Goal: Task Accomplishment & Management: Complete application form

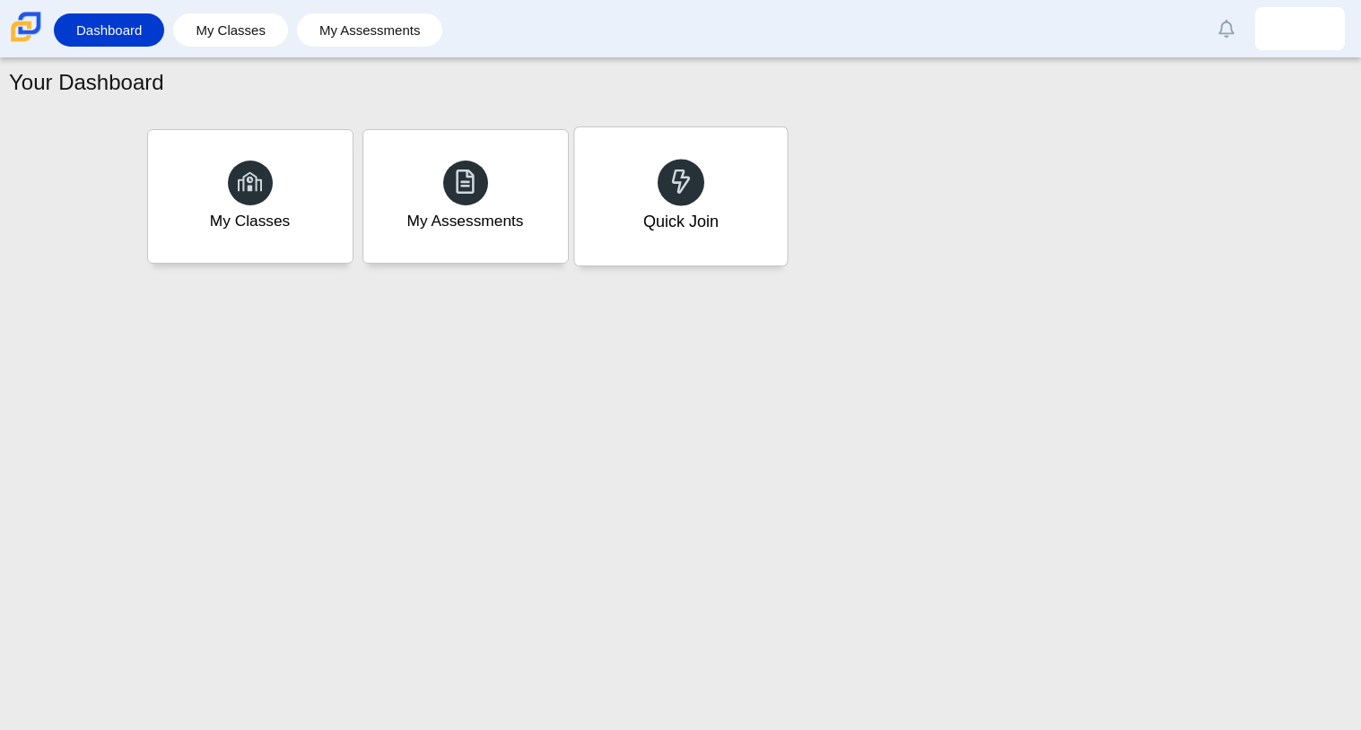
click at [703, 192] on div "Quick Join" at bounding box center [680, 196] width 213 height 138
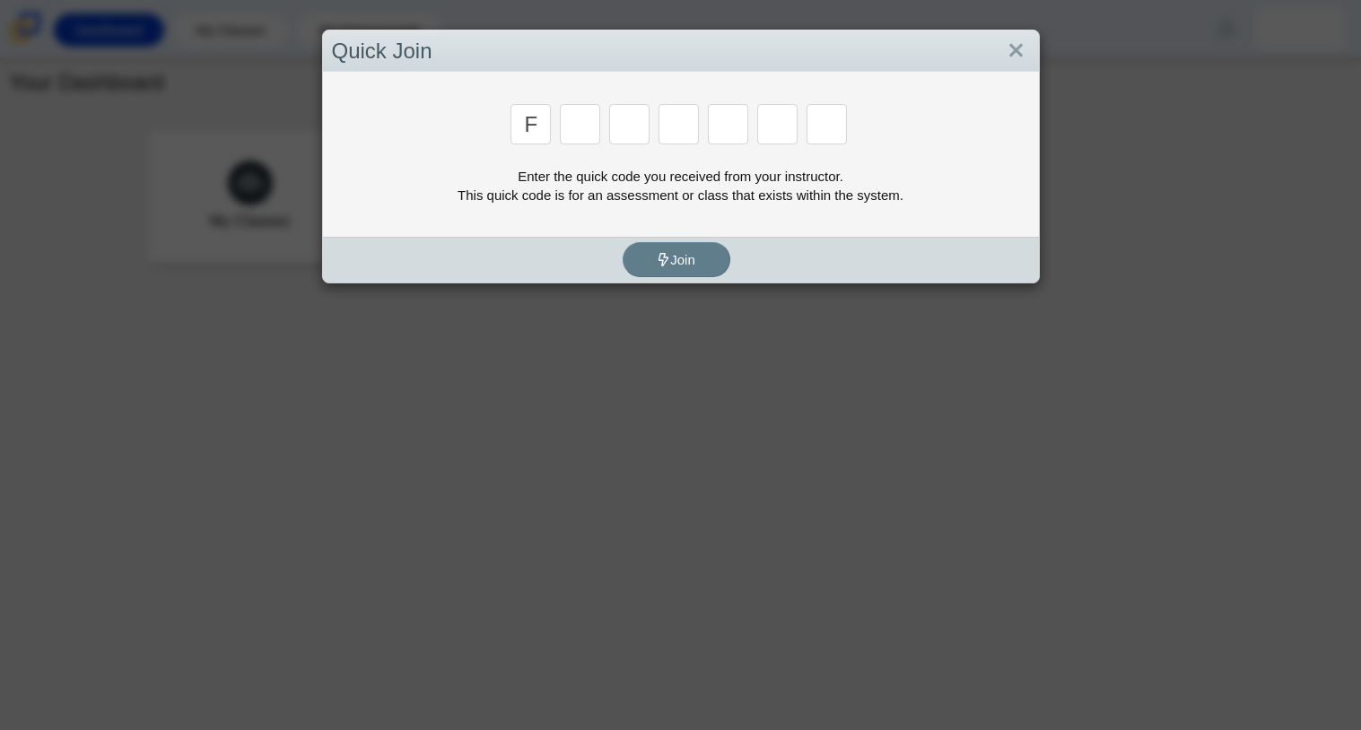
type input "f"
type input "7"
type input "m"
type input "c"
type input "h"
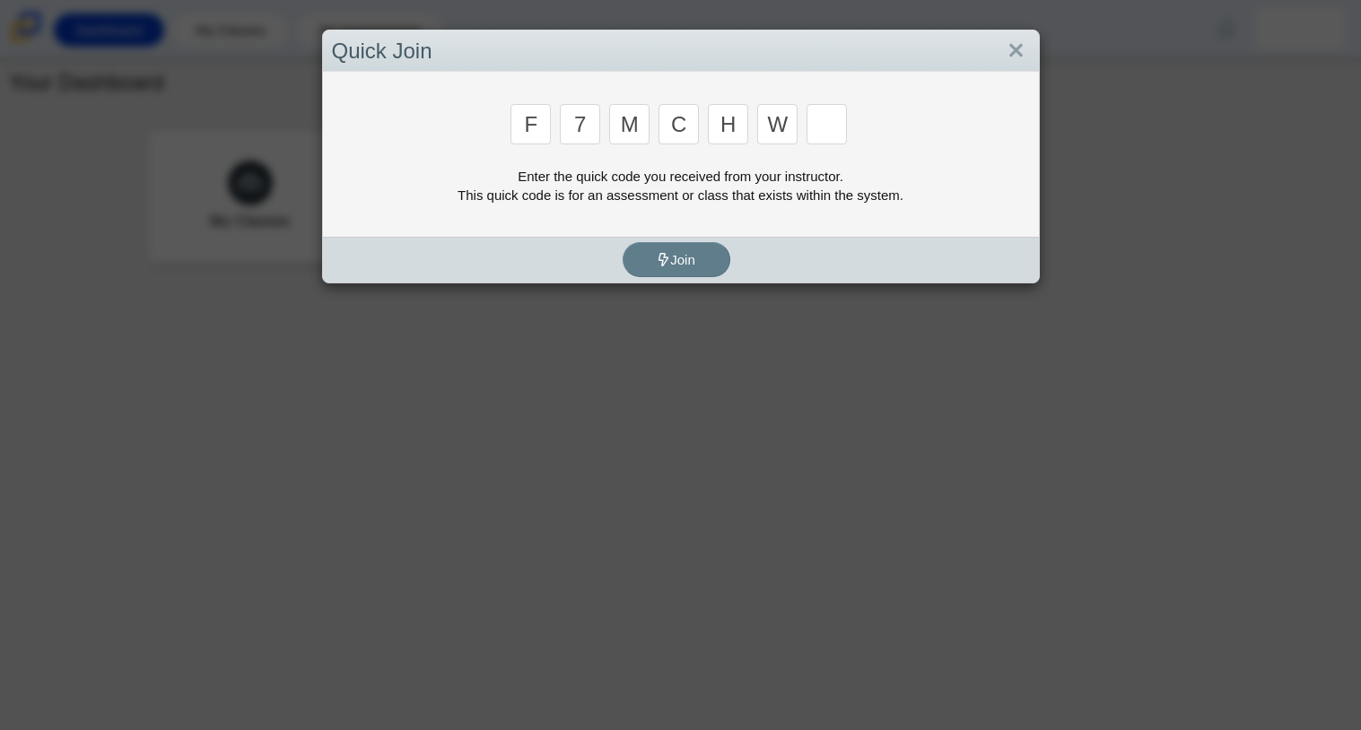
type input "w"
type input "k"
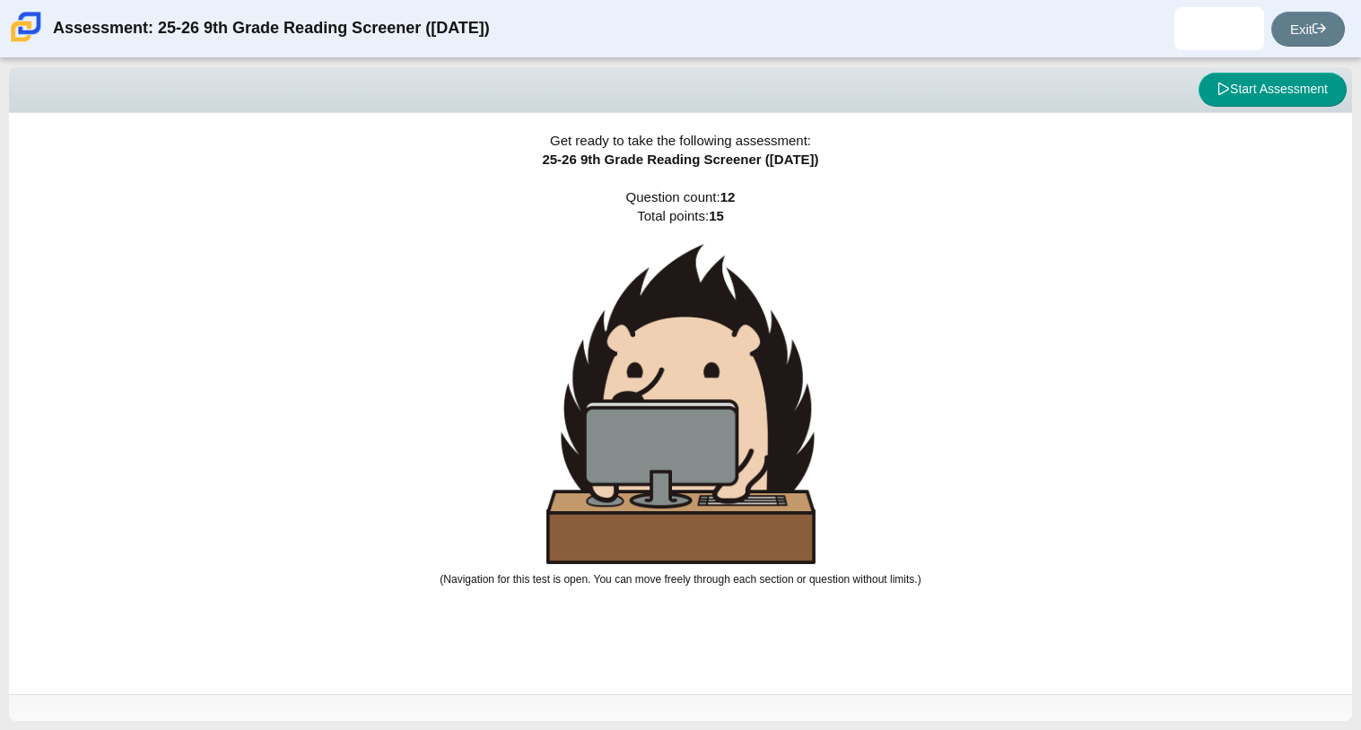
click at [960, 427] on div "Get ready to take the following assessment: 25-26 9th Grade Reading Screener ([…" at bounding box center [680, 403] width 1343 height 581
click at [1270, 86] on button "Start Assessment" at bounding box center [1273, 90] width 148 height 34
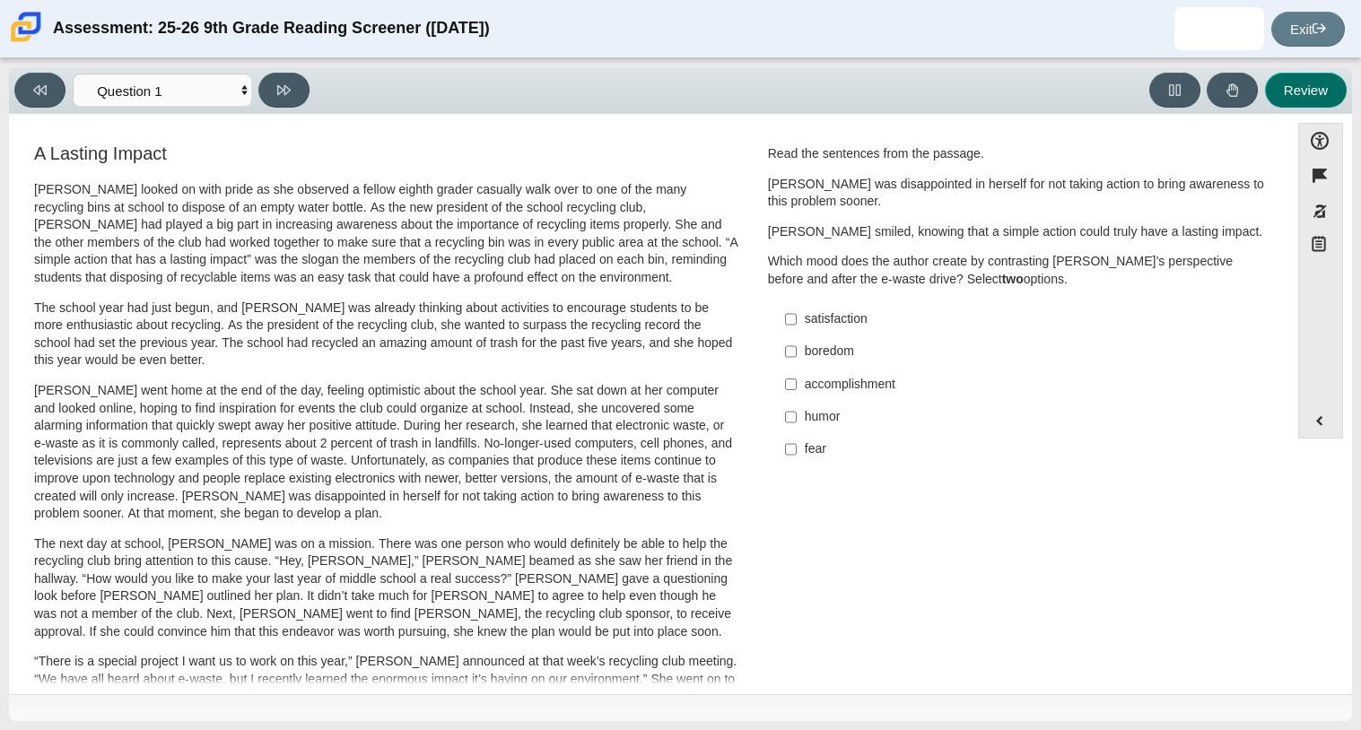
click at [1270, 86] on button "Review" at bounding box center [1306, 90] width 82 height 35
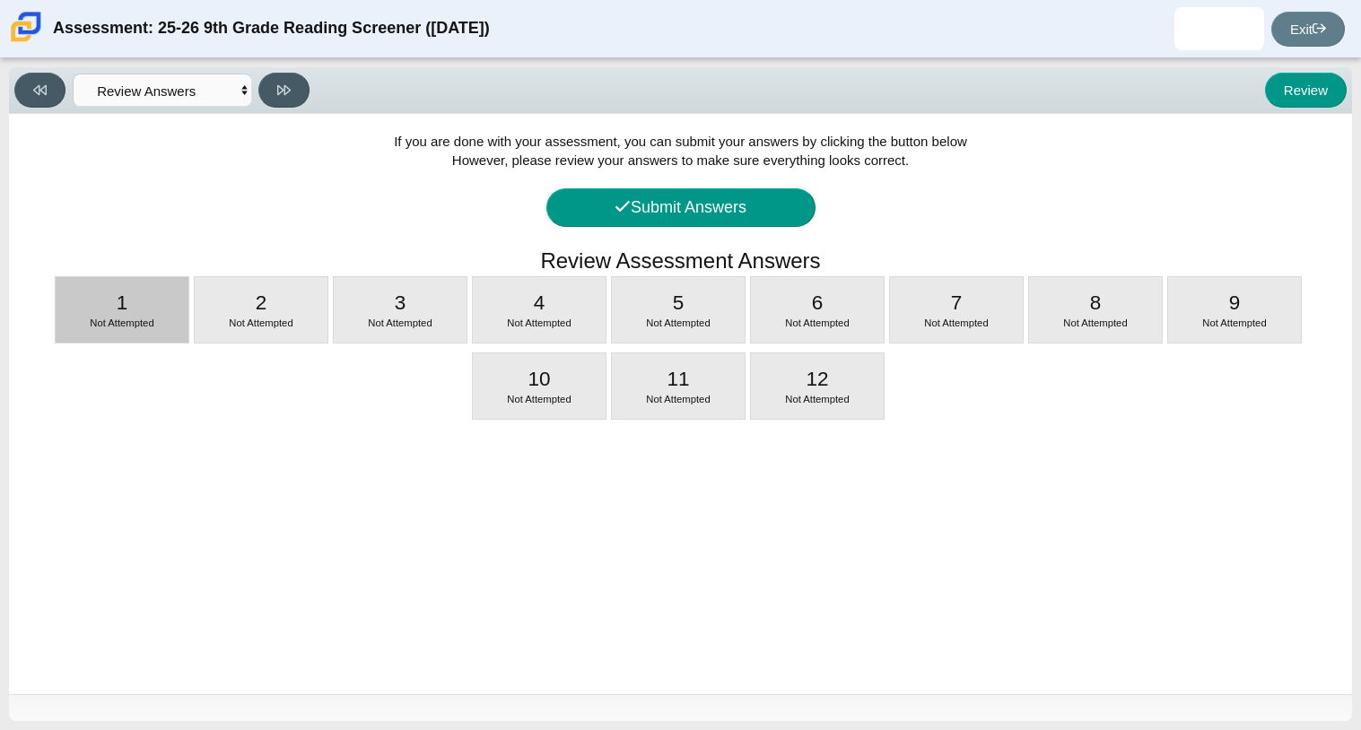
click at [88, 277] on div "1 Not Attempted" at bounding box center [122, 310] width 133 height 66
select select "ccc5b315-3c7c-471c-bf90-f22c8299c798"
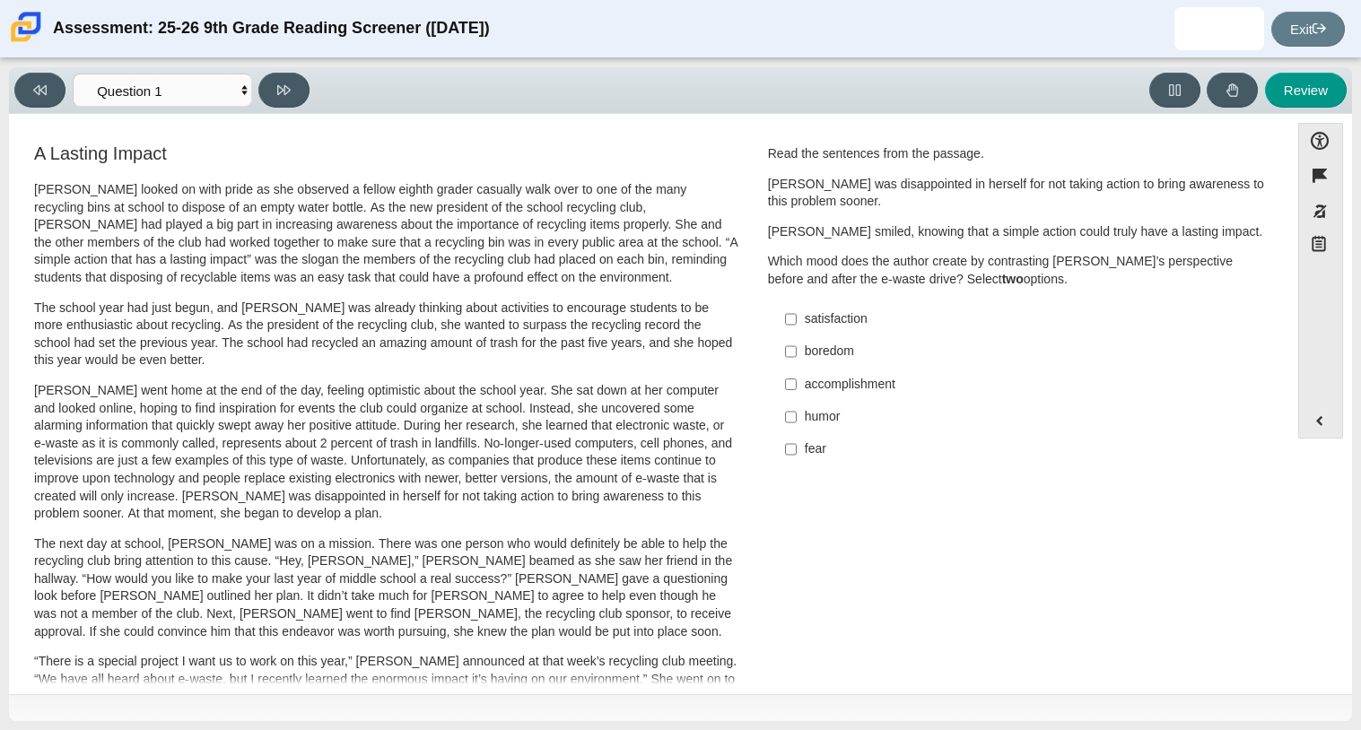
click at [789, 724] on div "Viewing Question 1 of 12 in Pacing Mode Questions Question 1 Question 2 Questio…" at bounding box center [680, 394] width 1361 height 672
click at [785, 351] on input "boredom boredom" at bounding box center [791, 352] width 12 height 32
checkbox input "true"
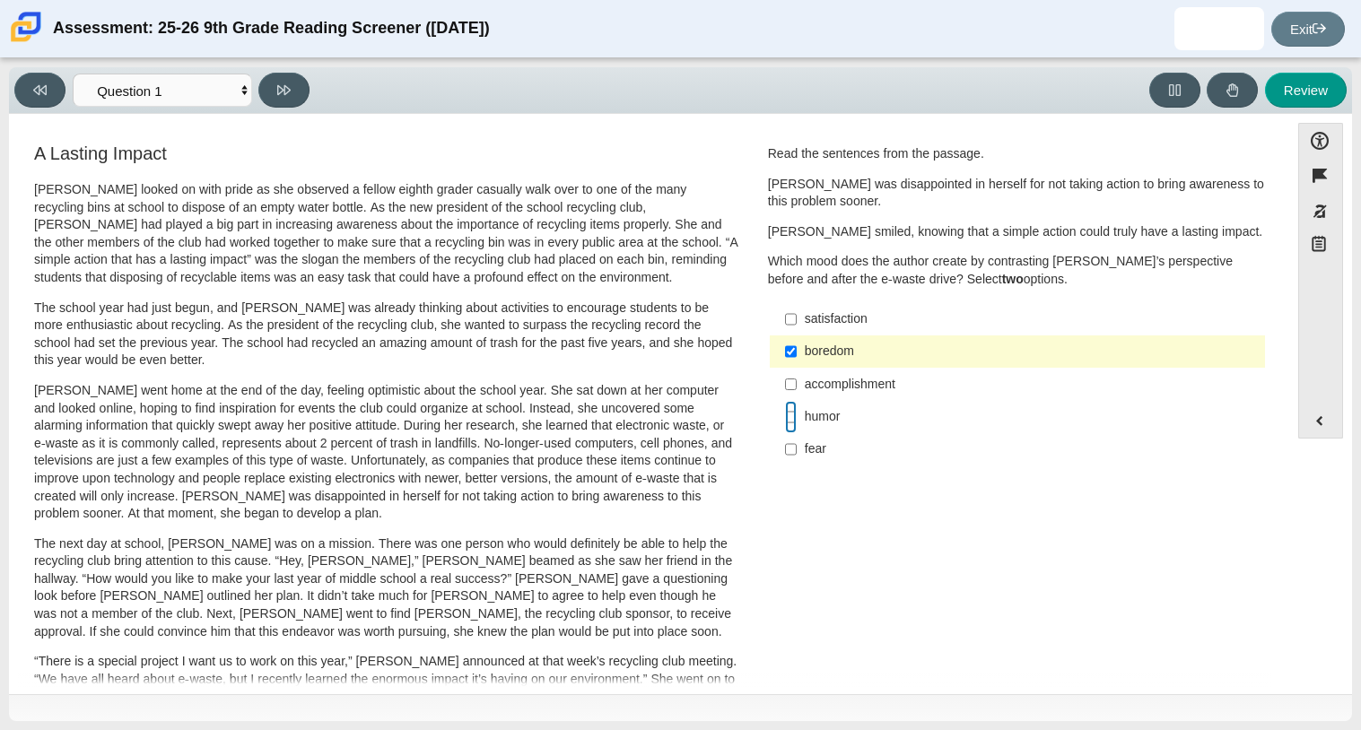
click at [785, 430] on input "humor humor" at bounding box center [791, 417] width 12 height 32
checkbox input "true"
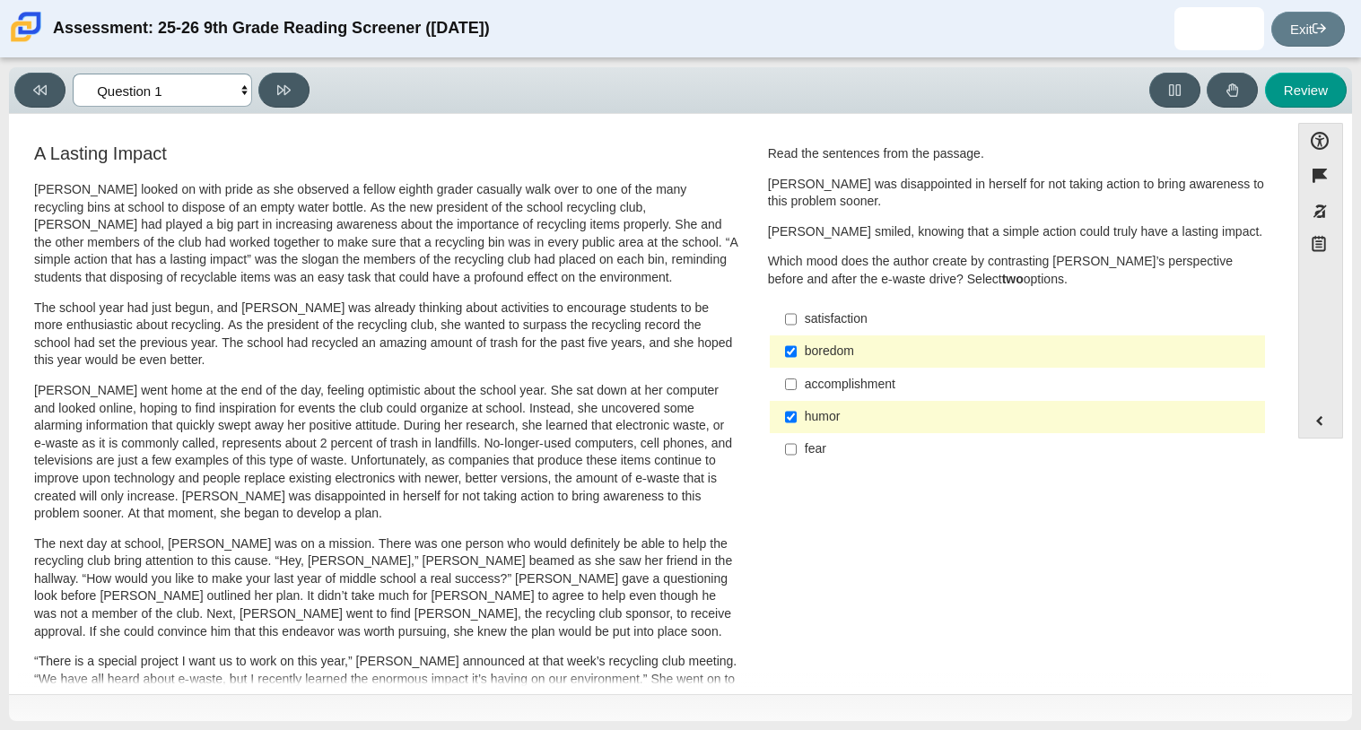
click at [225, 93] on select "Questions Question 1 Question 2 Question 3 Question 4 Question 5 Question 6 Que…" at bounding box center [162, 90] width 179 height 33
click at [223, 92] on select "Questions Question 1 Question 2 Question 3 Question 4 Question 5 Question 6 Que…" at bounding box center [162, 90] width 179 height 33
click at [1306, 102] on button "Review" at bounding box center [1306, 90] width 82 height 35
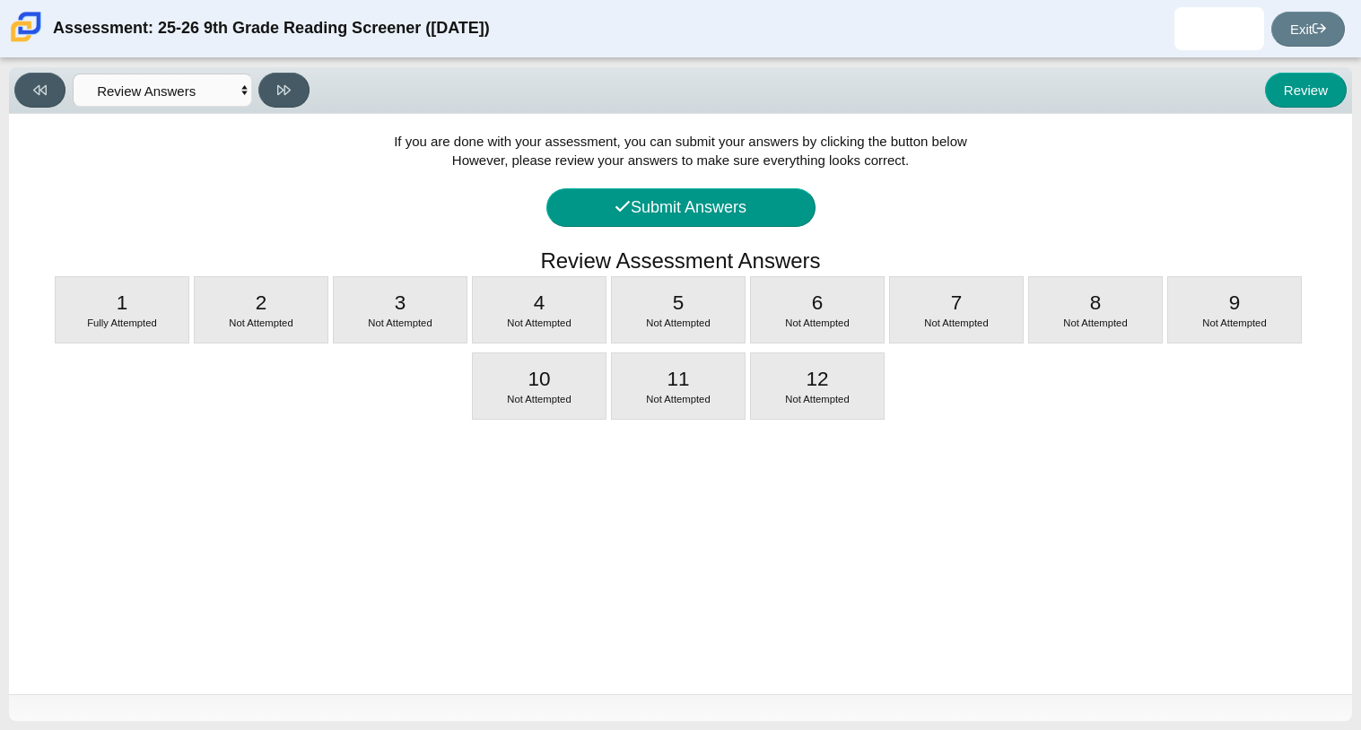
click at [246, 383] on div "If you are done with your assessment, you can submit your answers by clicking t…" at bounding box center [680, 404] width 1343 height 581
click at [279, 83] on icon at bounding box center [283, 89] width 13 height 13
click at [251, 326] on span "Not Attempted" at bounding box center [261, 323] width 64 height 11
select select "0ff64528-ffd7-428d-b192-babfaadd44e8"
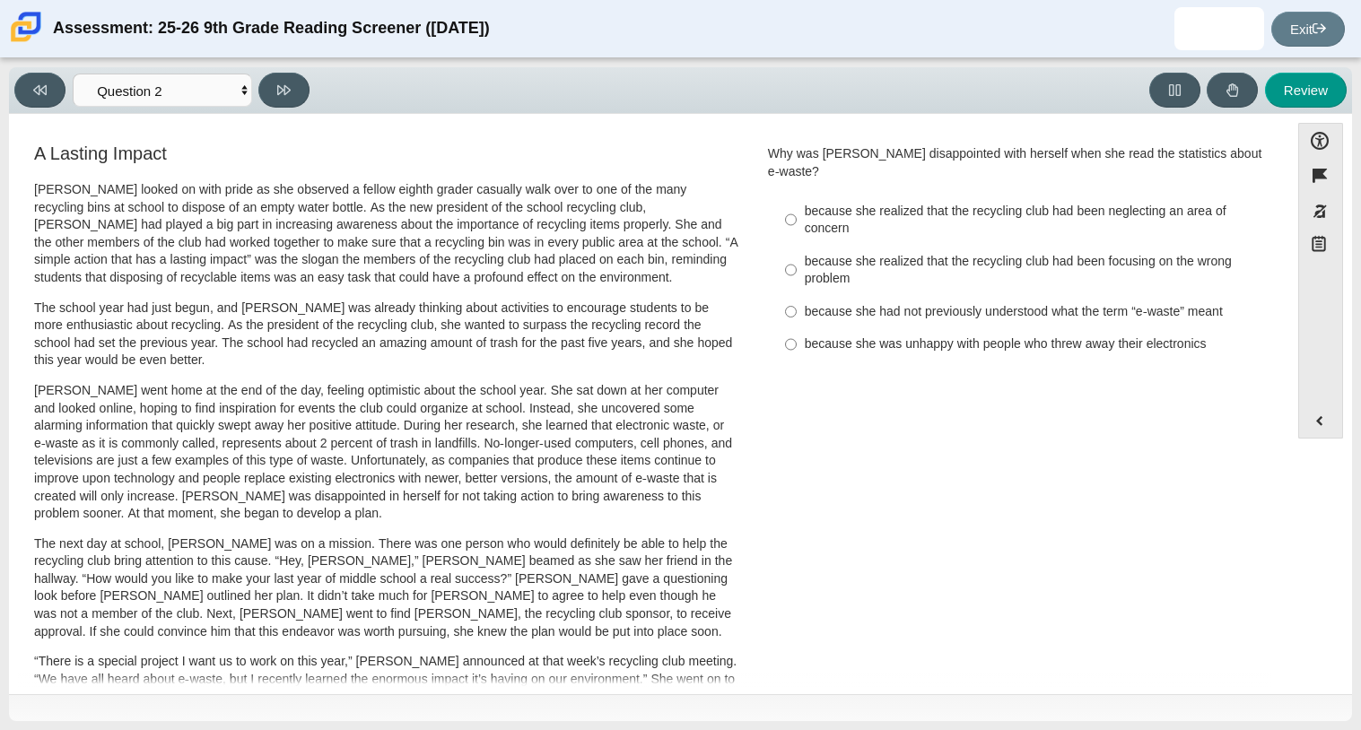
click at [792, 328] on label "because she was unhappy with people who threw away their electronics because sh…" at bounding box center [1019, 344] width 493 height 32
click at [792, 328] on input "because she was unhappy with people who threw away their electronics because sh…" at bounding box center [791, 344] width 12 height 32
radio input "true"
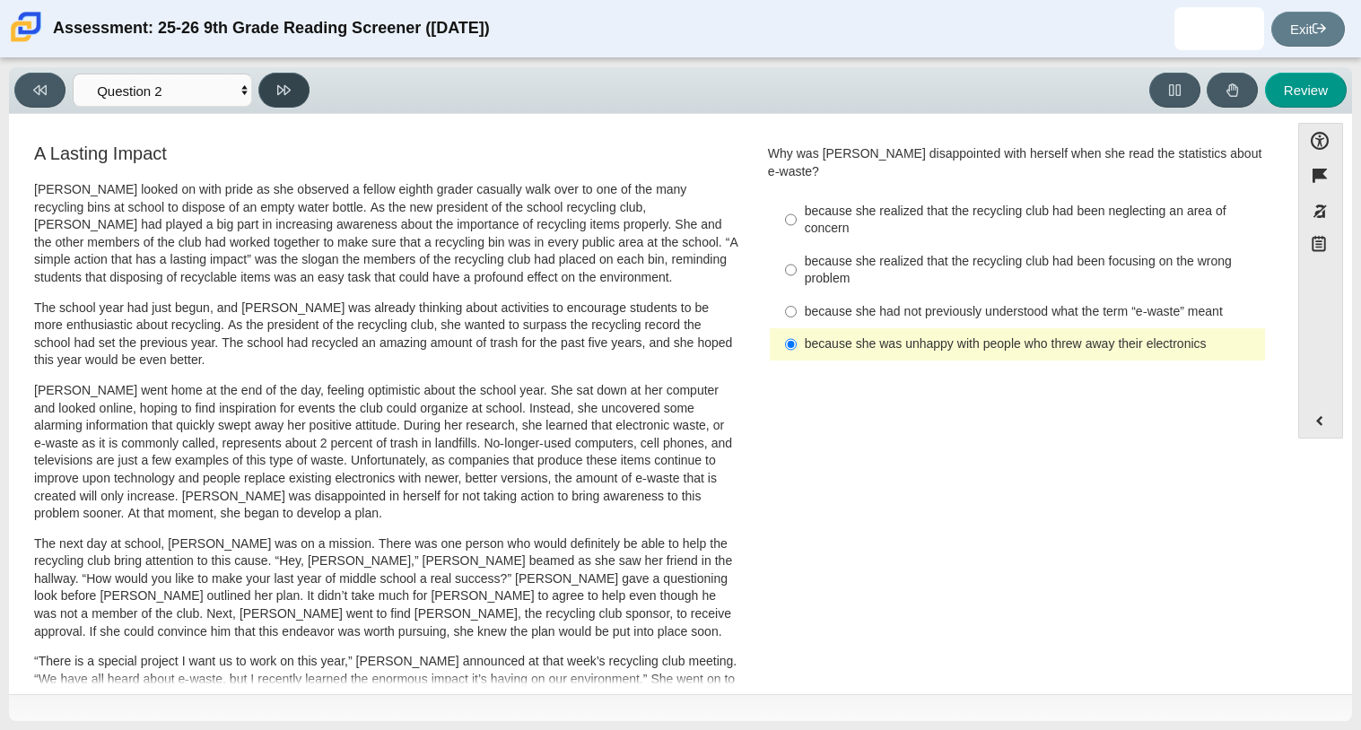
click at [280, 83] on icon at bounding box center [283, 89] width 13 height 13
select select "7ce3d843-6974-4858-901c-1ff39630e843"
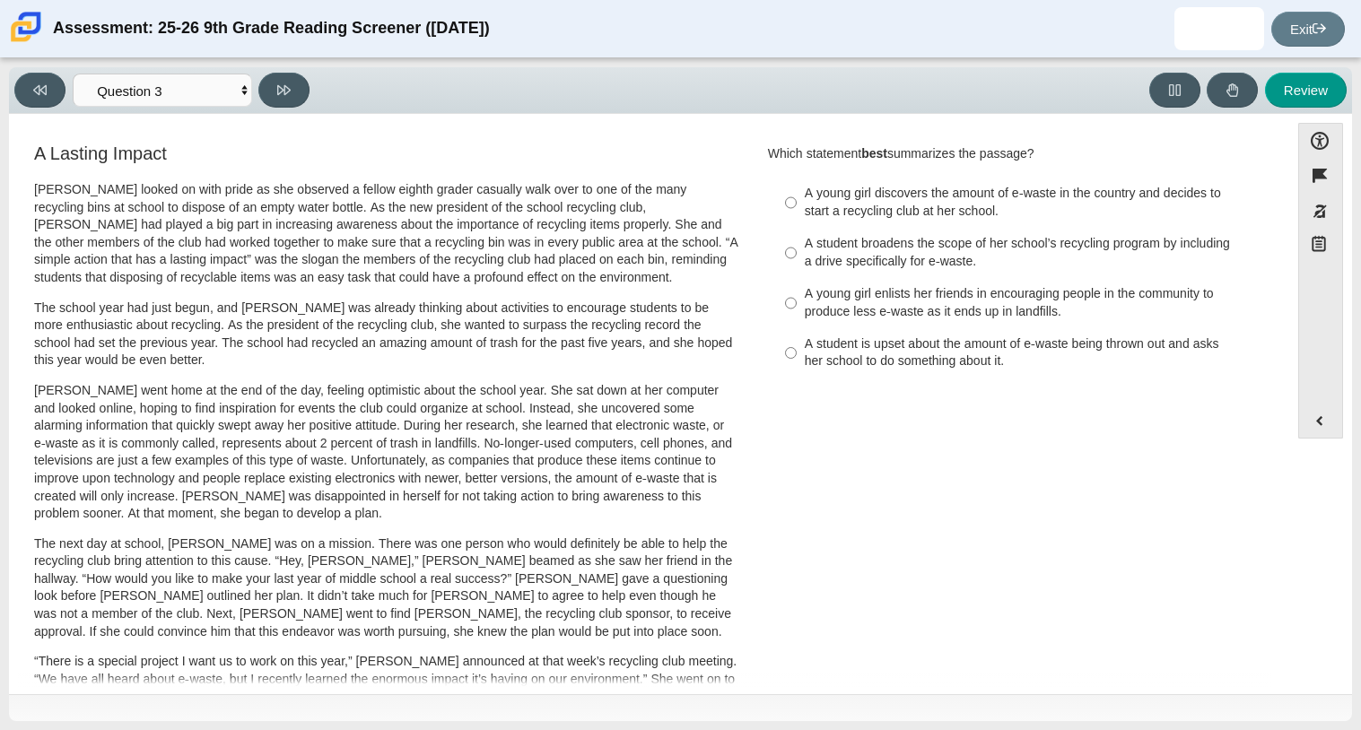
click at [792, 205] on label "A young girl discovers the amount of e-waste in the country and decides to star…" at bounding box center [1019, 203] width 493 height 50
click at [792, 205] on input "A young girl discovers the amount of e-waste in the country and decides to star…" at bounding box center [791, 203] width 12 height 50
radio input "true"
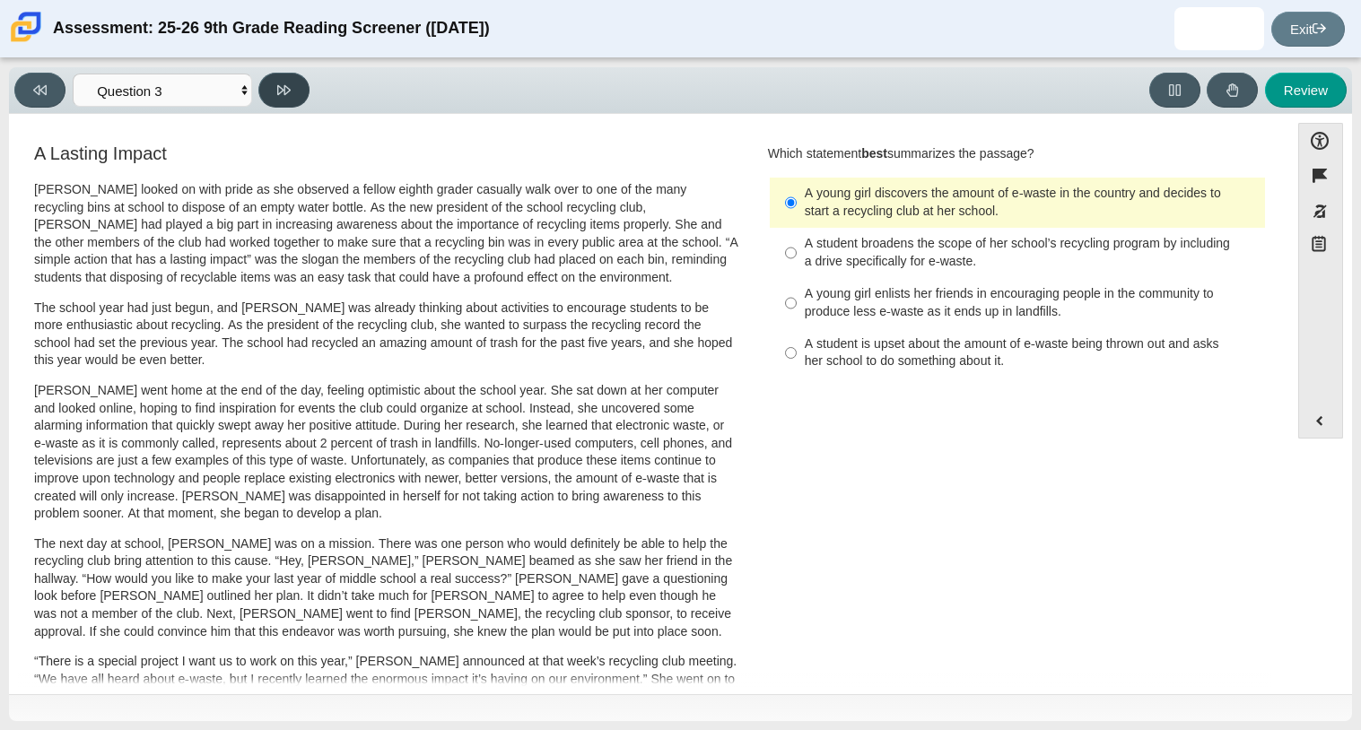
click at [301, 95] on button at bounding box center [283, 90] width 51 height 35
select select "ca9ea0f1-49c5-4bd1-83b0-472c18652b42"
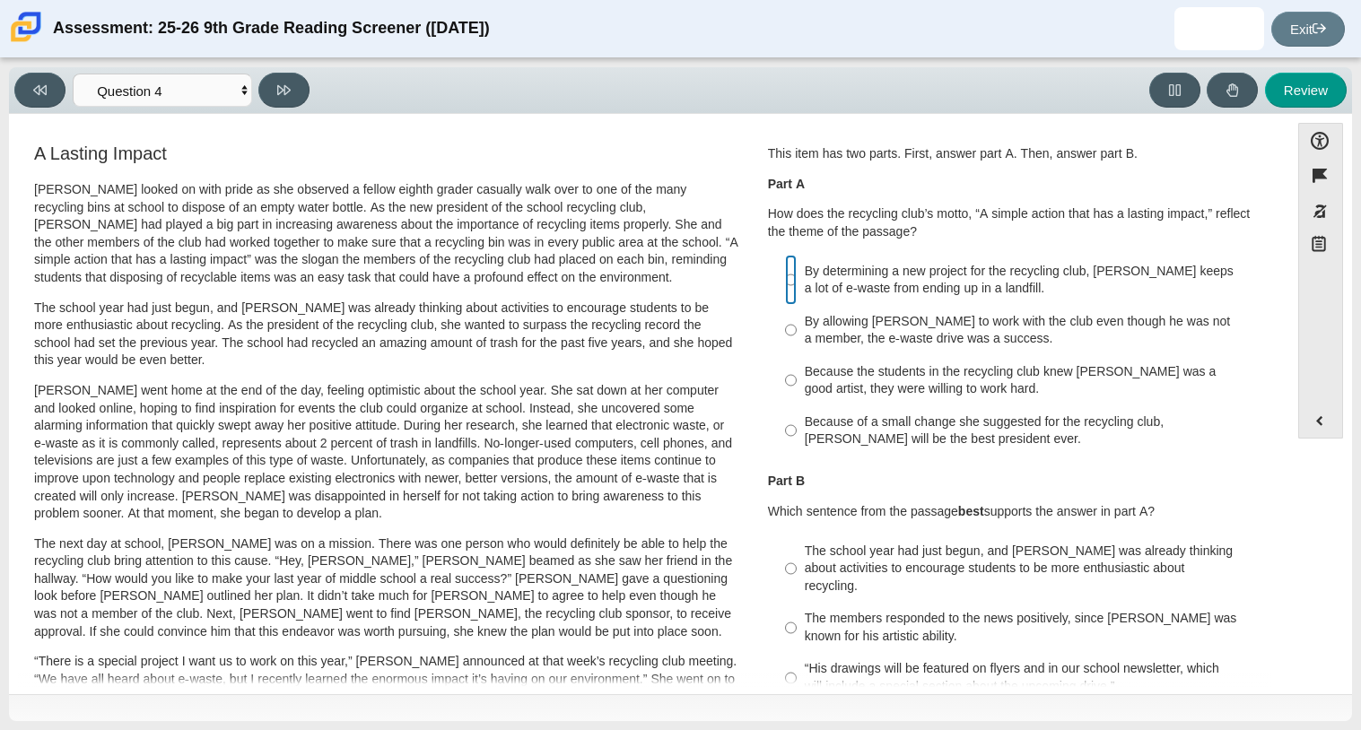
click at [785, 275] on input "By determining a new project for the recycling club, Scarlett keeps a lot of e-…" at bounding box center [791, 280] width 12 height 50
radio input "true"
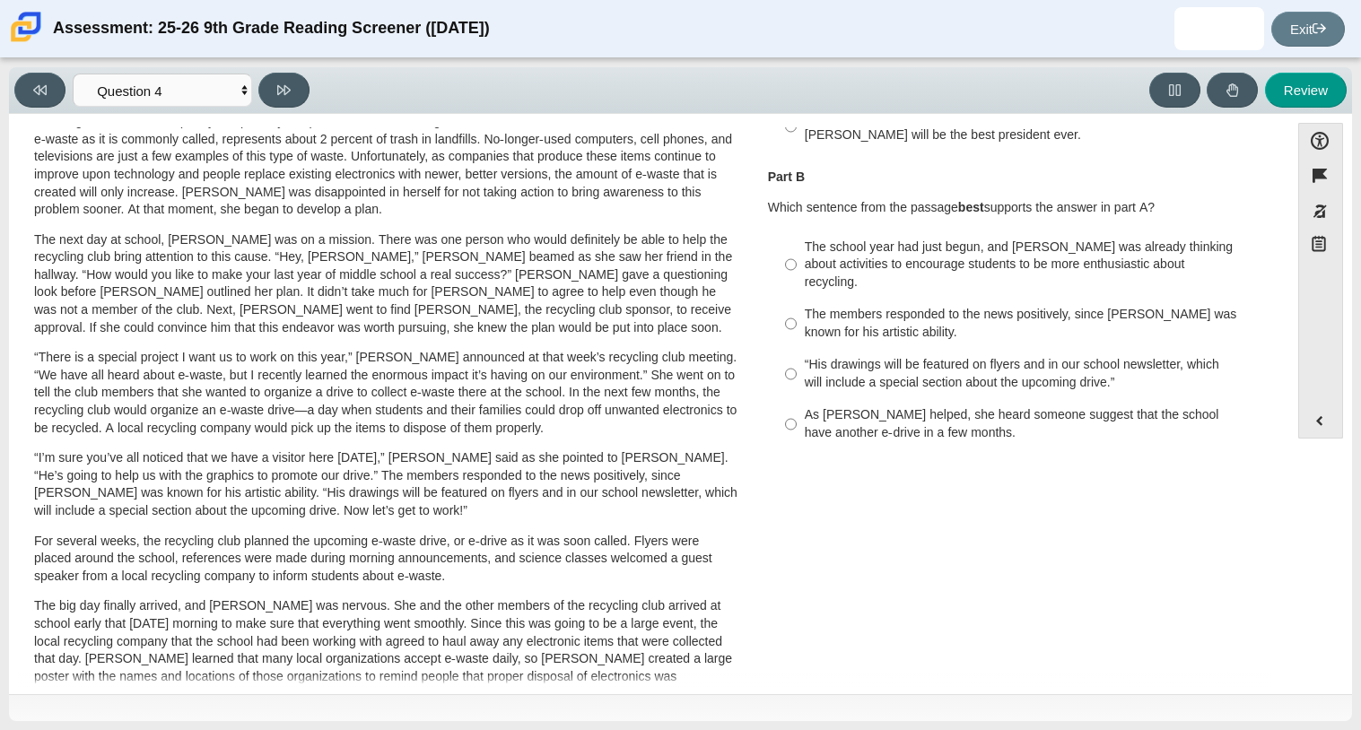
scroll to position [319, 0]
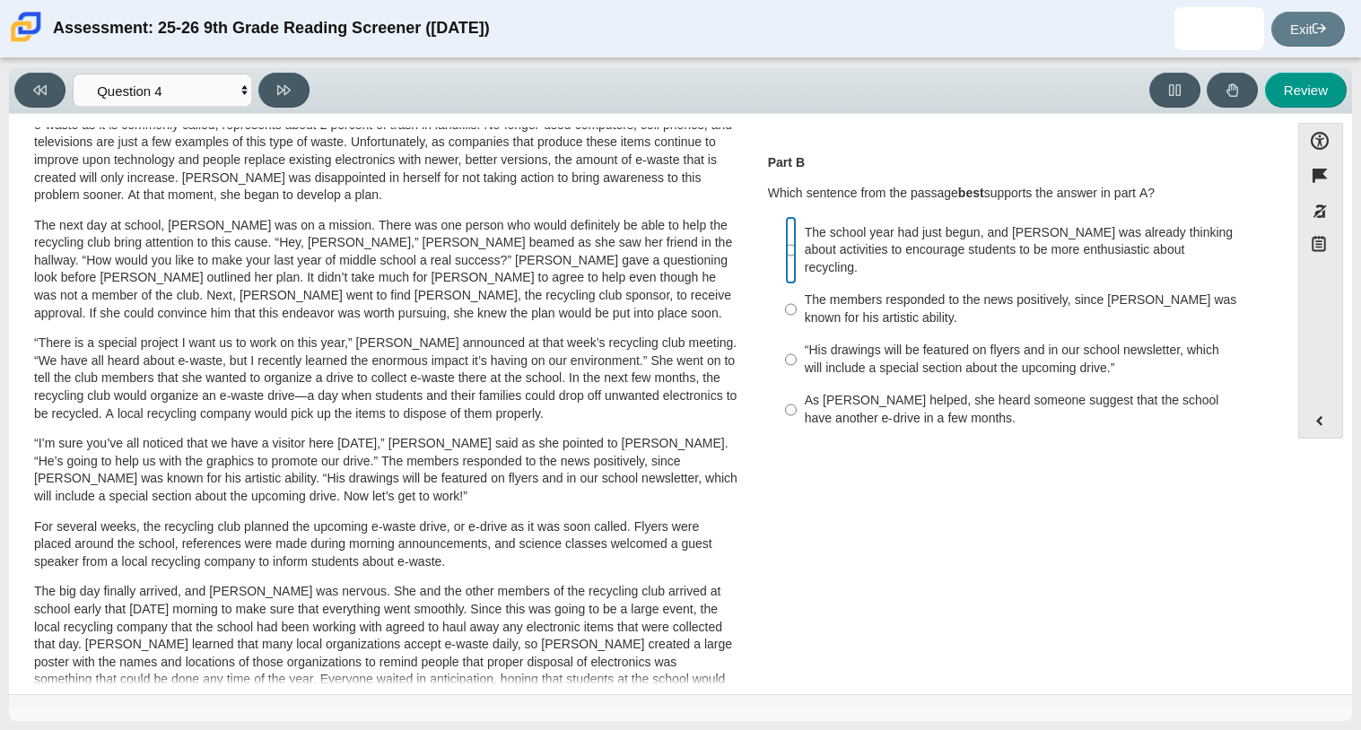
click at [785, 244] on input "The school year had just begun, and Scarlett was already thinking about activit…" at bounding box center [791, 250] width 12 height 68
radio input "true"
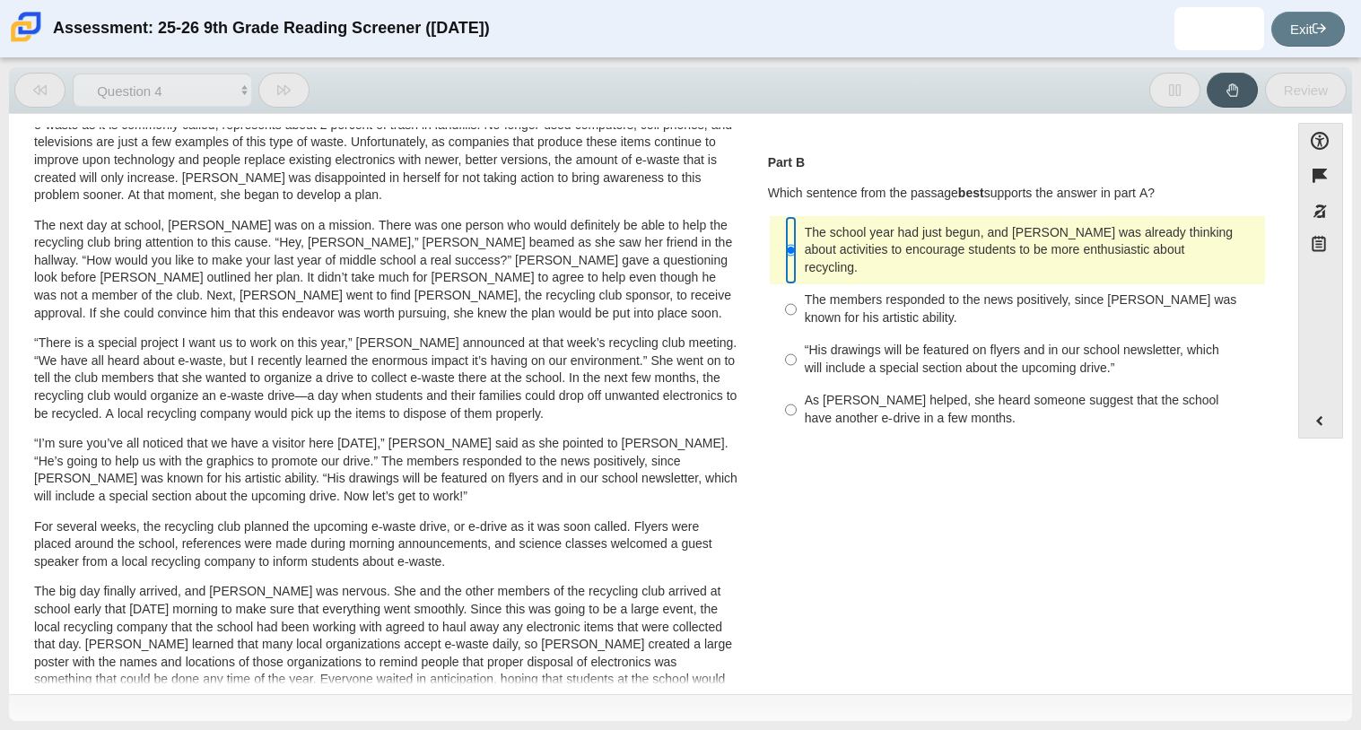
click at [785, 244] on input "The school year had just begun, and Scarlett was already thinking about activit…" at bounding box center [791, 250] width 12 height 68
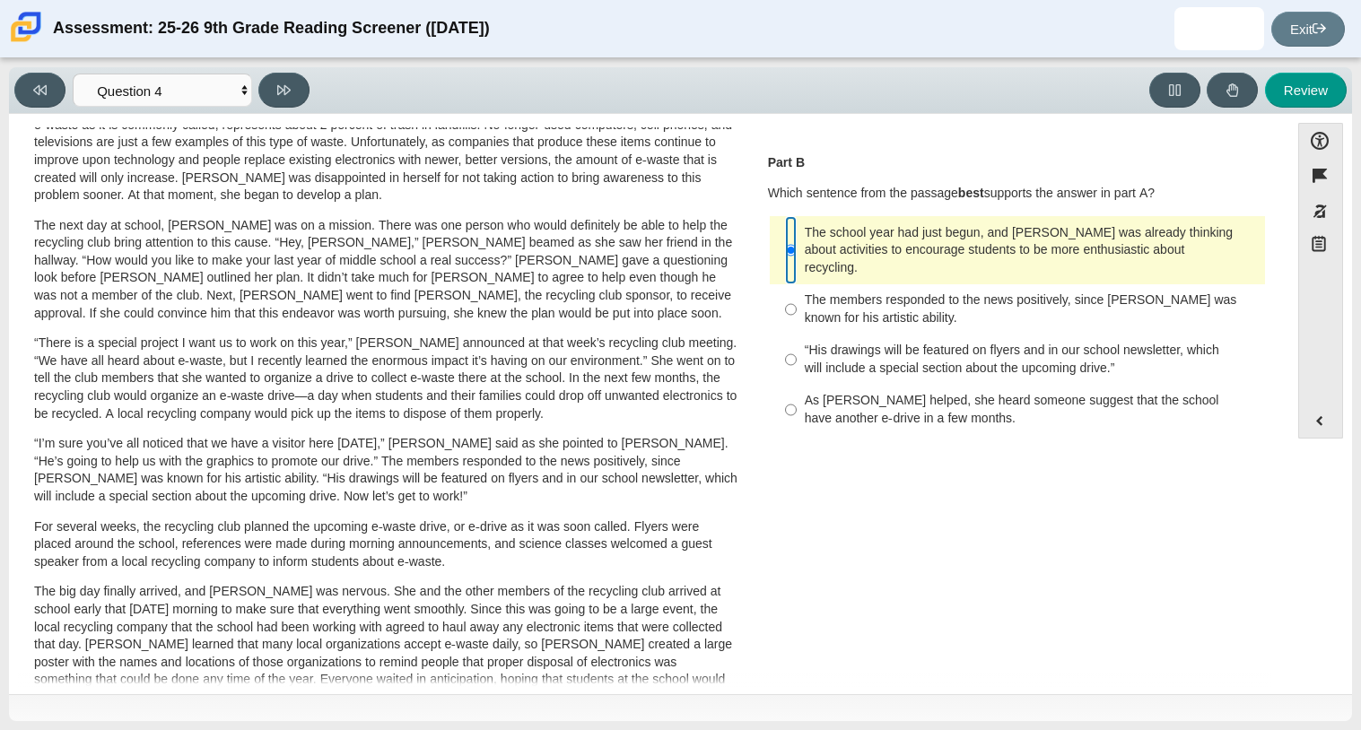
scroll to position [0, 0]
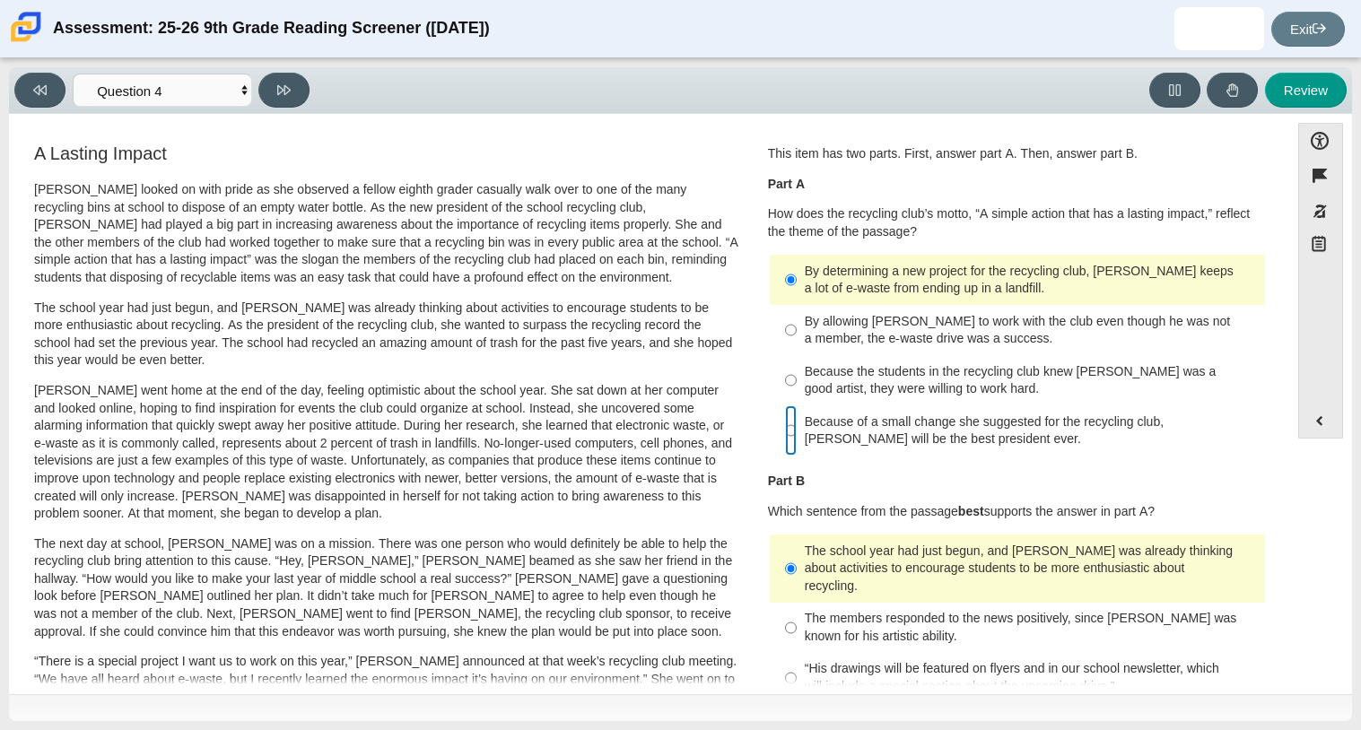
click at [788, 429] on input "Because of a small change she suggested for the recycling club, Scarlett will b…" at bounding box center [791, 431] width 12 height 50
radio input "true"
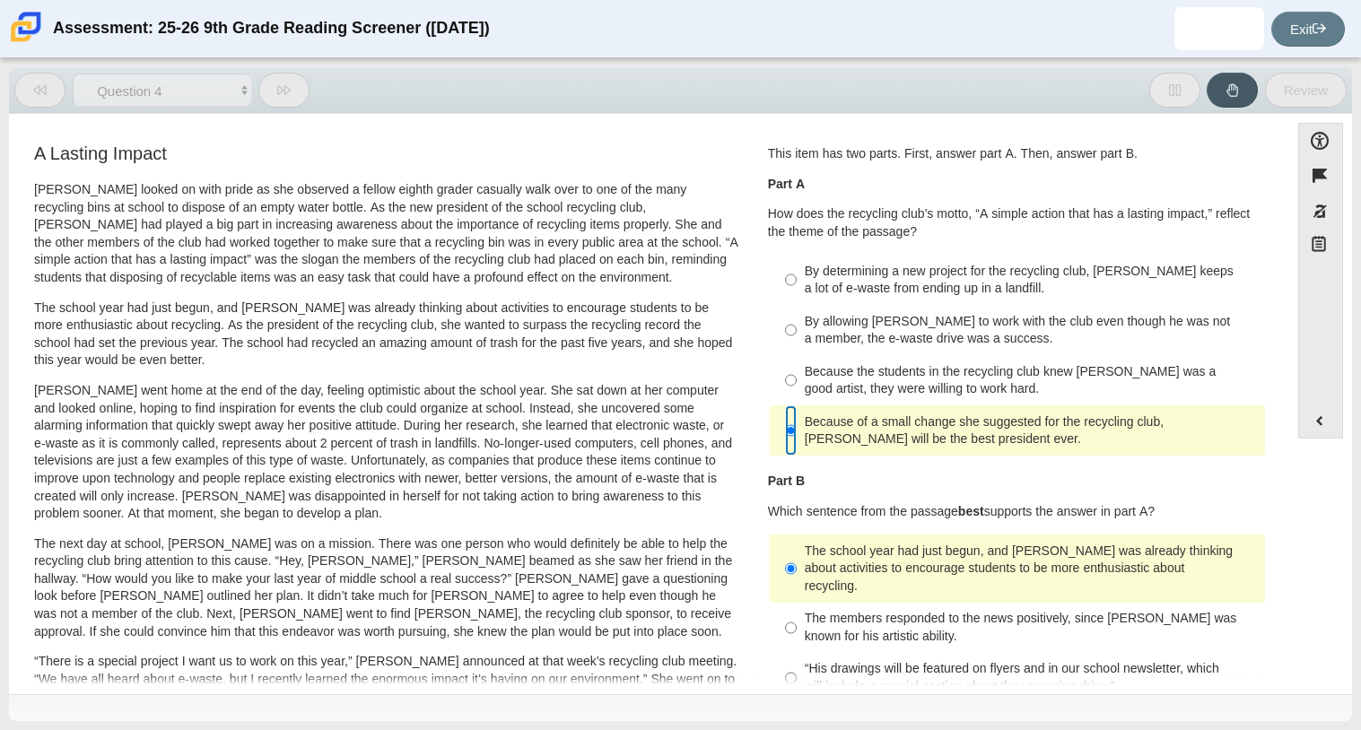
click at [788, 429] on input "Because of a small change she suggested for the recycling club, Scarlett will b…" at bounding box center [791, 431] width 12 height 50
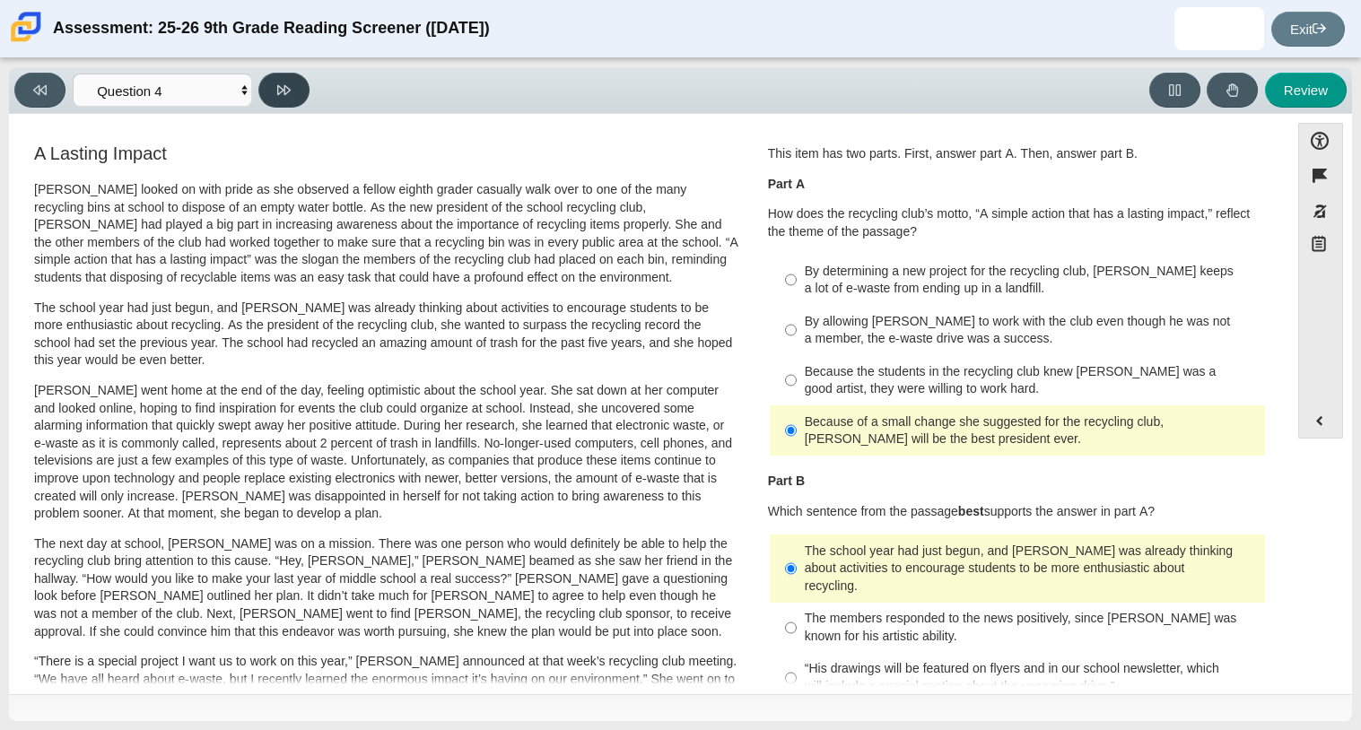
click at [288, 80] on button at bounding box center [283, 90] width 51 height 35
select select "e41f1a79-e29f-4095-8030-a53364015bed"
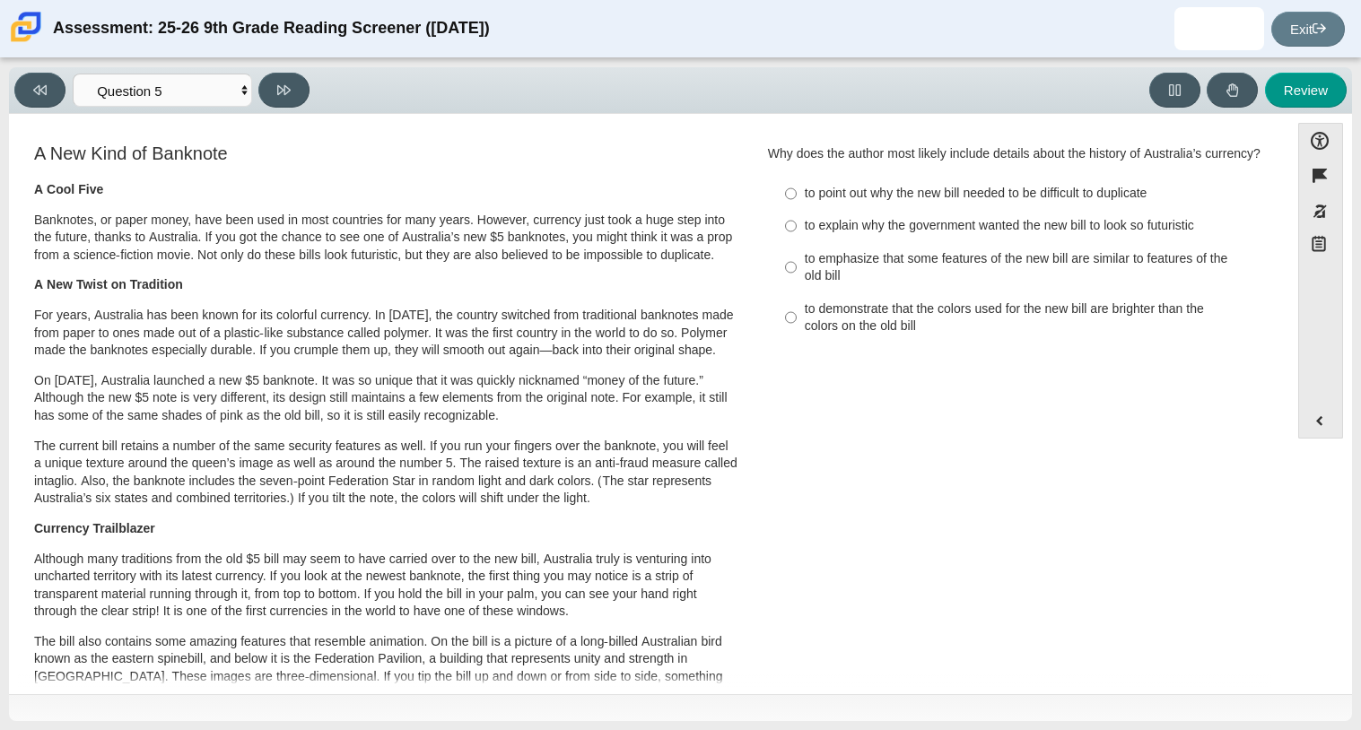
click at [222, 290] on div "A Cool Five Banknotes, or paper money, have been used in most countries for man…" at bounding box center [386, 671] width 704 height 980
click at [229, 317] on div "A Cool Five Banknotes, or paper money, have been used in most countries for man…" at bounding box center [386, 671] width 704 height 980
click at [385, 315] on div "A Cool Five Banknotes, or paper money, have been used in most countries for man…" at bounding box center [386, 671] width 704 height 980
click at [785, 242] on input "to explain why the government wanted the new bill to look so futuristic to expl…" at bounding box center [791, 226] width 12 height 32
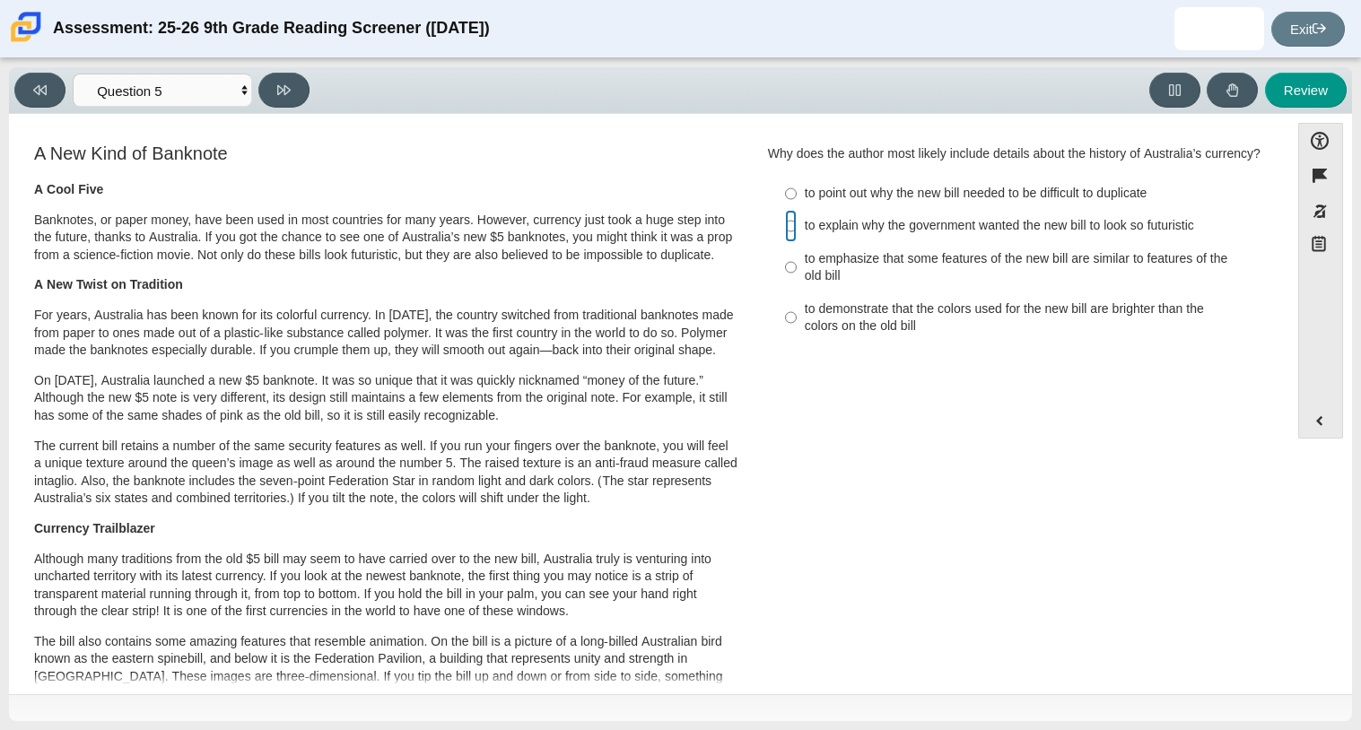
radio input "true"
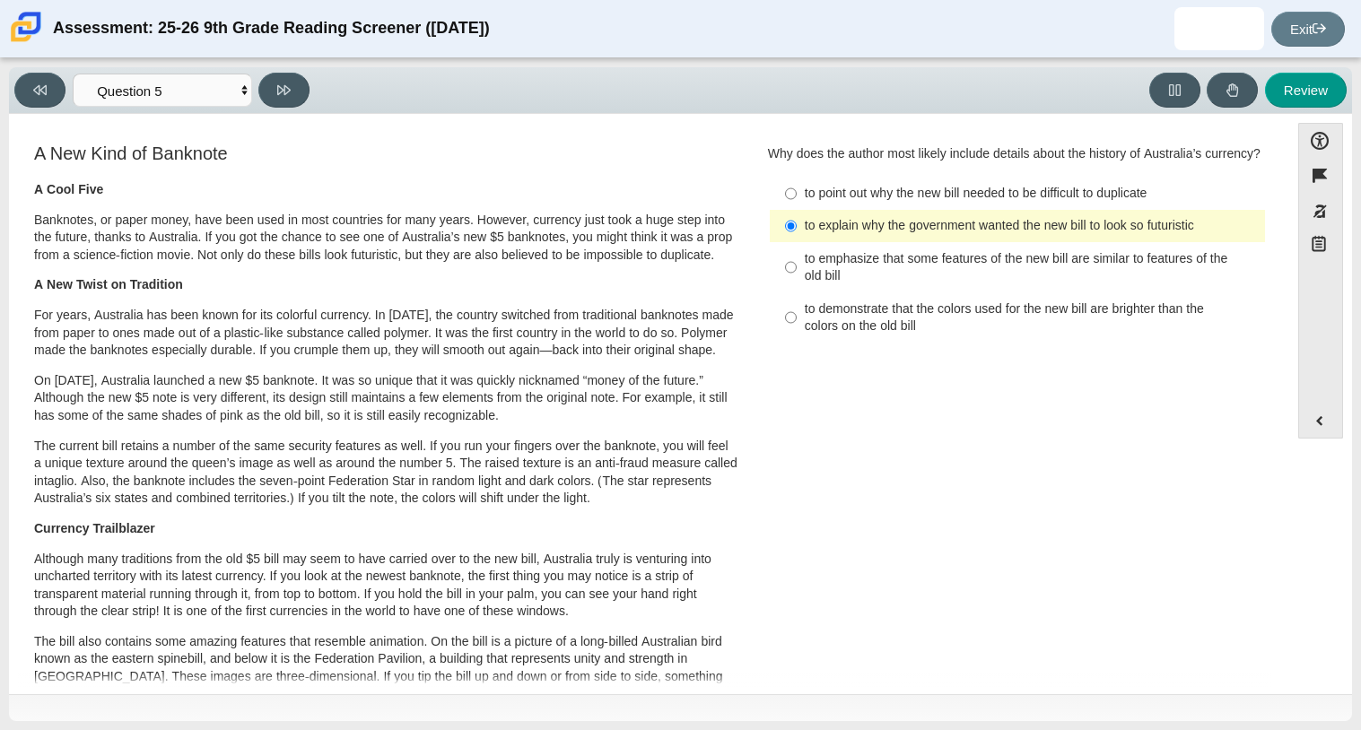
click at [289, 117] on div "Accessibility options Close Color scheme Font size Zoom Change the background a…" at bounding box center [680, 404] width 1343 height 581
click at [283, 102] on button at bounding box center [283, 90] width 51 height 35
select select "69146e31-7b3d-4a3e-9ce6-f30c24342ae0"
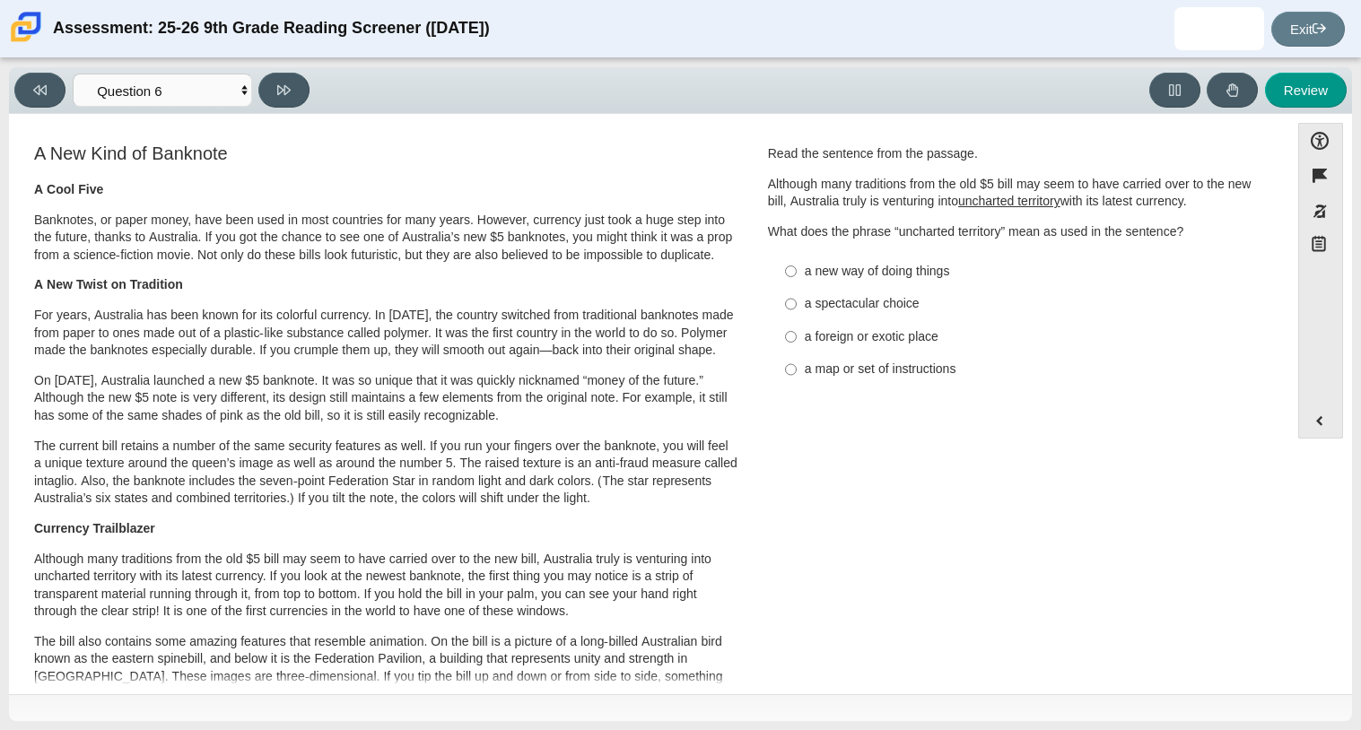
click at [777, 275] on label "a new way of doing things a new way of doing things" at bounding box center [1019, 271] width 493 height 32
click at [785, 275] on input "a new way of doing things a new way of doing things" at bounding box center [791, 271] width 12 height 32
radio input "true"
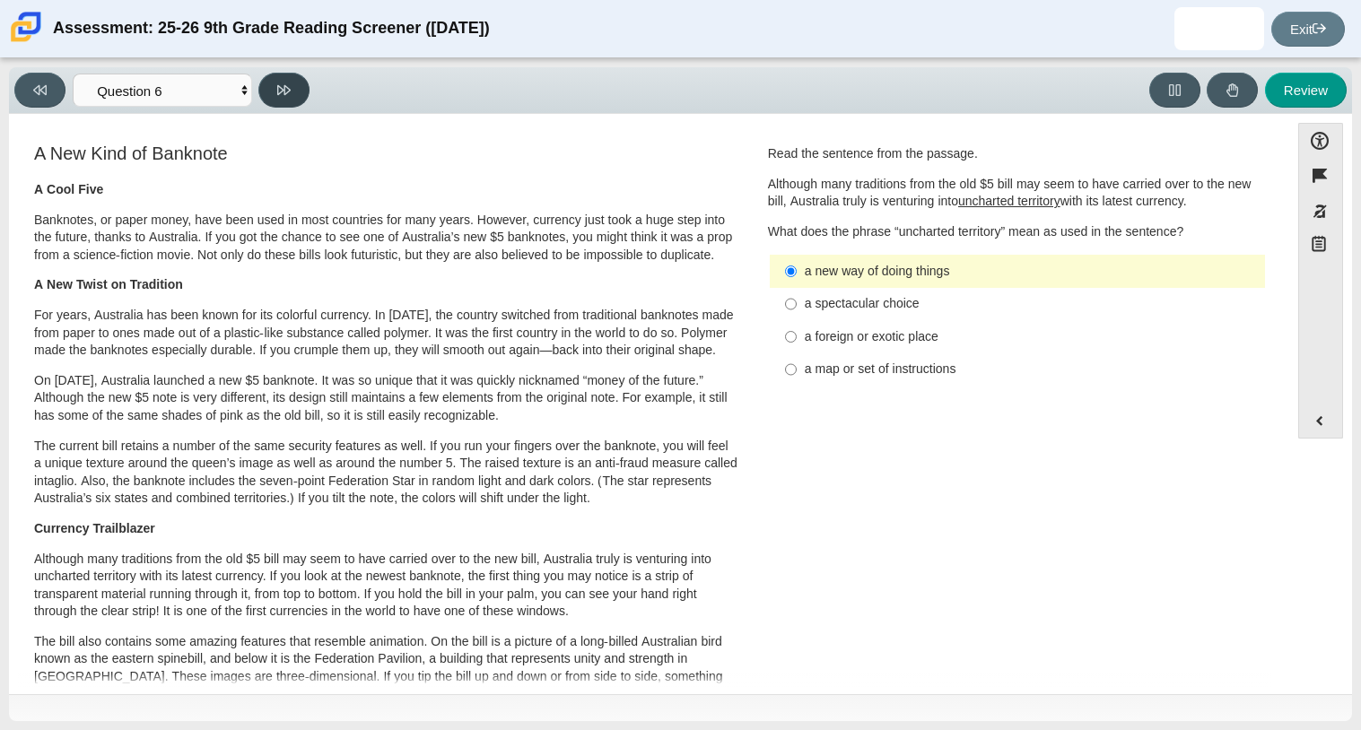
click at [291, 87] on button at bounding box center [283, 90] width 51 height 35
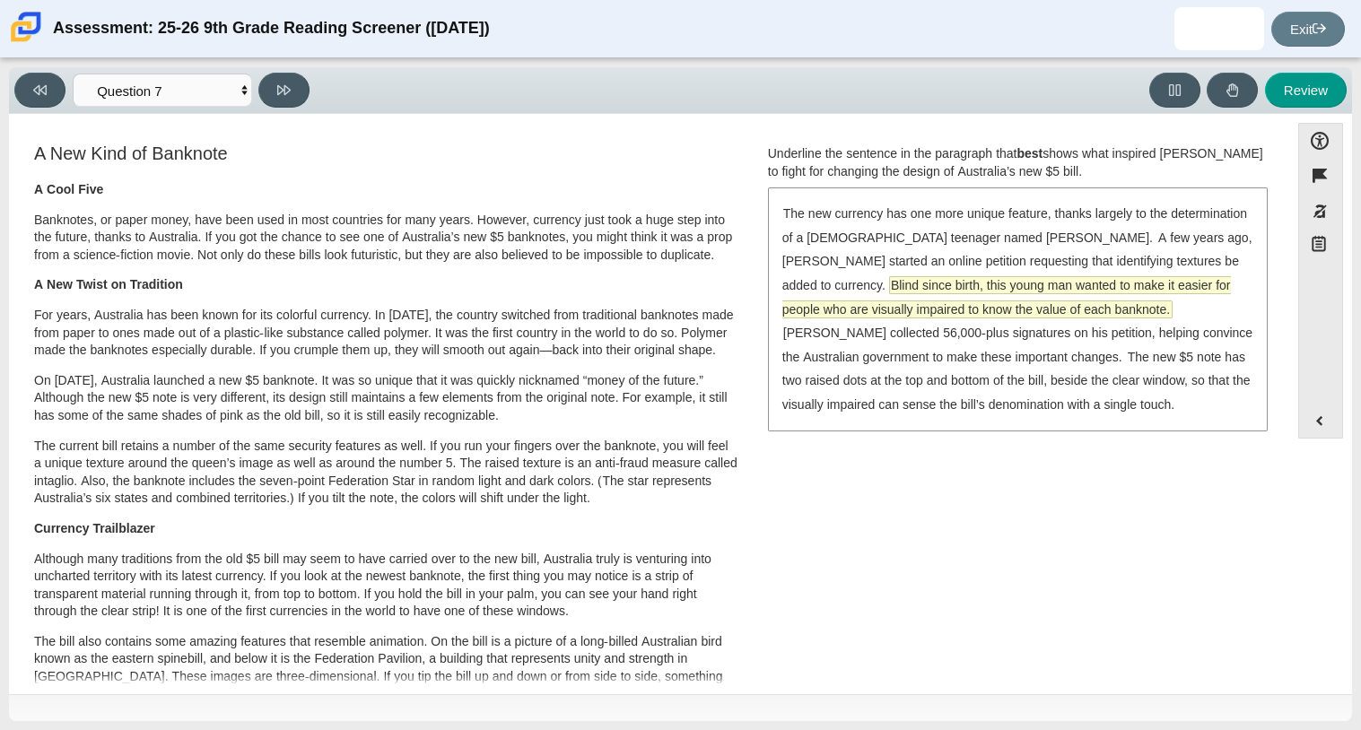
click at [973, 285] on span "Blind since birth, this young man wanted to make it easier for people who are v…" at bounding box center [1006, 297] width 449 height 40
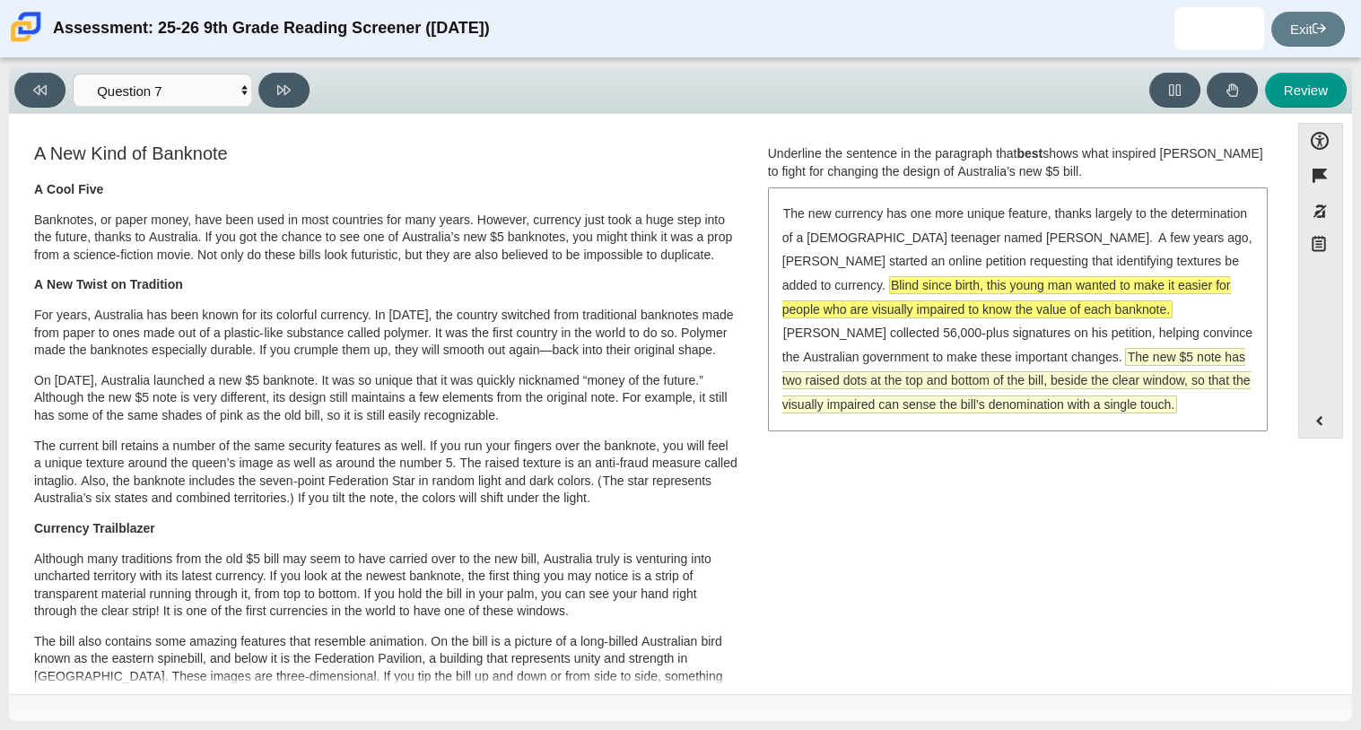
click at [1175, 380] on span "The new $5 note has two raised dots at the top and bottom of the bill, beside t…" at bounding box center [1016, 381] width 468 height 64
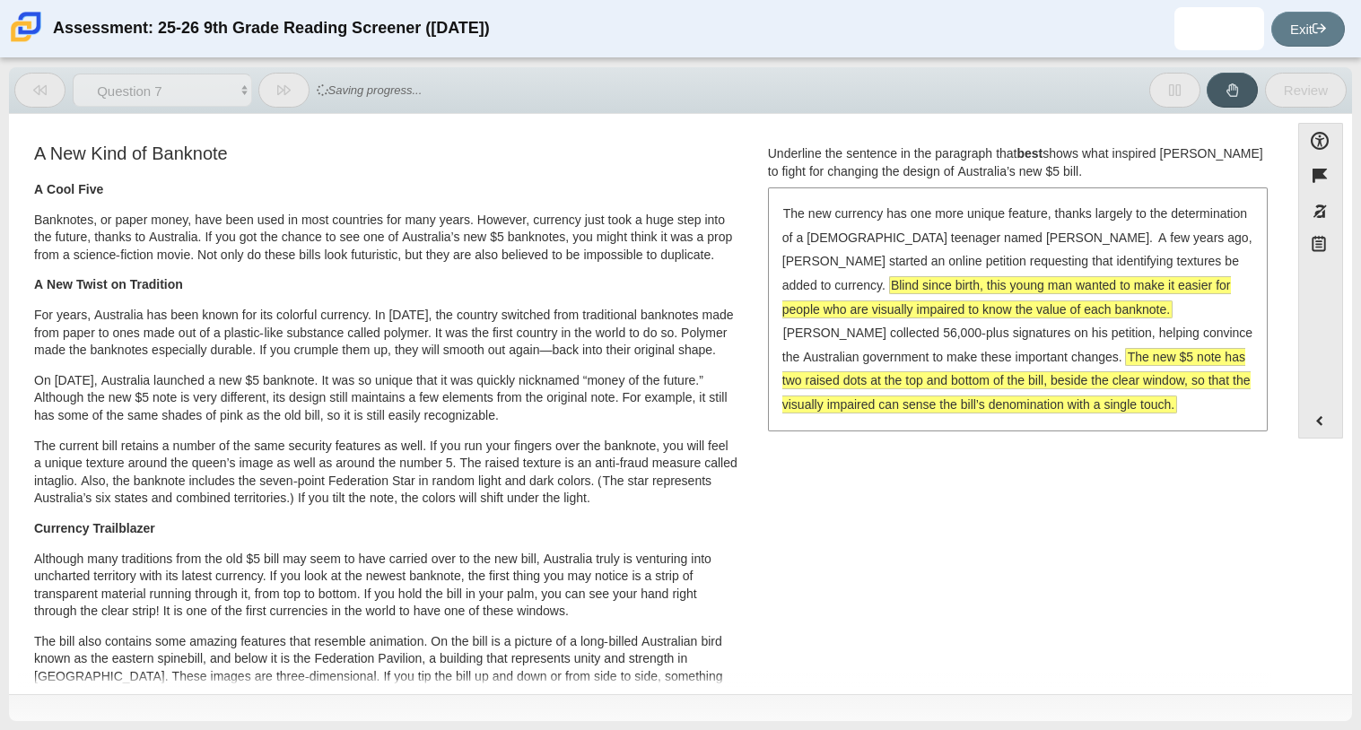
click at [1175, 380] on span "The new $5 note has two raised dots at the top and bottom of the bill, beside t…" at bounding box center [1016, 381] width 468 height 64
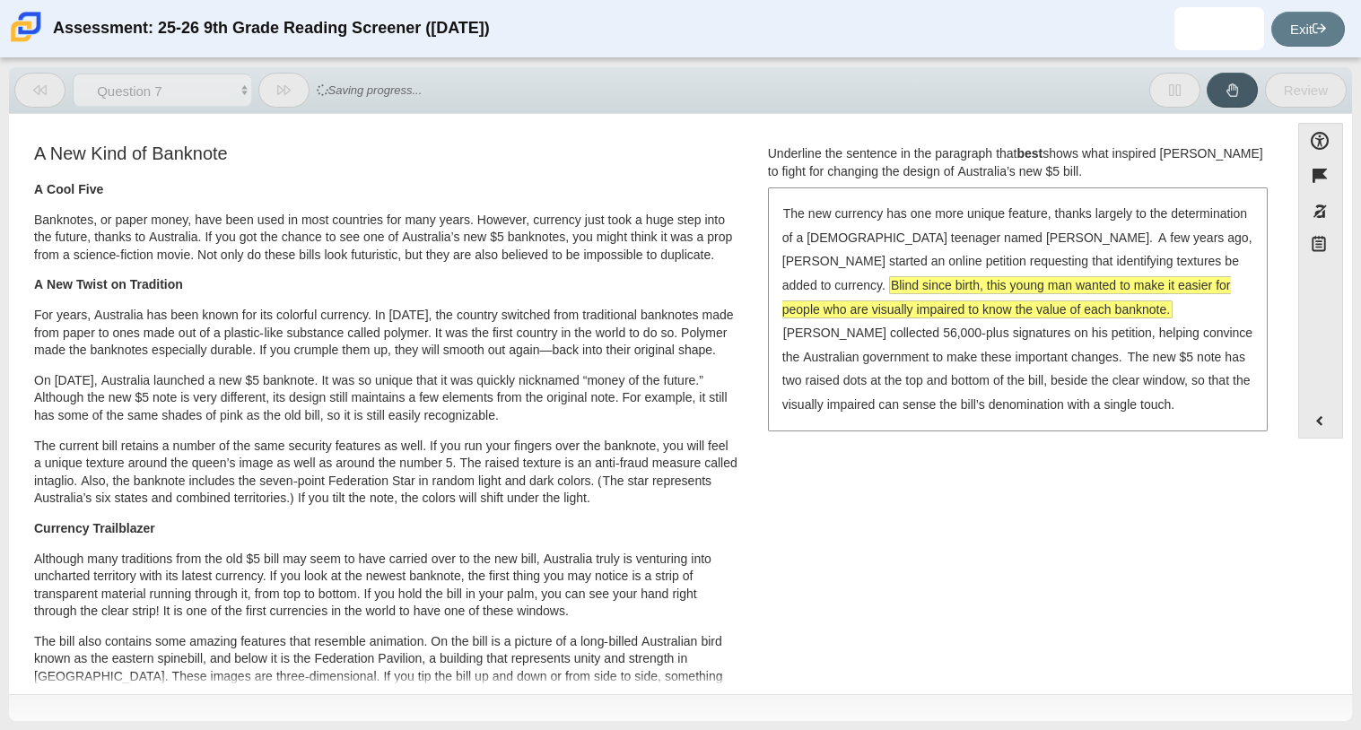
click at [1026, 428] on div "The new currency has one more unique feature, thanks largely to the determinati…" at bounding box center [1018, 309] width 496 height 240
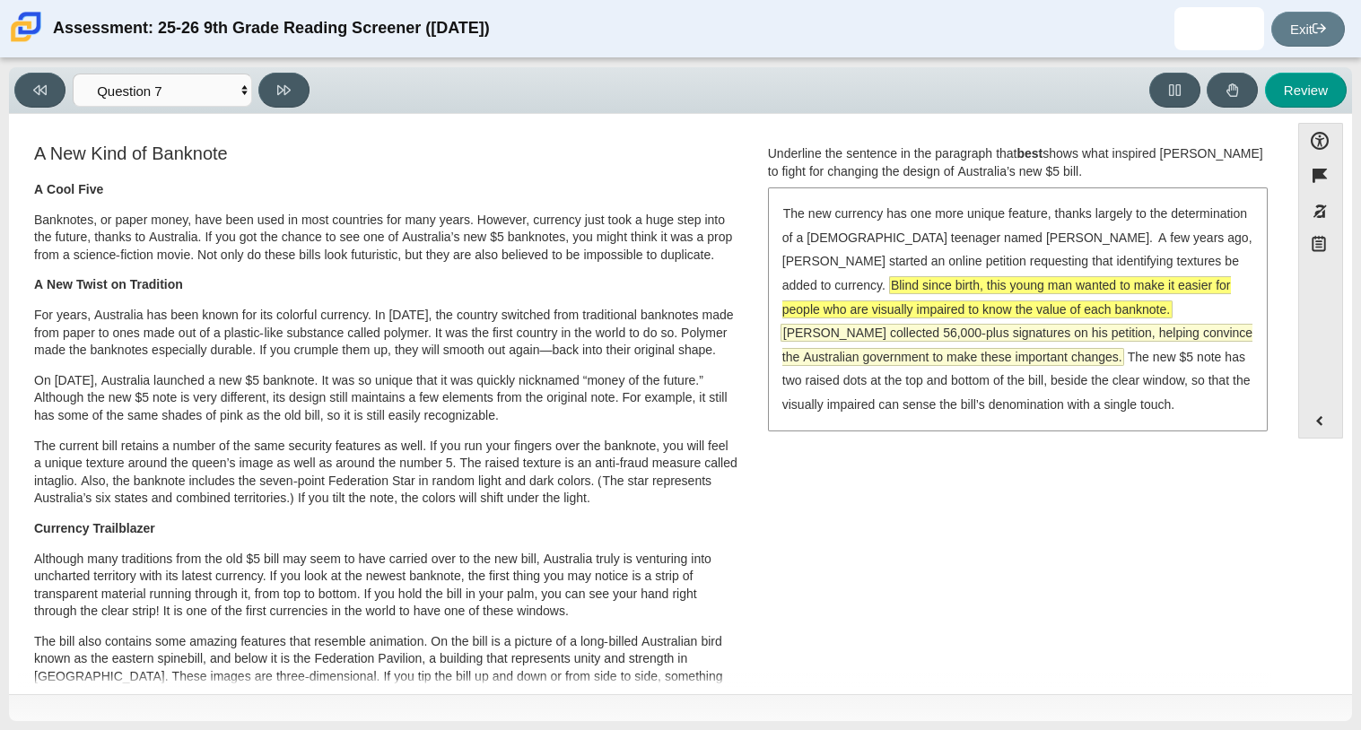
click at [1014, 335] on span "McLeod collected 56,000-plus signatures on his petition, helping convince the A…" at bounding box center [1017, 345] width 470 height 40
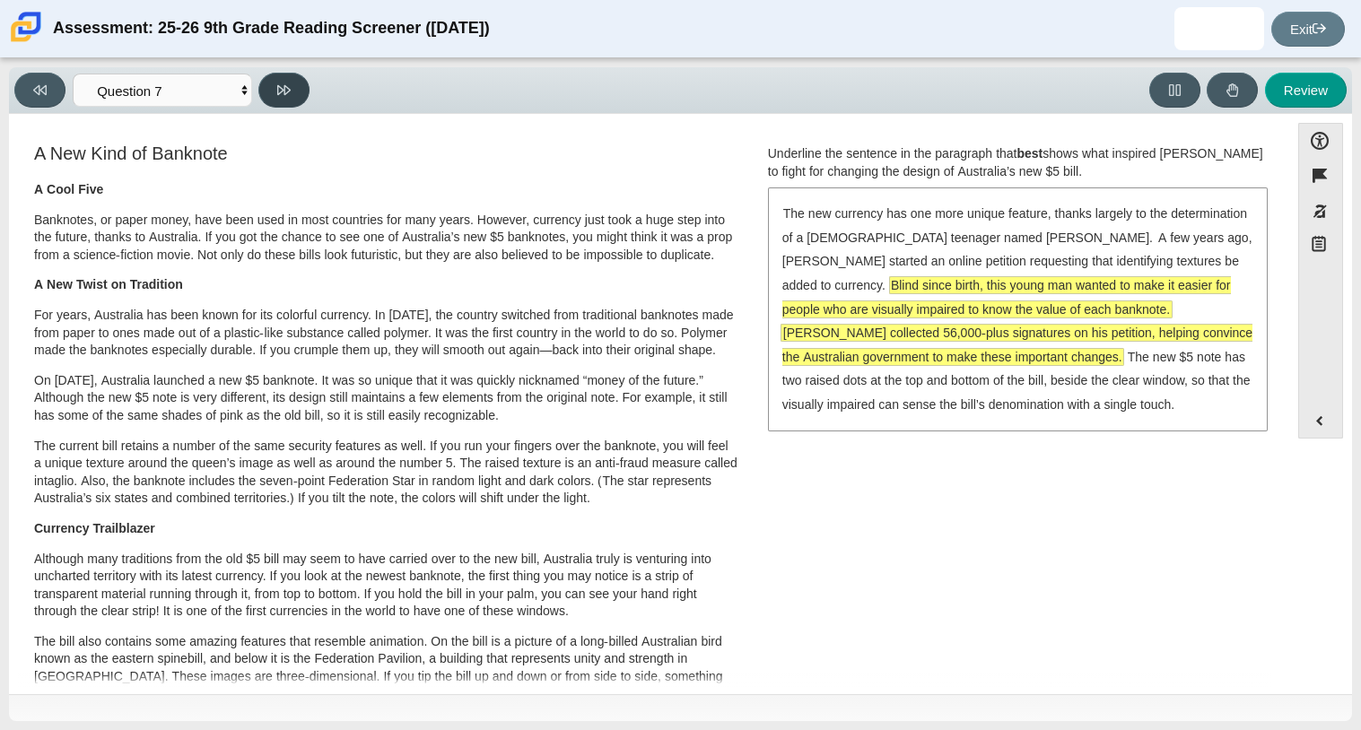
click at [292, 95] on button at bounding box center [283, 90] width 51 height 35
select select "ea8338c2-a6a3-418e-a305-2b963b54a290"
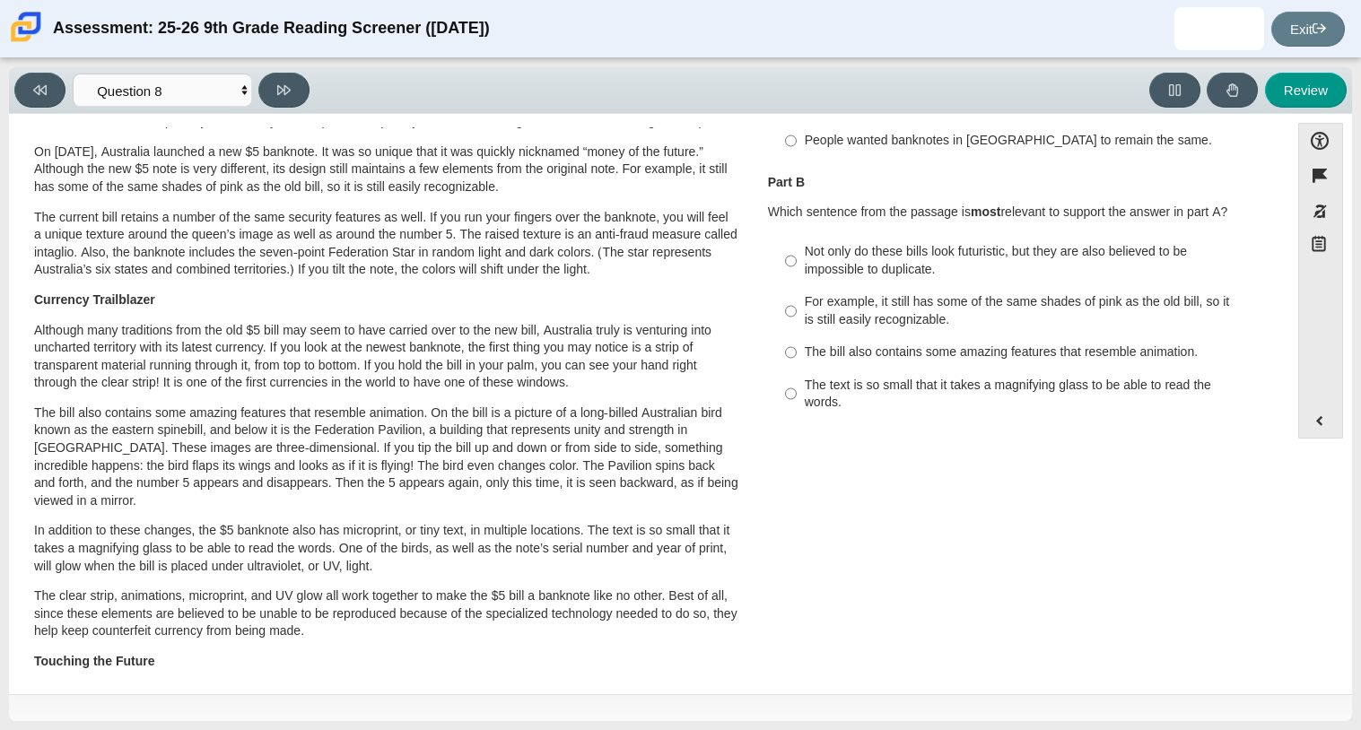
scroll to position [222, 0]
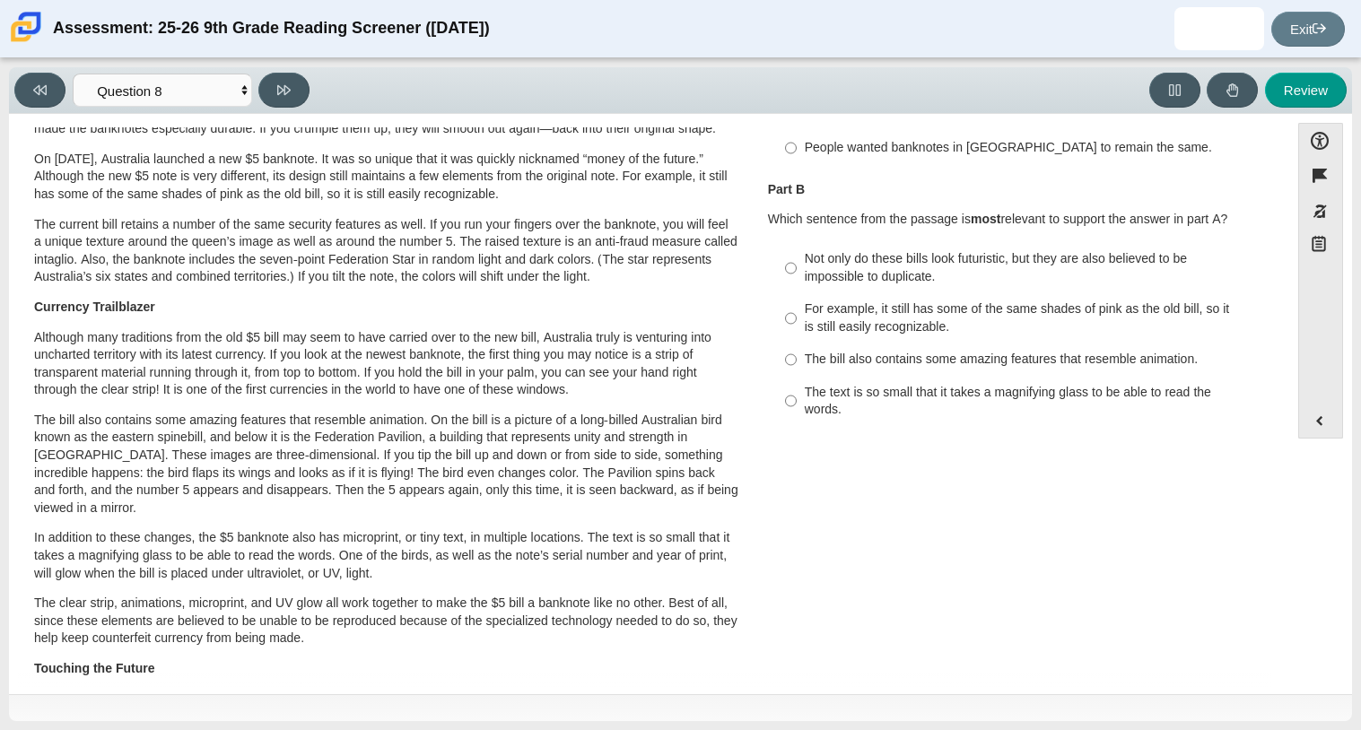
click at [1009, 250] on div "Not only do these bills look futuristic, but they are also believed to be impos…" at bounding box center [1031, 267] width 453 height 35
click at [797, 249] on input "Not only do these bills look futuristic, but they are also believed to be impos…" at bounding box center [791, 268] width 12 height 50
radio input "true"
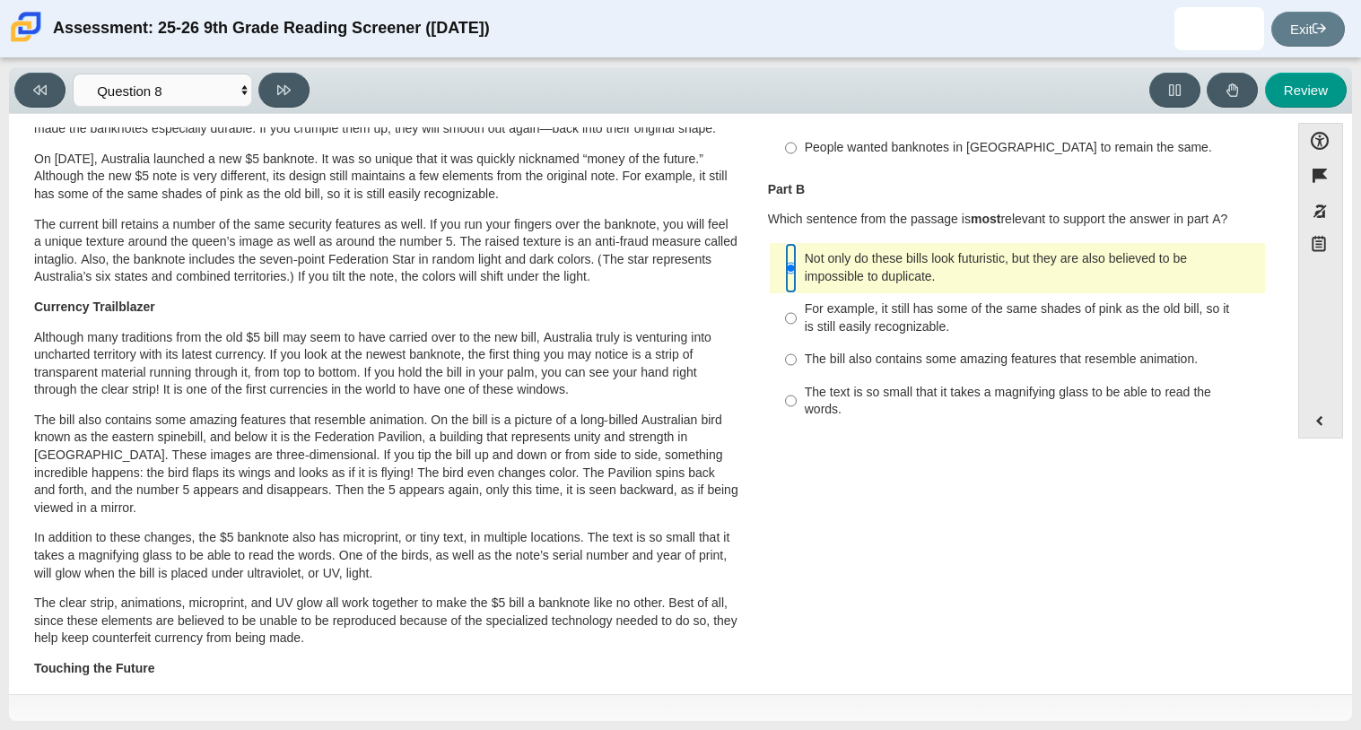
scroll to position [0, 0]
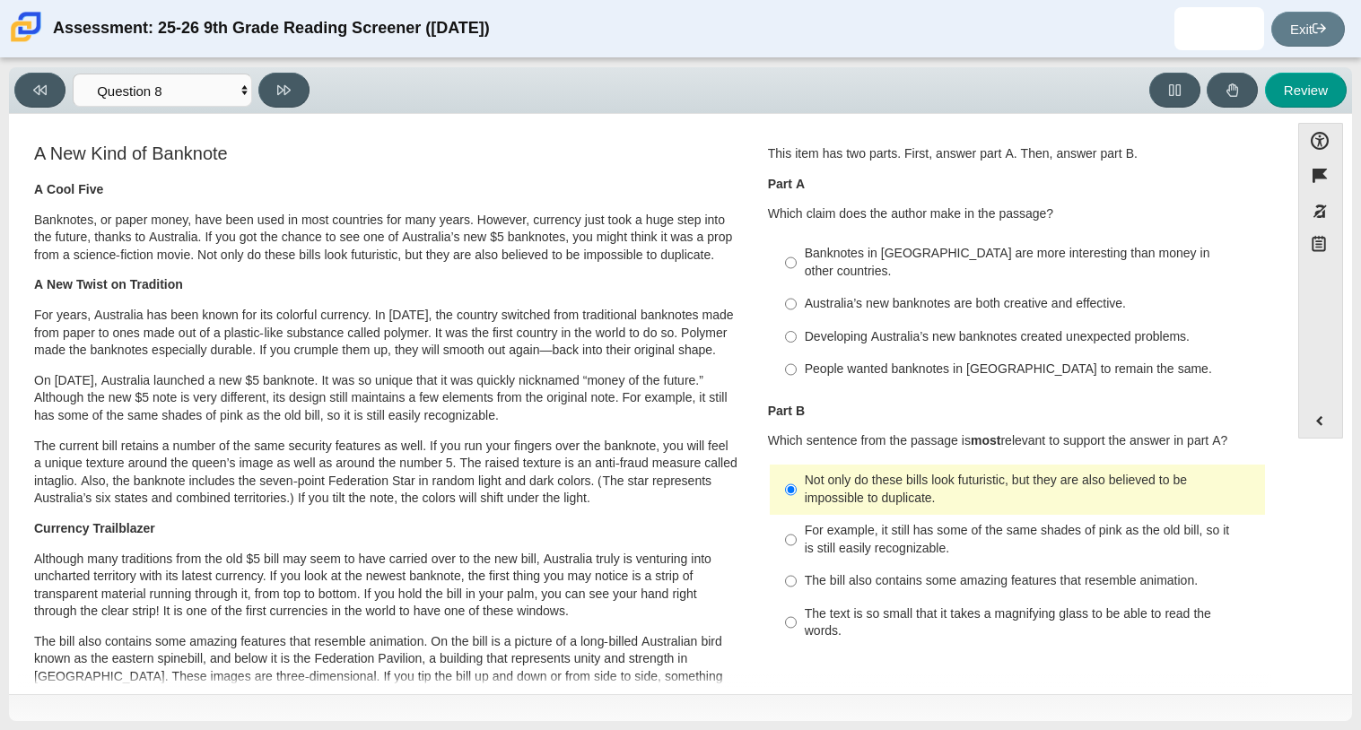
click at [923, 333] on label "Developing Australia’s new banknotes created unexpected problems. Developing Au…" at bounding box center [1019, 336] width 493 height 32
click at [797, 333] on input "Developing Australia’s new banknotes created unexpected problems. Developing Au…" at bounding box center [791, 336] width 12 height 32
radio input "true"
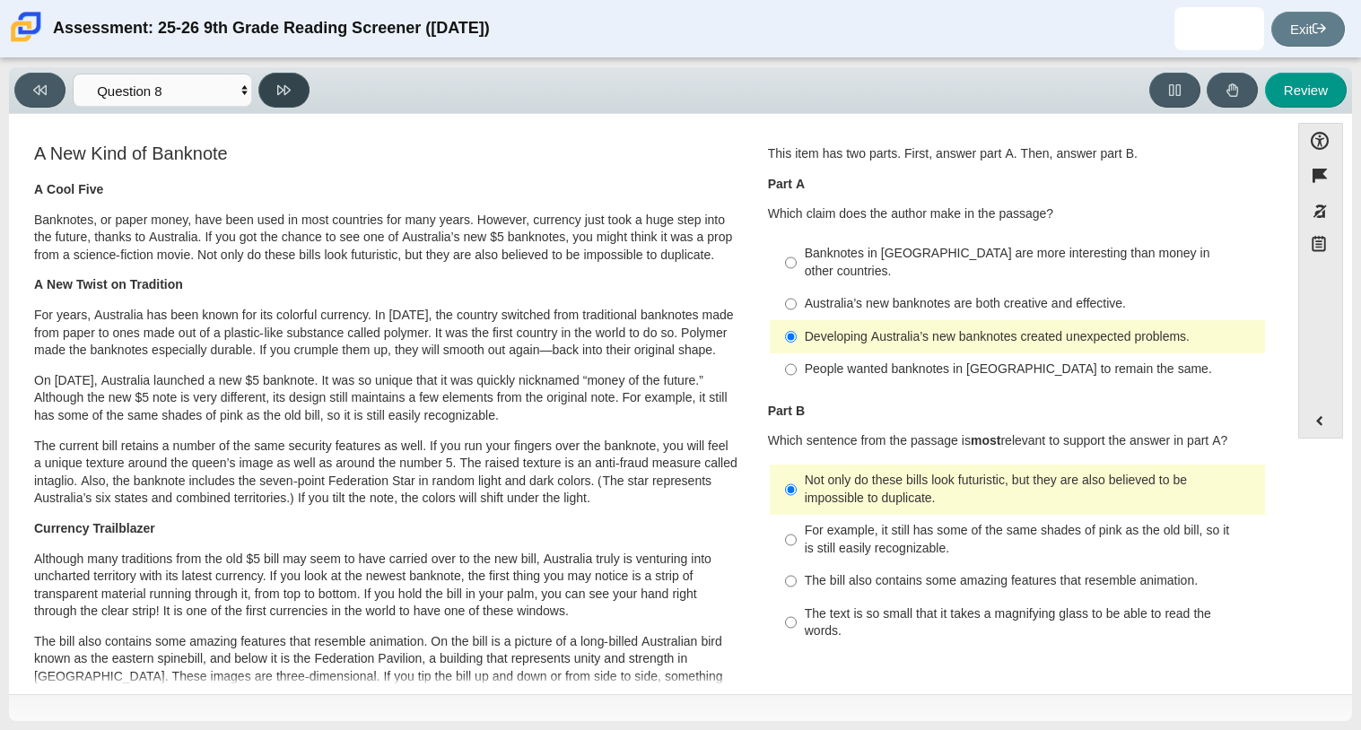
click at [294, 86] on button at bounding box center [283, 90] width 51 height 35
select select "89f058d6-b15c-4ef5-a4b3-fdaffb8868b6"
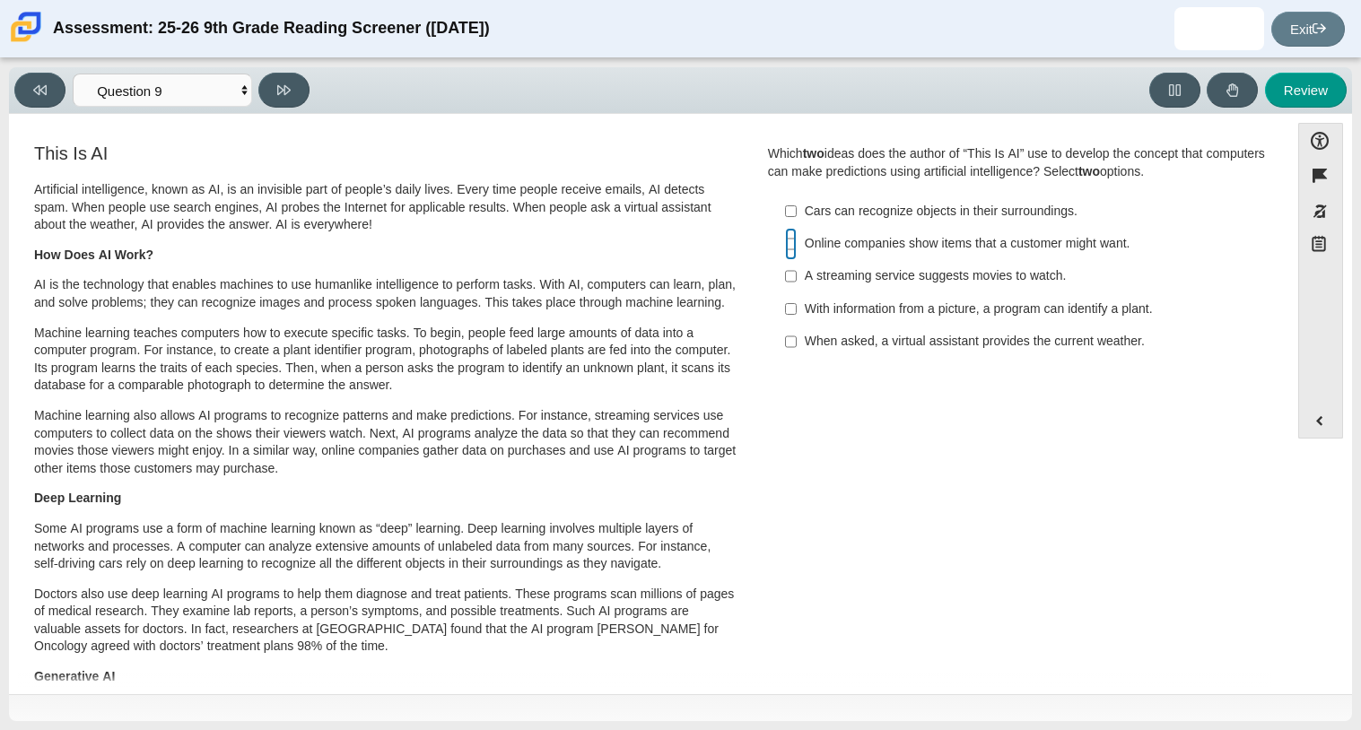
click at [785, 239] on input "Online companies show items that a customer might want. Online companies show i…" at bounding box center [791, 244] width 12 height 32
checkbox input "true"
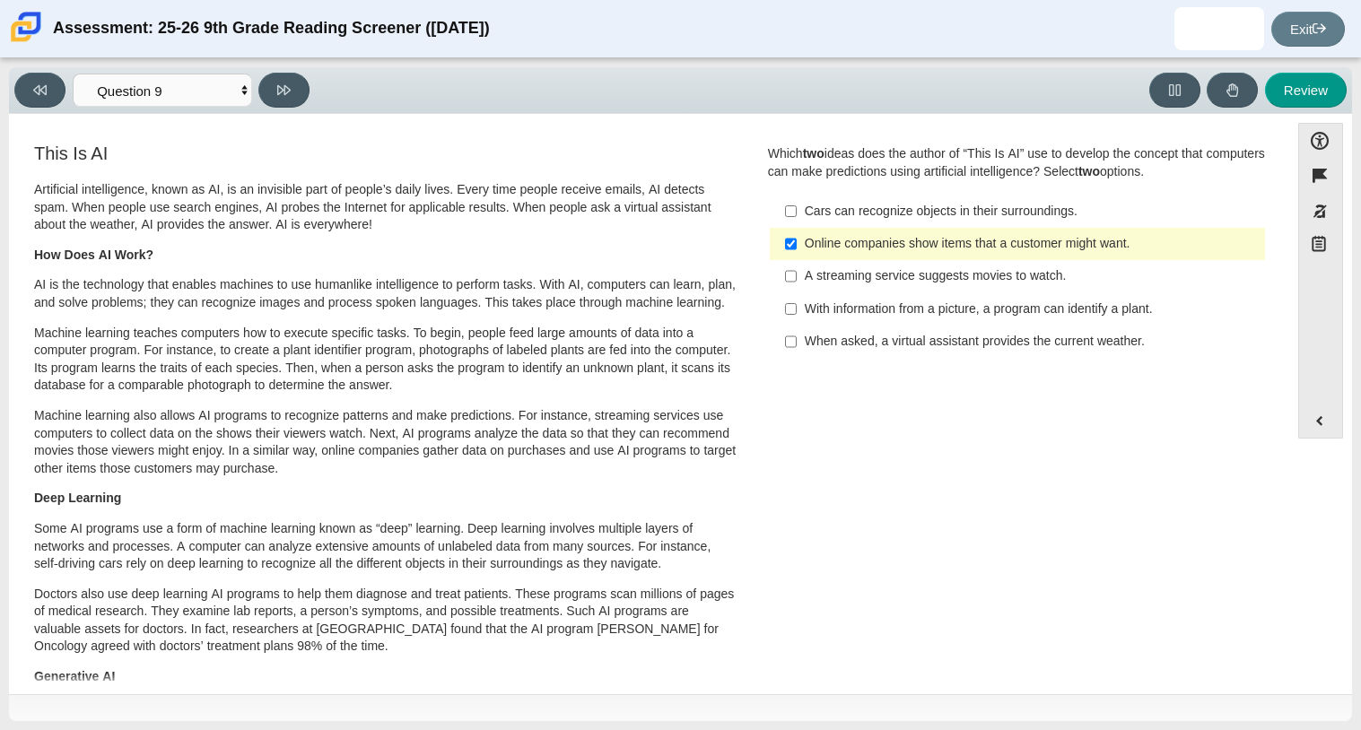
click at [895, 355] on label "When asked, a virtual assistant provides the current weather. When asked, a vir…" at bounding box center [1019, 342] width 493 height 32
click at [797, 355] on input "When asked, a virtual assistant provides the current weather. When asked, a vir…" at bounding box center [791, 342] width 12 height 32
checkbox input "true"
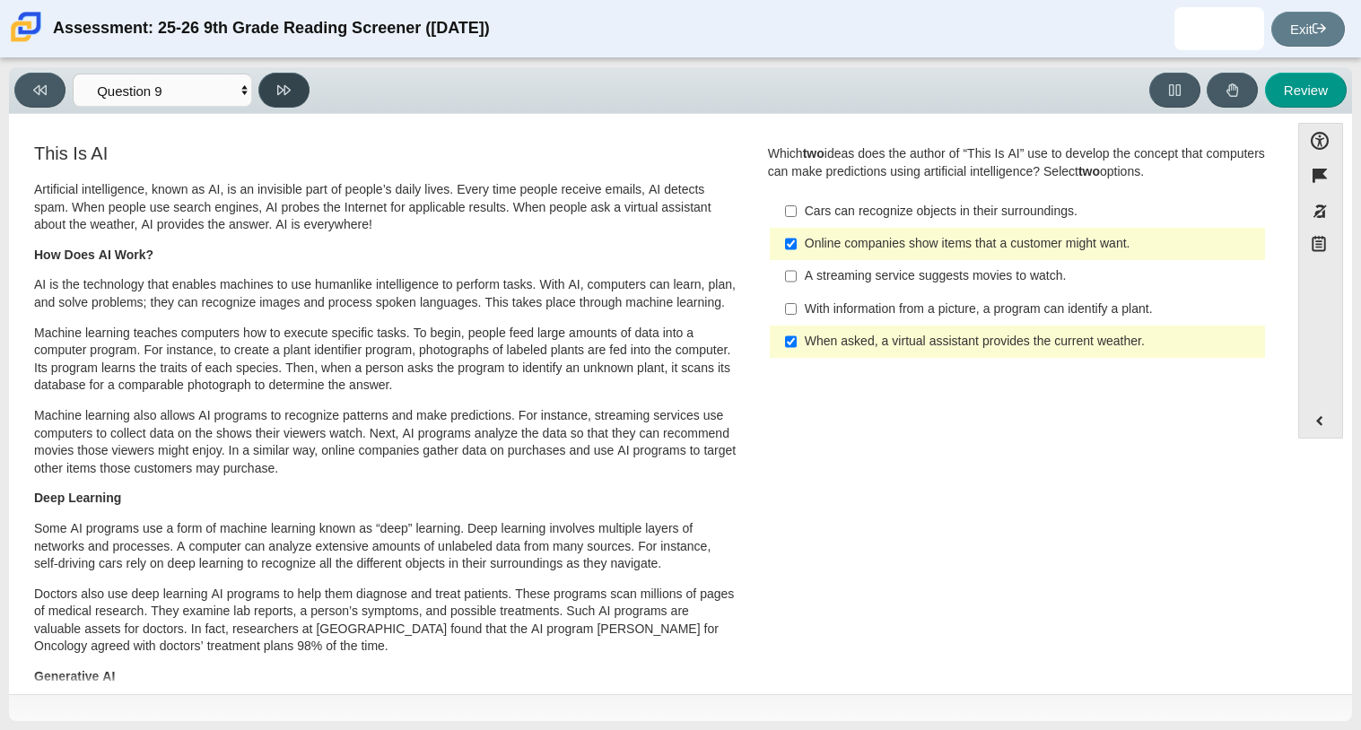
click at [272, 100] on button at bounding box center [283, 90] width 51 height 35
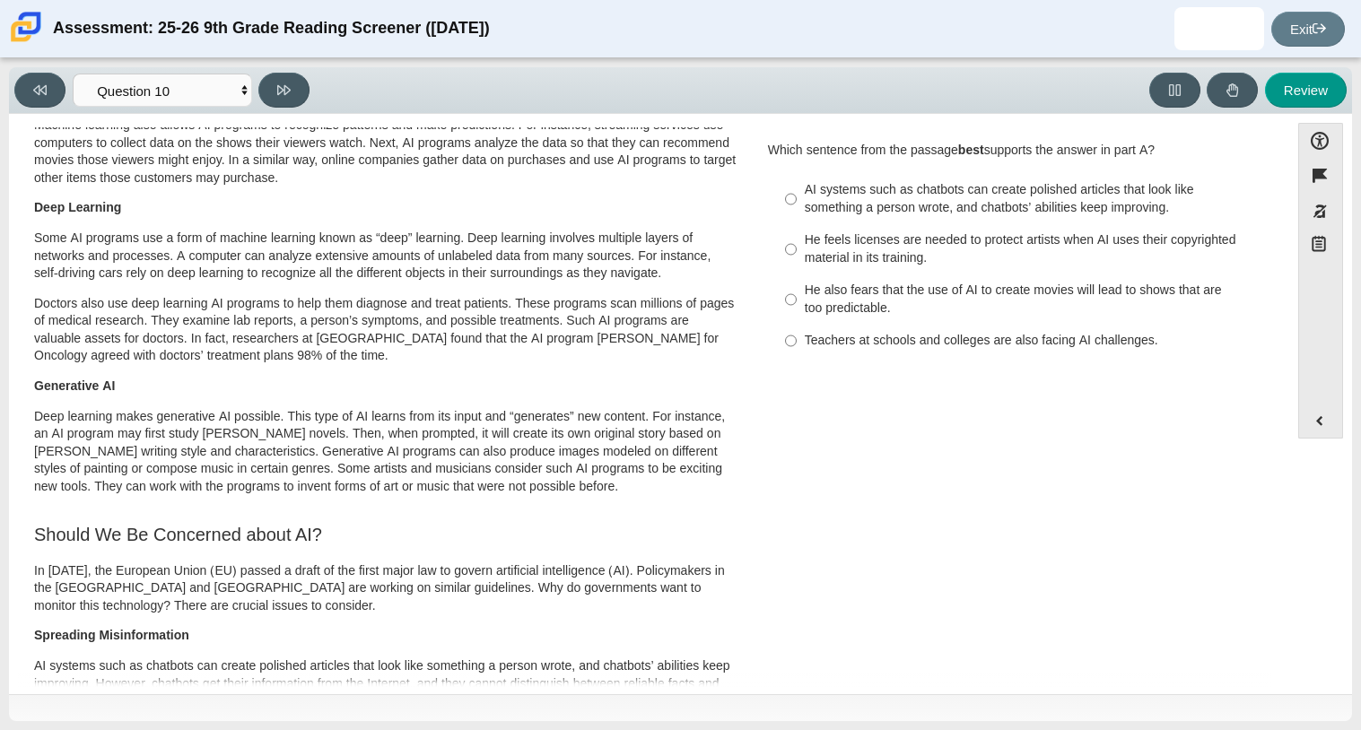
scroll to position [290, 0]
click at [48, 92] on button at bounding box center [39, 90] width 51 height 35
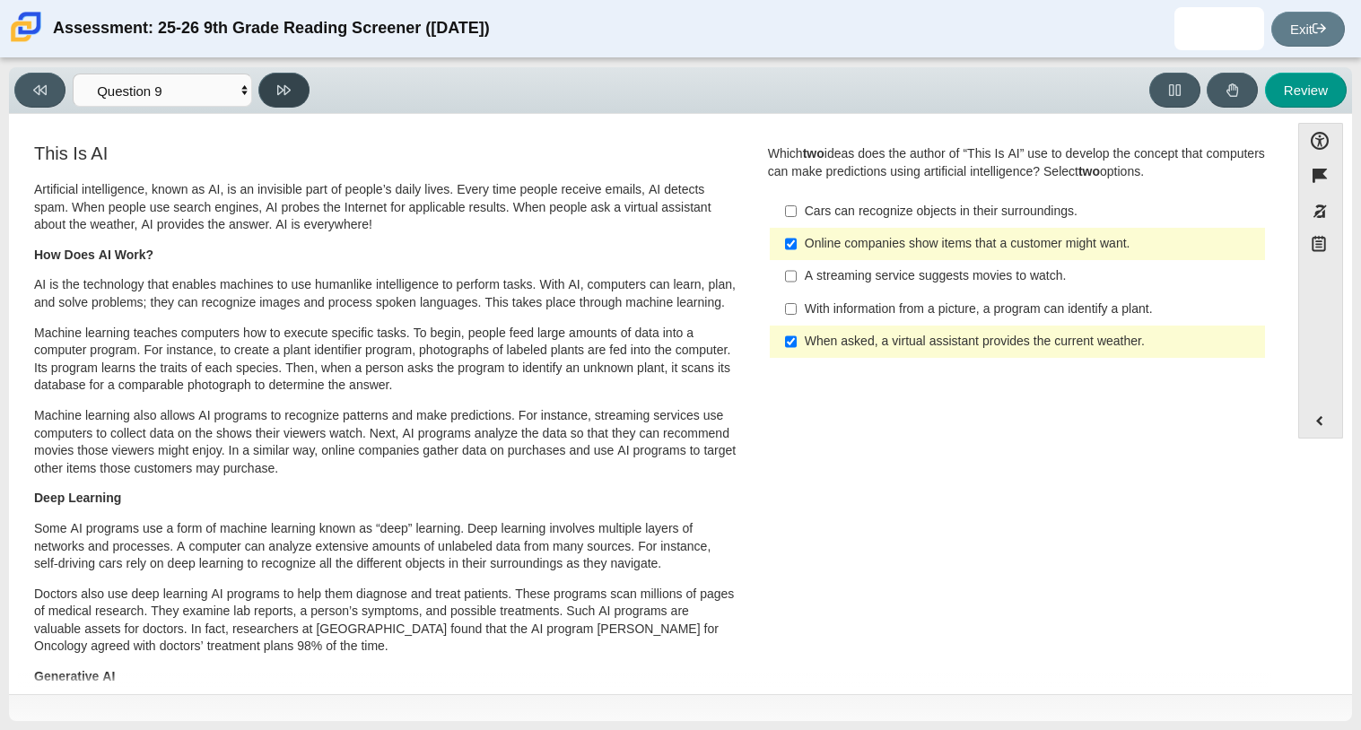
click at [294, 91] on button at bounding box center [283, 90] width 51 height 35
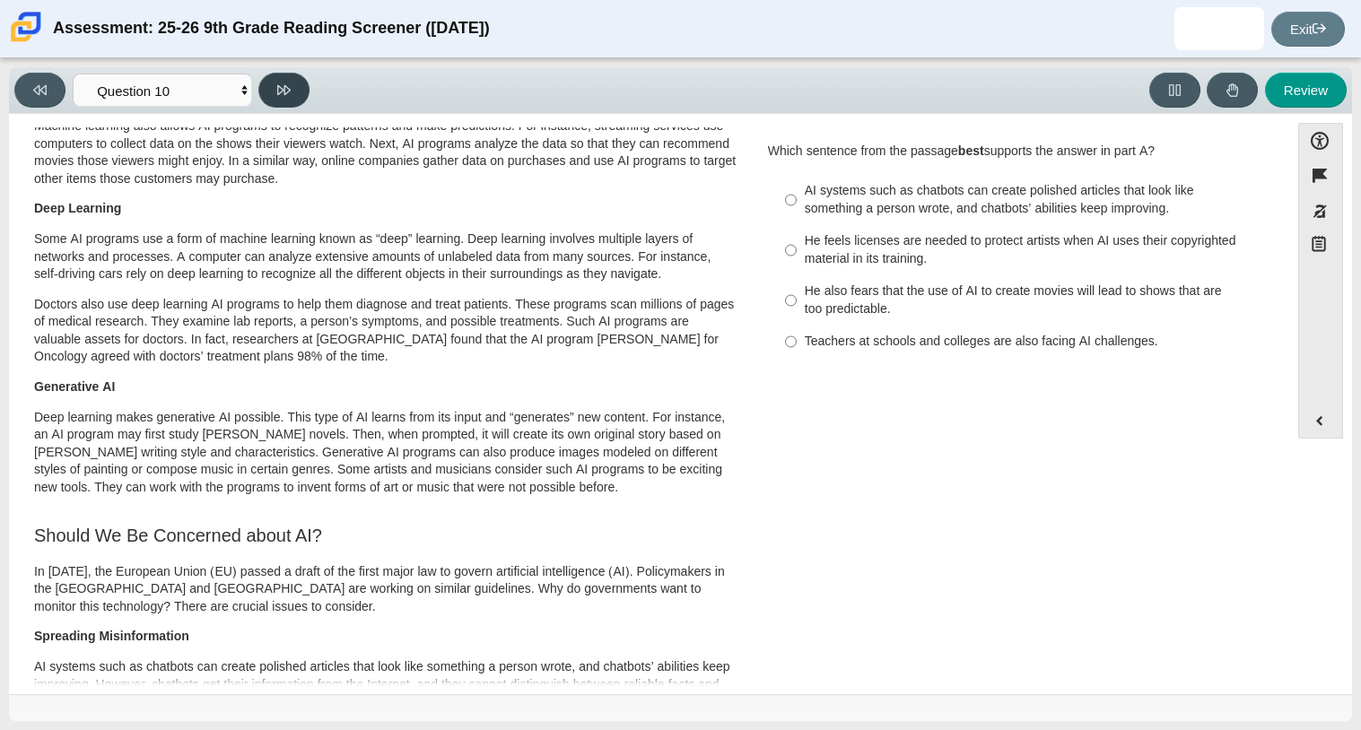
click at [294, 91] on button at bounding box center [283, 90] width 51 height 35
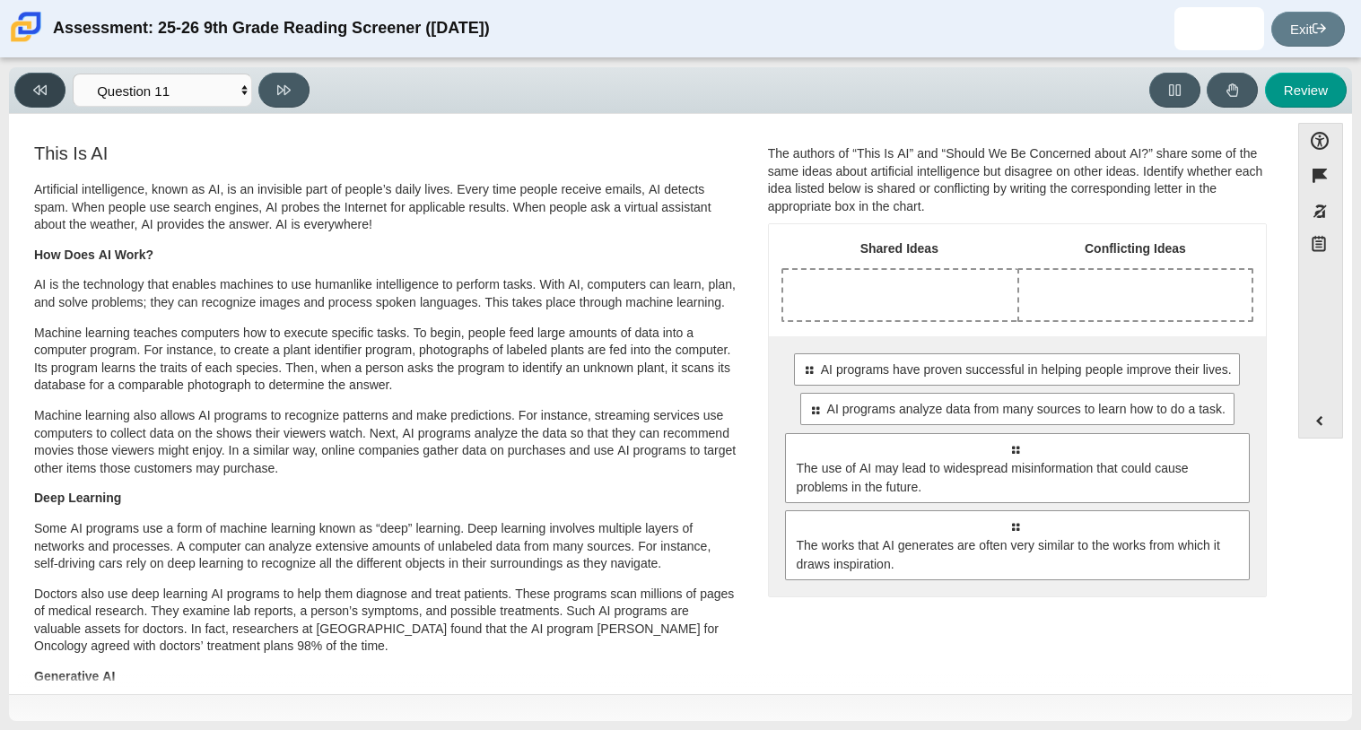
click at [54, 77] on button at bounding box center [39, 90] width 51 height 35
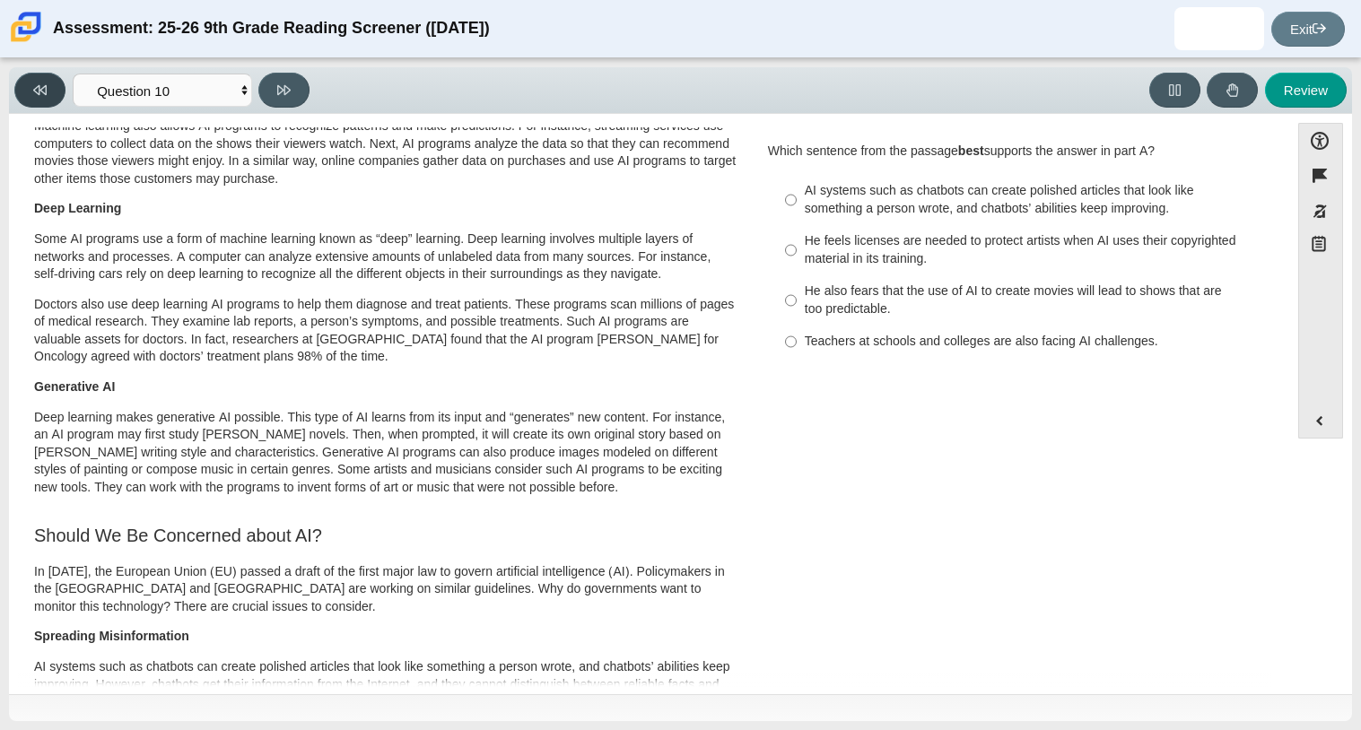
click at [54, 77] on button at bounding box center [39, 90] width 51 height 35
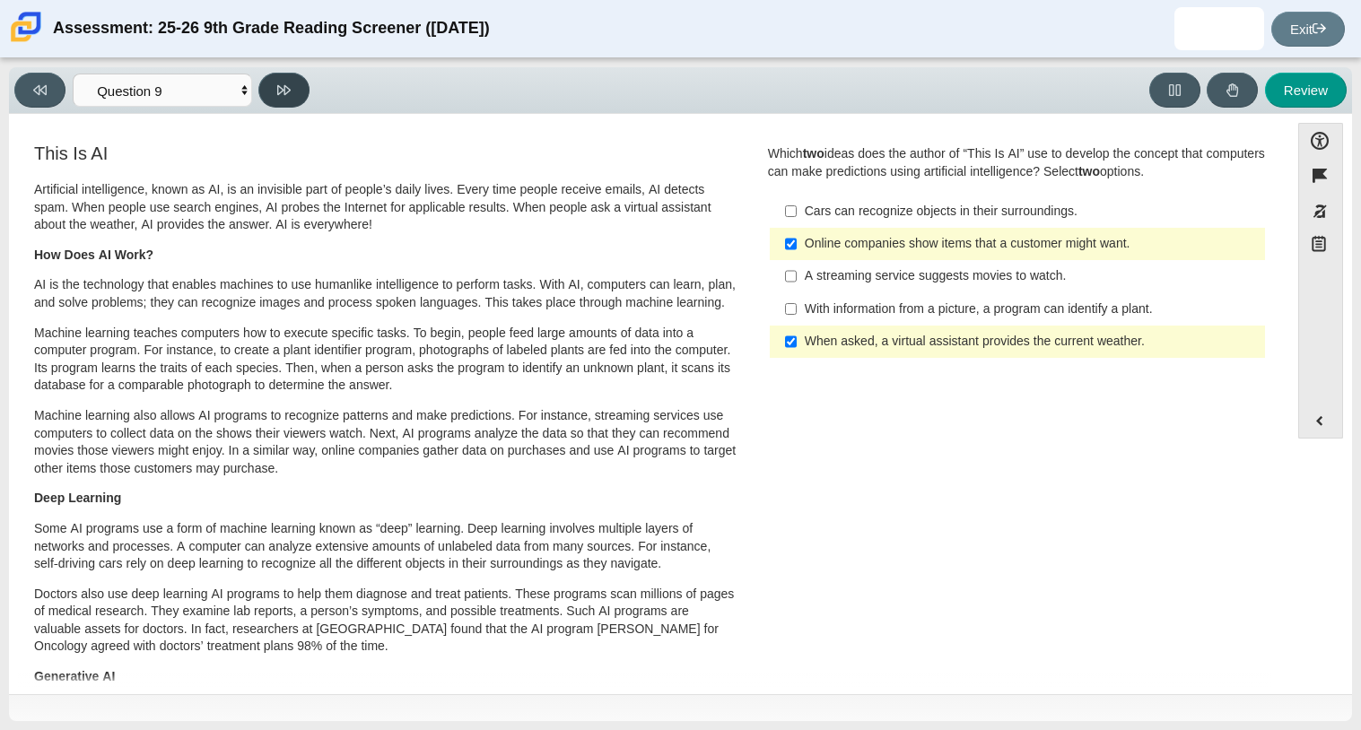
click at [266, 91] on button at bounding box center [283, 90] width 51 height 35
select select "cdf3c14e-a918-44d1-9b63-3db0fa81641e"
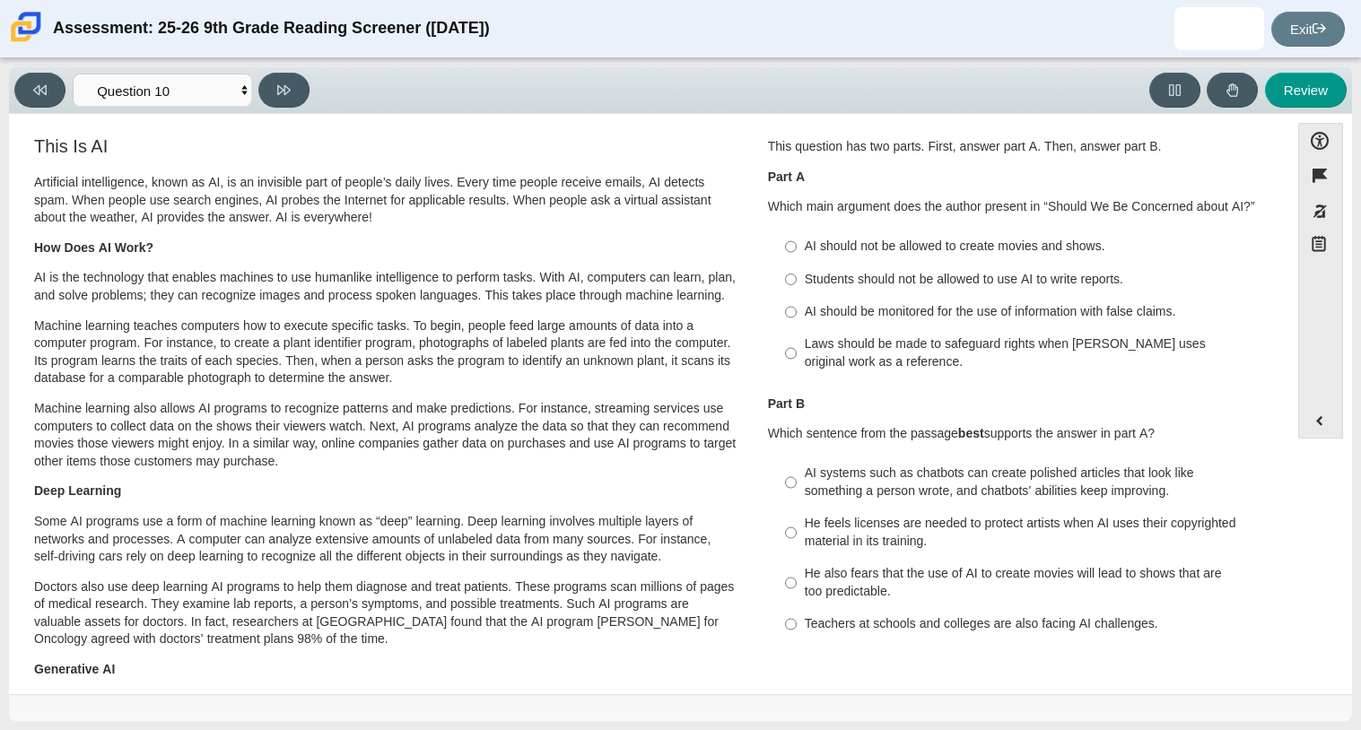
scroll to position [0, 0]
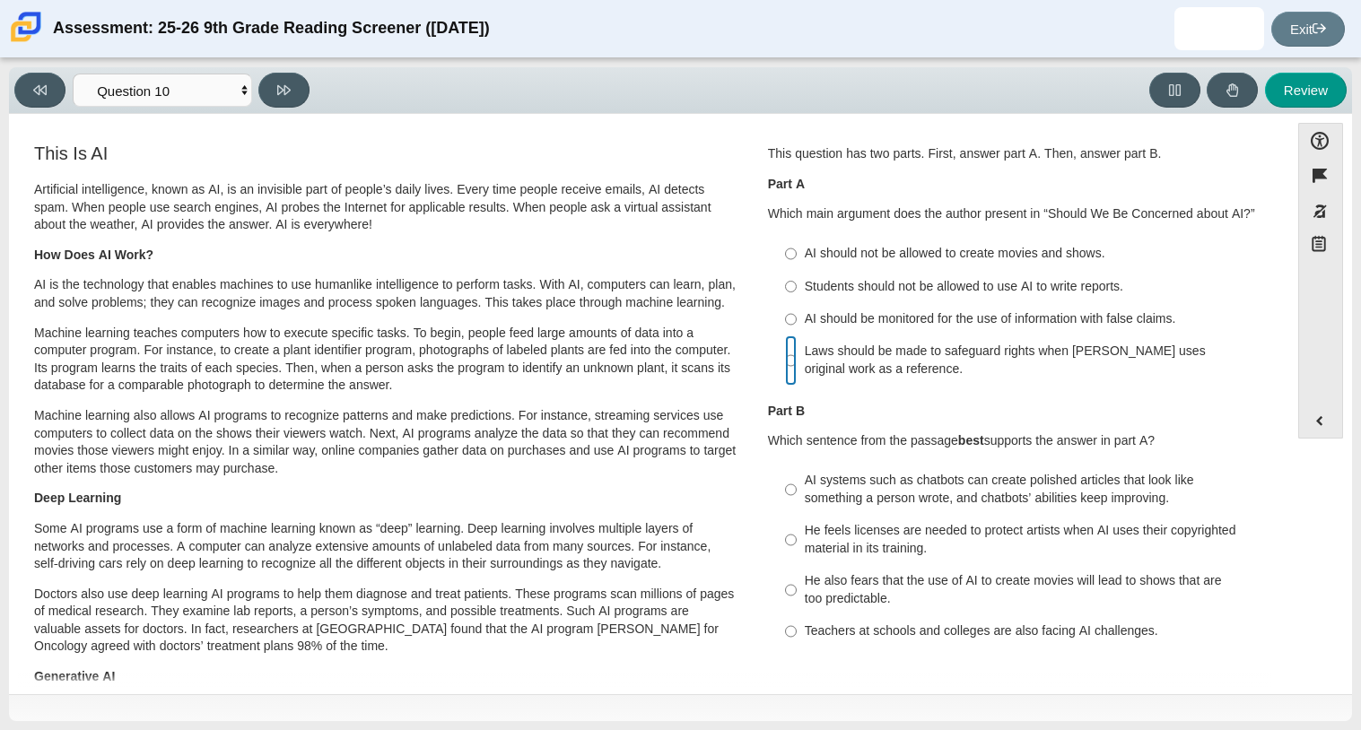
click at [786, 360] on input "Laws should be made to safeguard rights when AI uses original work as a referen…" at bounding box center [791, 361] width 12 height 50
radio input "true"
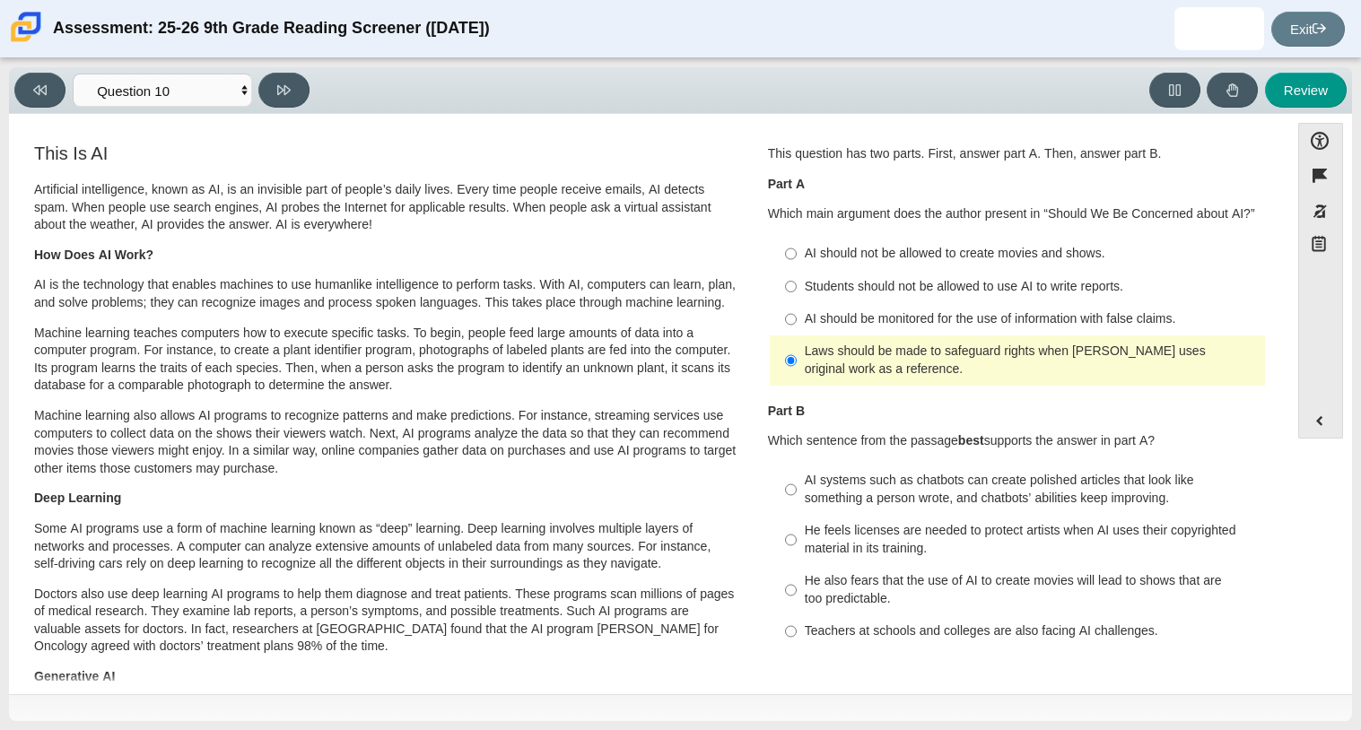
click at [820, 286] on div "Students should not be allowed to use AI to write reports." at bounding box center [1031, 287] width 453 height 18
click at [797, 286] on input "Students should not be allowed to use AI to write reports. Students should not …" at bounding box center [791, 286] width 12 height 32
radio input "true"
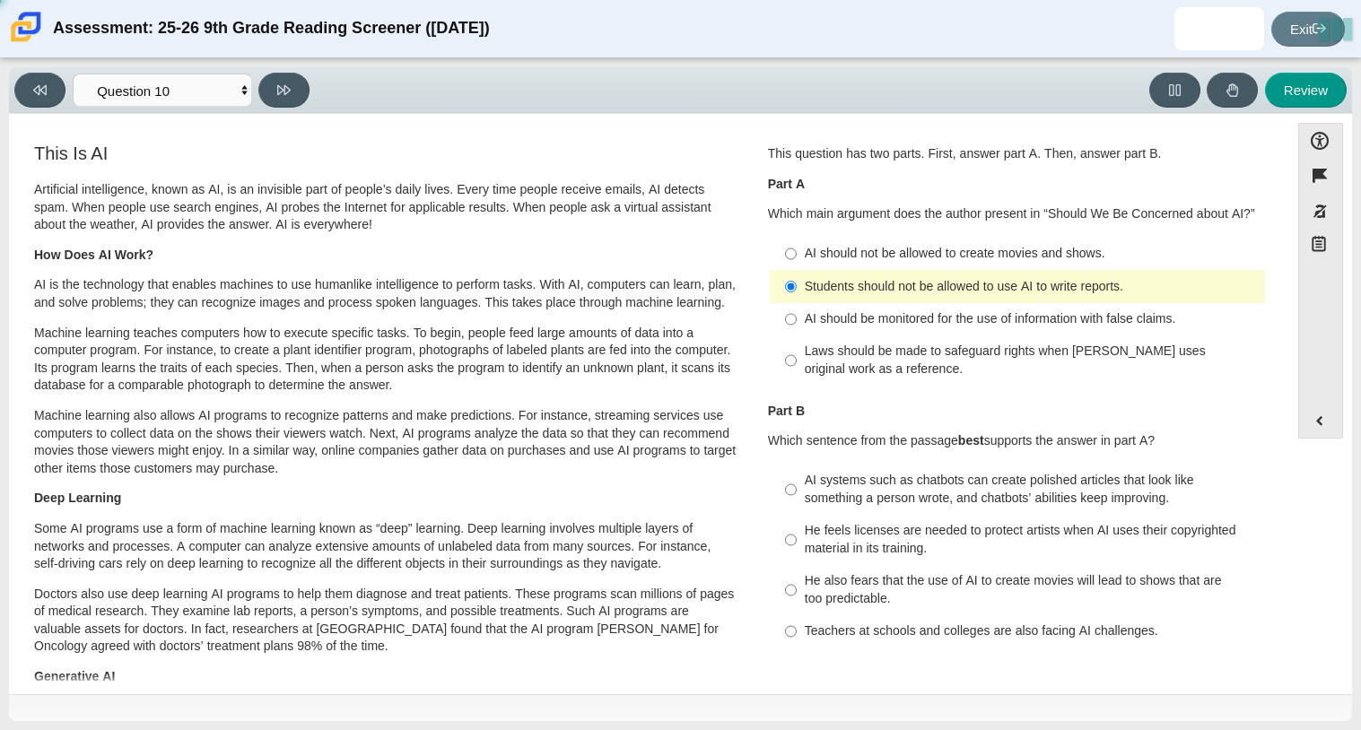
click at [820, 286] on div "Students should not be allowed to use AI to write reports." at bounding box center [1031, 287] width 453 height 18
click at [797, 286] on input "Students should not be allowed to use AI to write reports. Students should not …" at bounding box center [791, 286] width 12 height 32
click at [796, 635] on label "Teachers at schools and colleges are also facing AI challenges. Teachers at sch…" at bounding box center [1019, 632] width 493 height 32
click at [796, 635] on input "Teachers at schools and colleges are also facing AI challenges. Teachers at sch…" at bounding box center [791, 632] width 12 height 32
radio input "true"
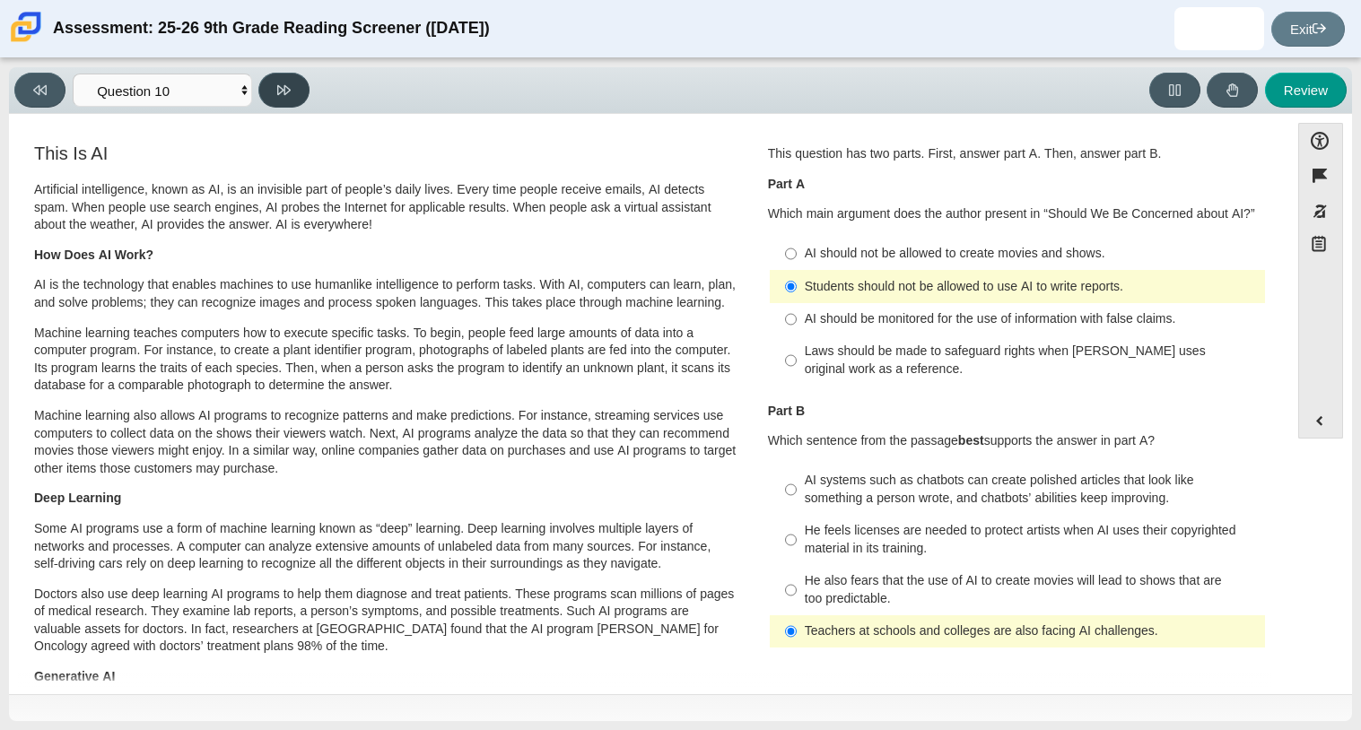
click at [258, 95] on button at bounding box center [283, 90] width 51 height 35
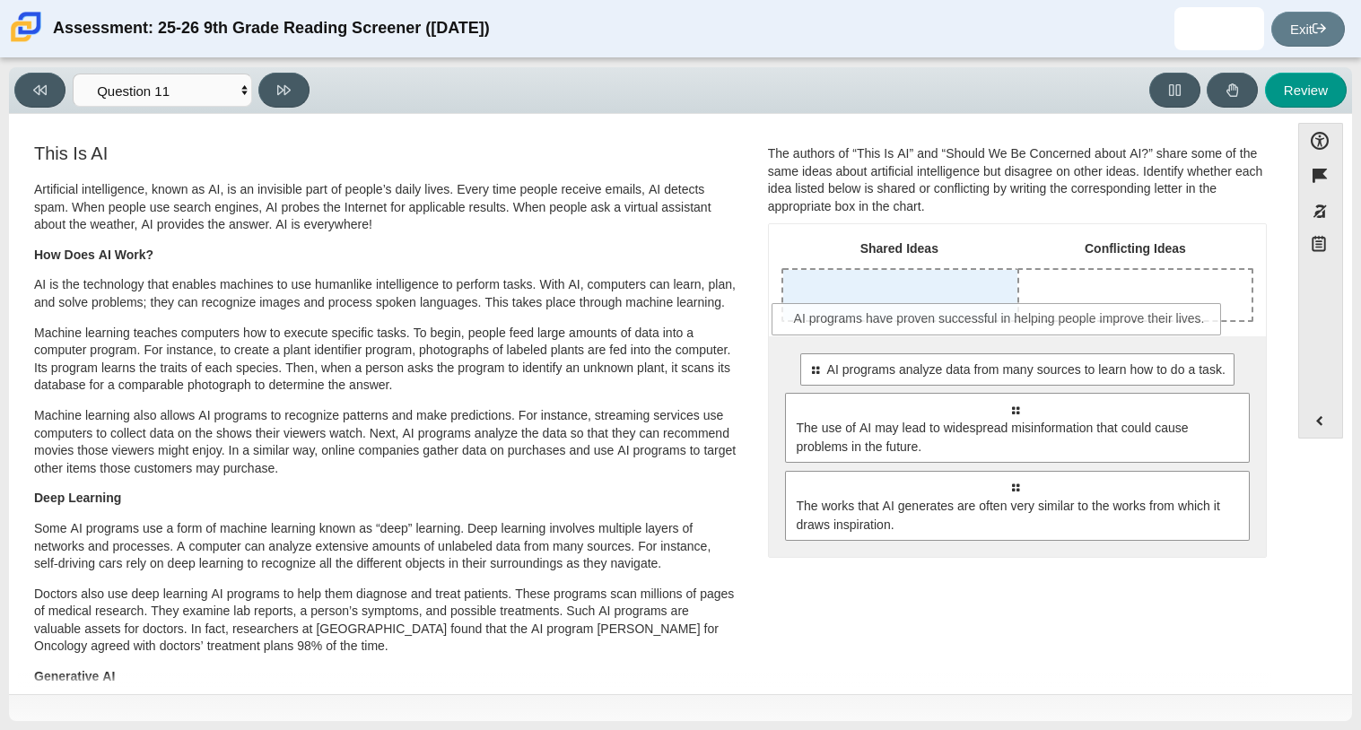
drag, startPoint x: 911, startPoint y: 363, endPoint x: 893, endPoint y: 309, distance: 57.6
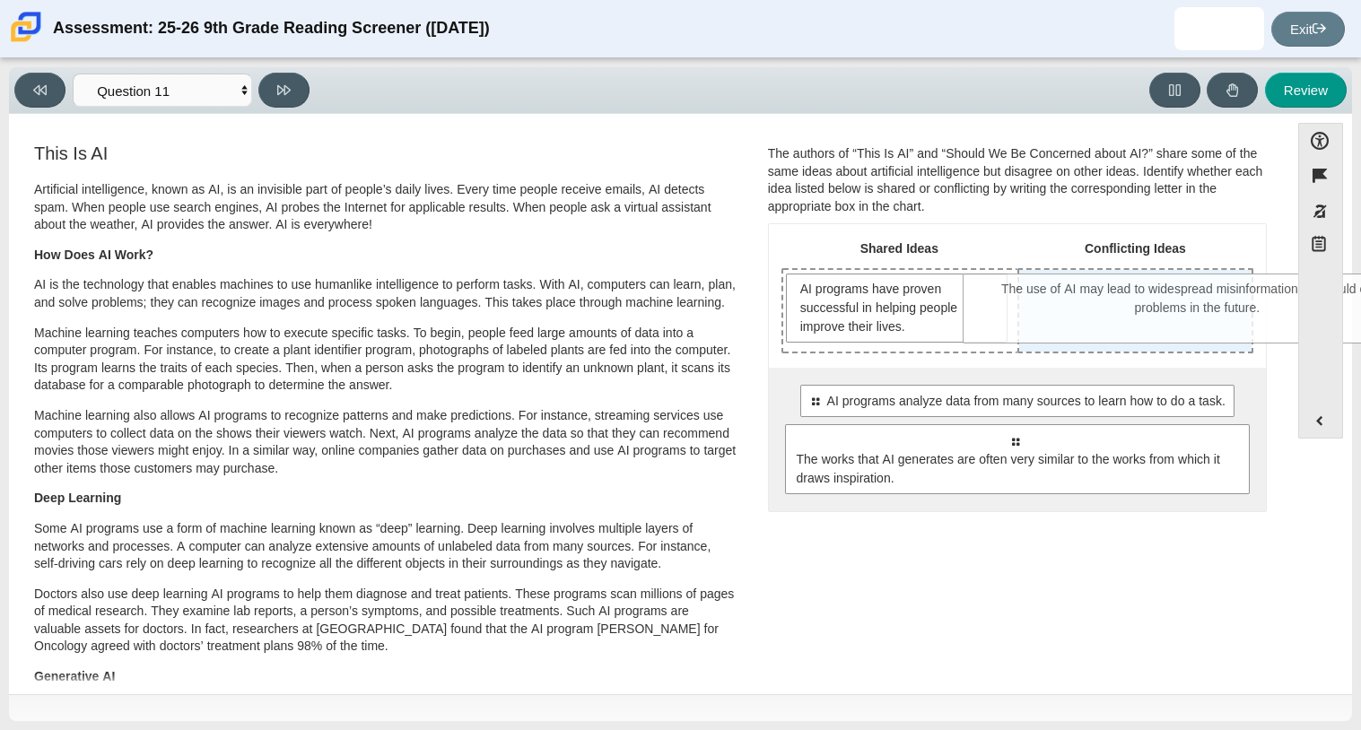
drag, startPoint x: 940, startPoint y: 467, endPoint x: 1118, endPoint y: 339, distance: 218.6
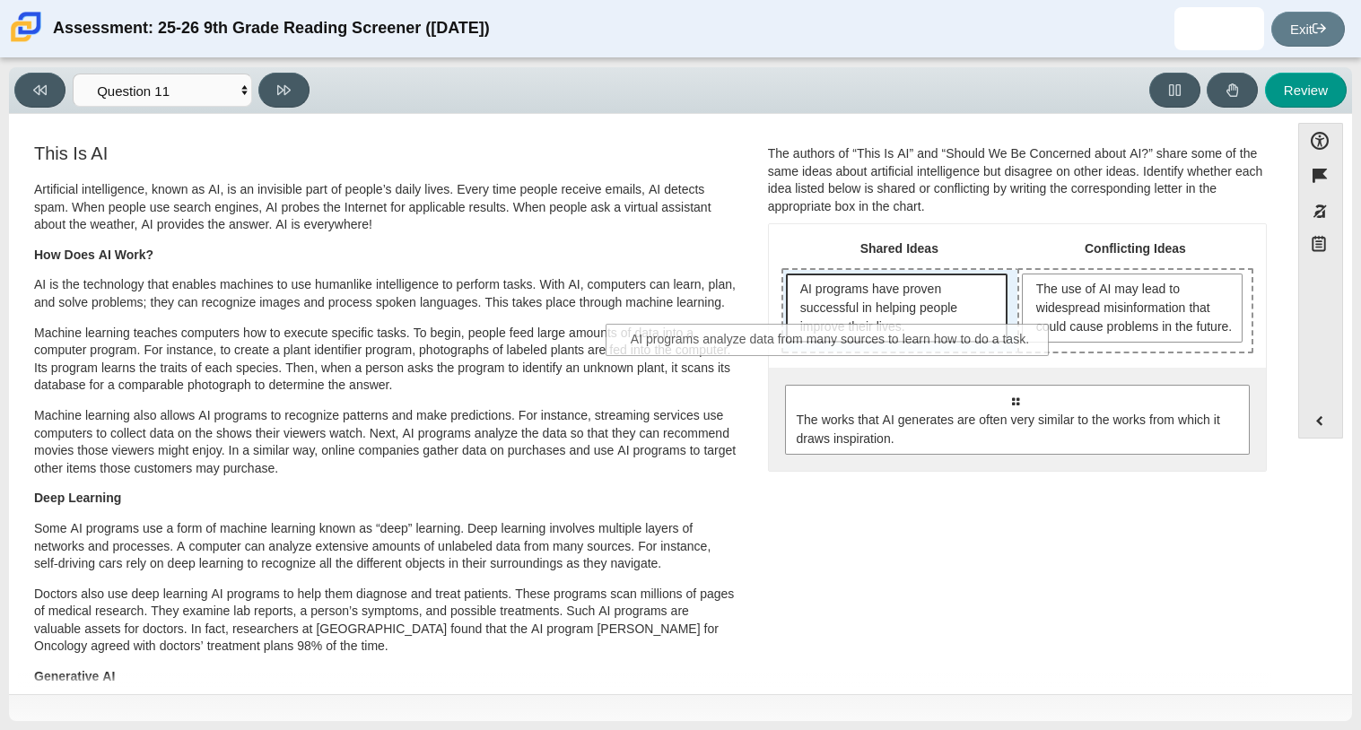
drag, startPoint x: 1122, startPoint y: 415, endPoint x: 939, endPoint y: 336, distance: 199.3
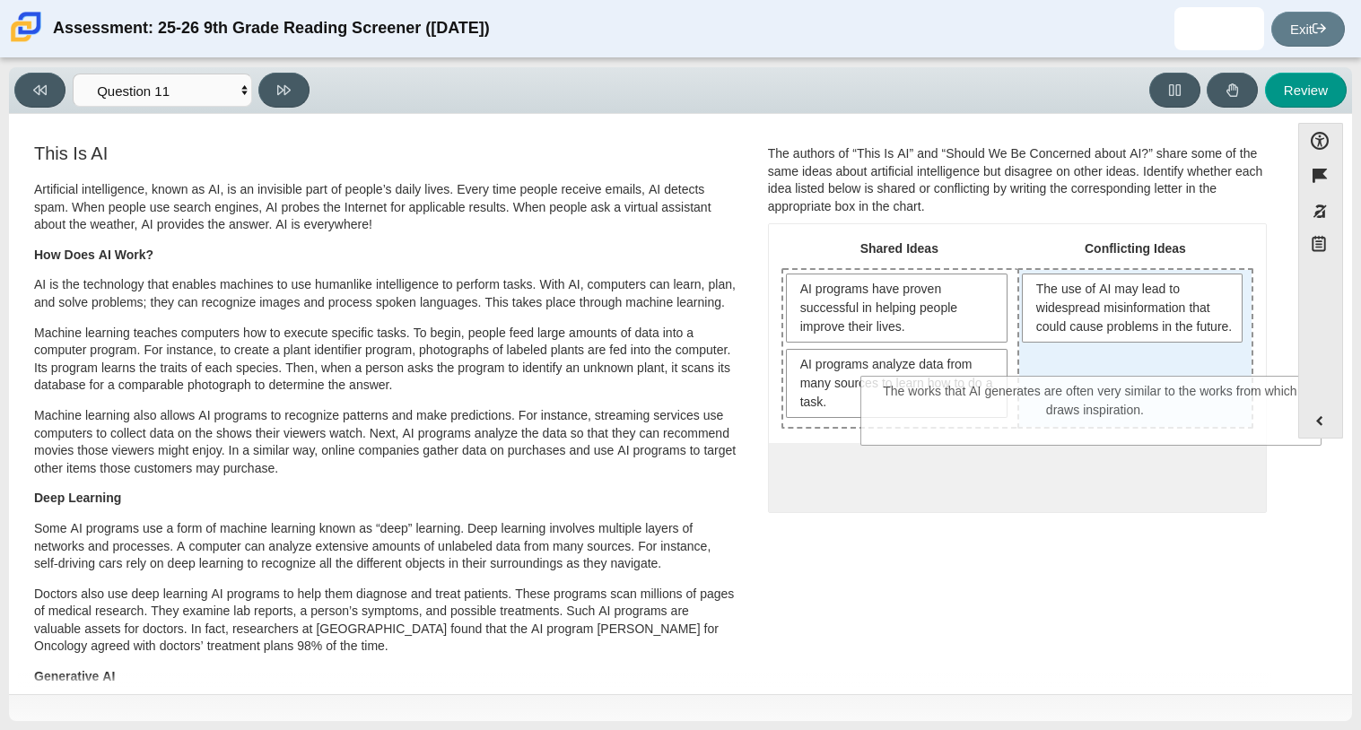
drag, startPoint x: 998, startPoint y: 481, endPoint x: 1080, endPoint y: 394, distance: 120.0
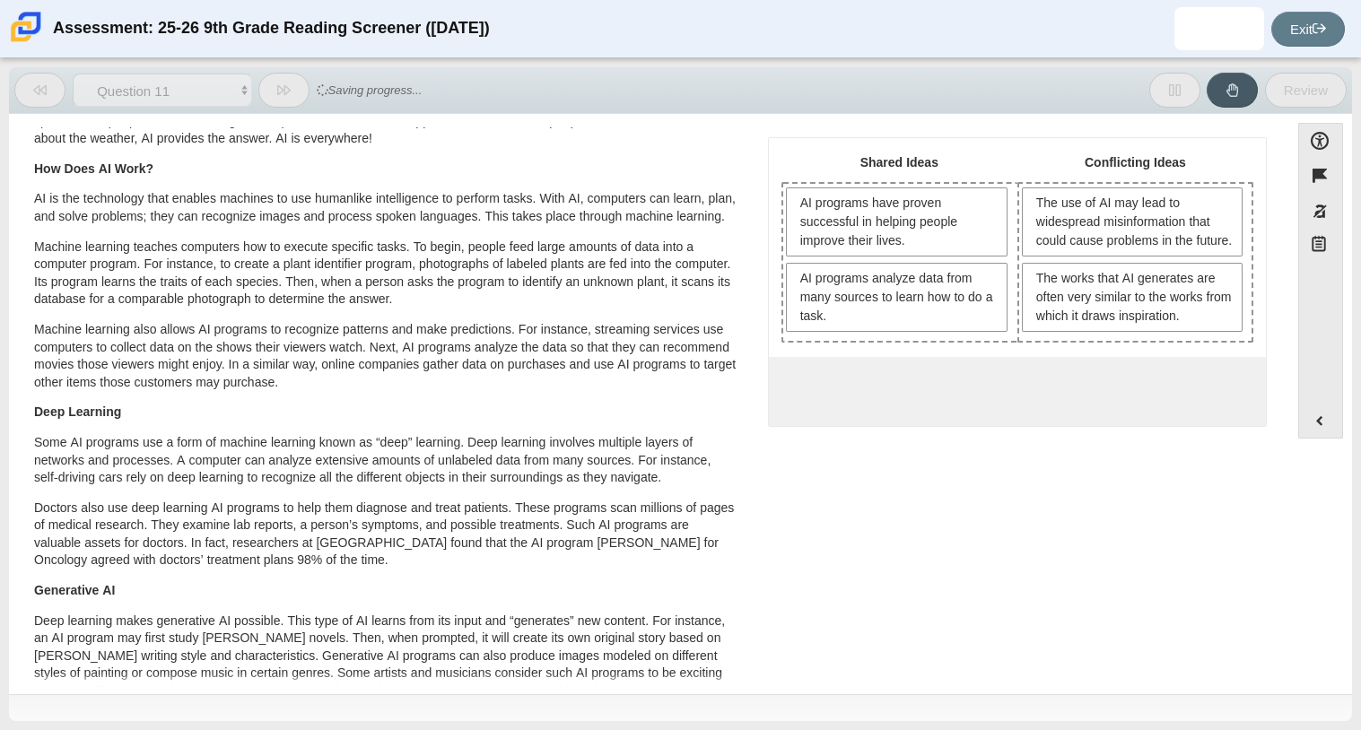
scroll to position [95, 0]
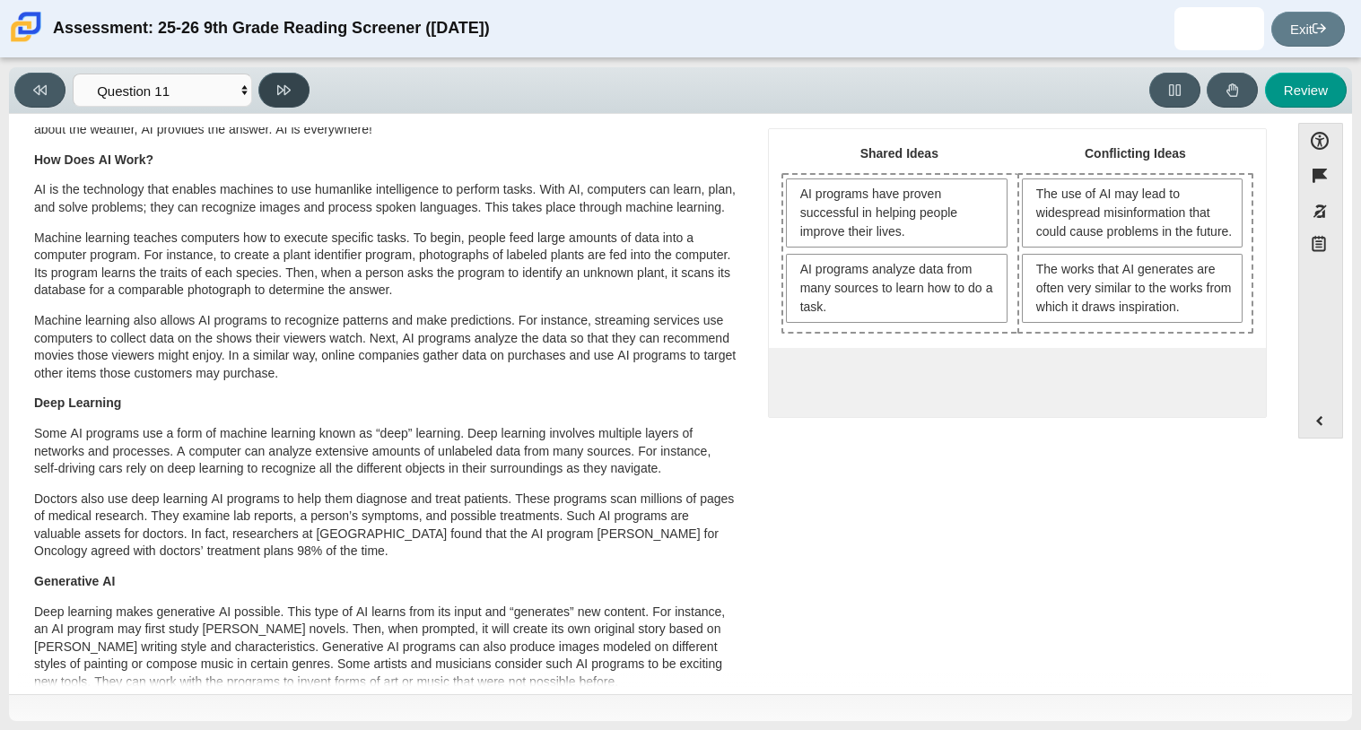
click at [275, 100] on button at bounding box center [283, 90] width 51 height 35
select select "c3effed4-44ce-4a19-bd96-1787f34e9b4c"
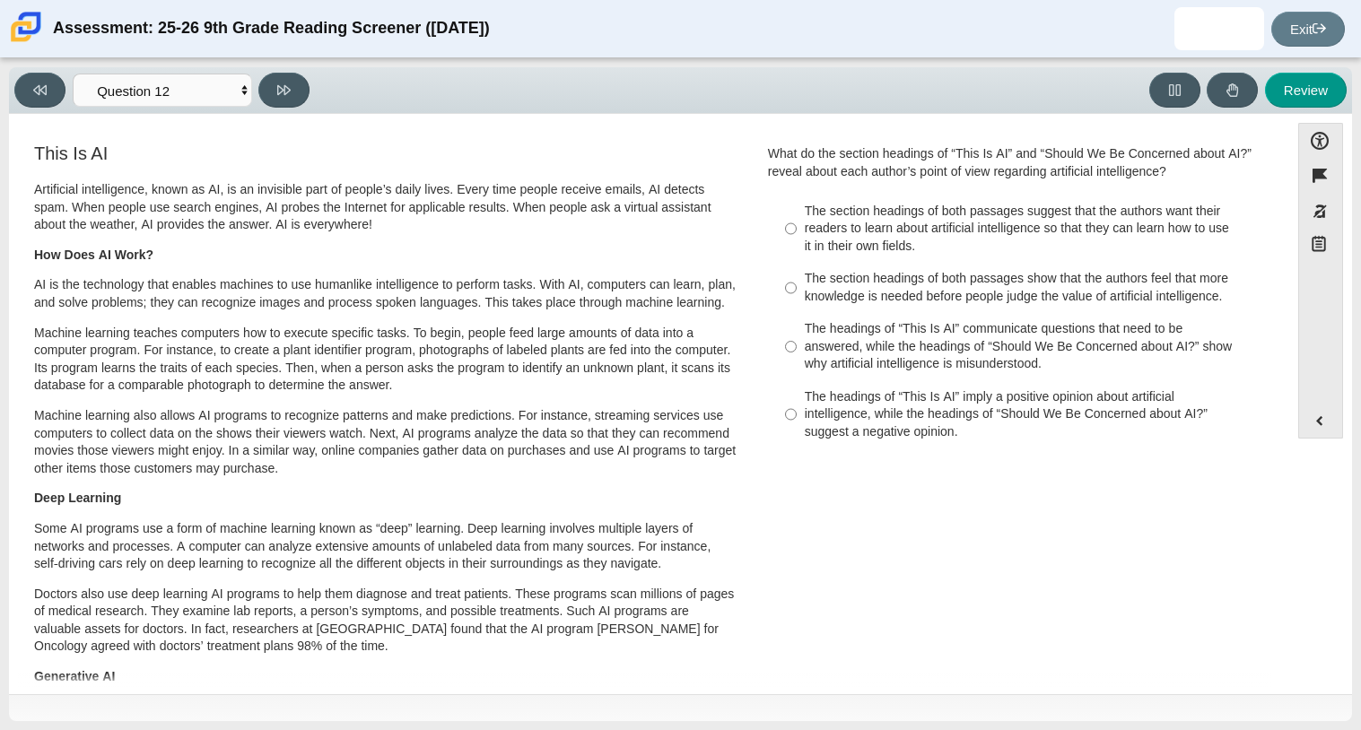
click at [843, 422] on div "The headings of “This Is AI” imply a positive opinion about artificial intellig…" at bounding box center [1031, 415] width 453 height 53
click at [797, 422] on input "The headings of “This Is AI” imply a positive opinion about artificial intellig…" at bounding box center [791, 414] width 12 height 68
radio input "true"
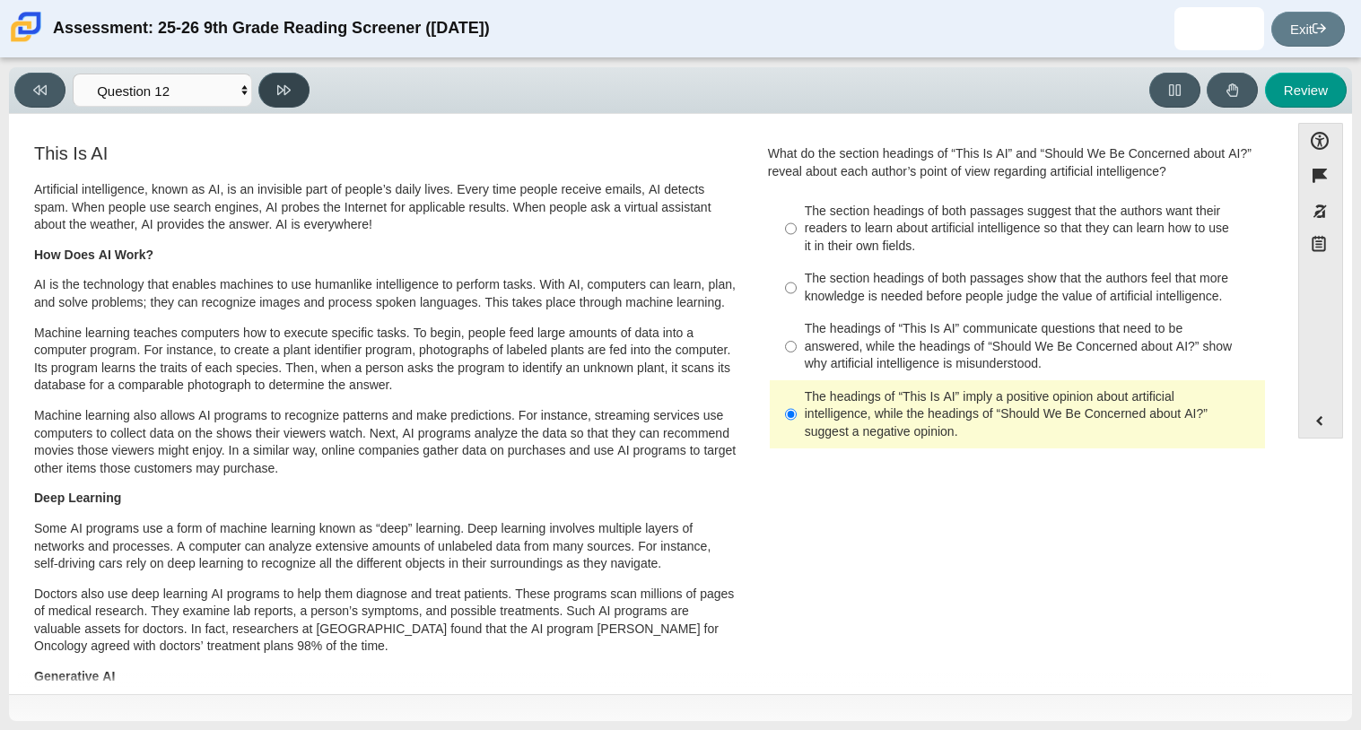
click at [281, 86] on icon at bounding box center [283, 90] width 13 height 10
select select "review"
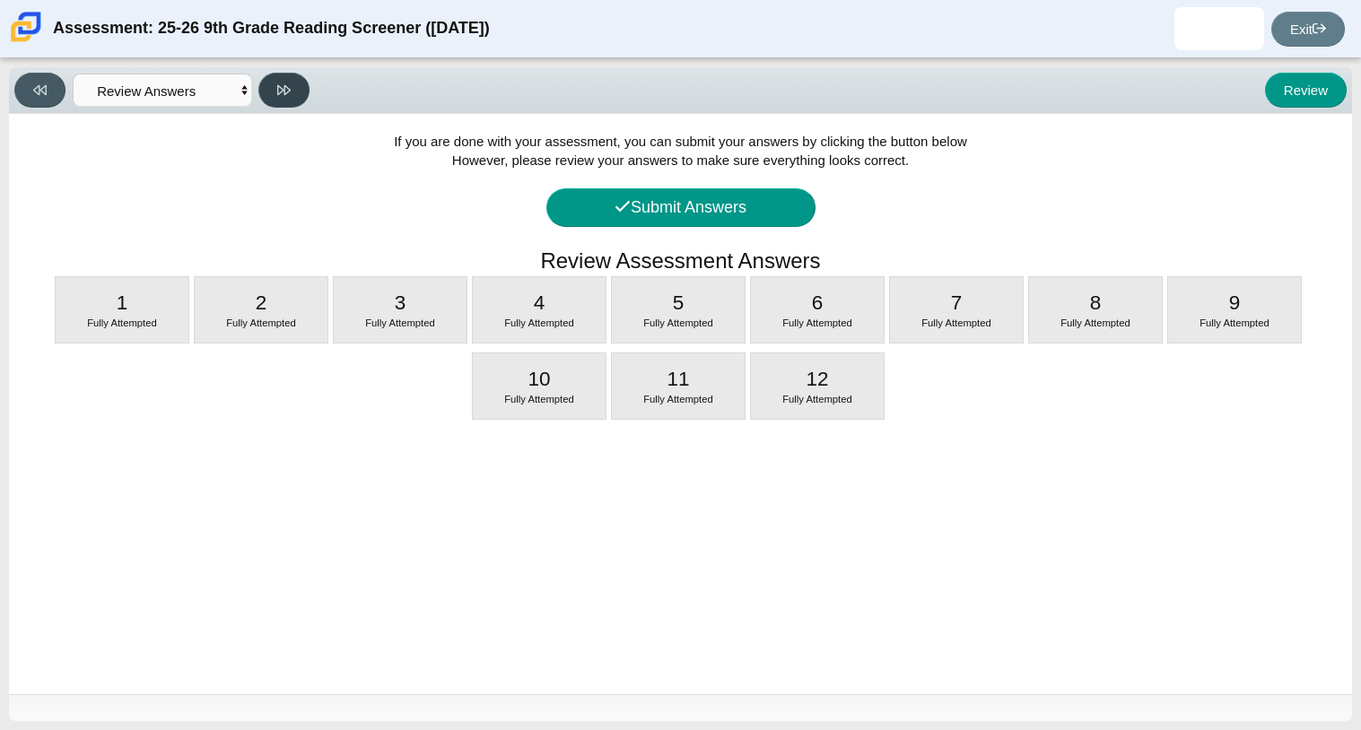
click at [281, 86] on icon at bounding box center [283, 90] width 13 height 10
click at [659, 213] on button "Submit Answers" at bounding box center [680, 207] width 269 height 39
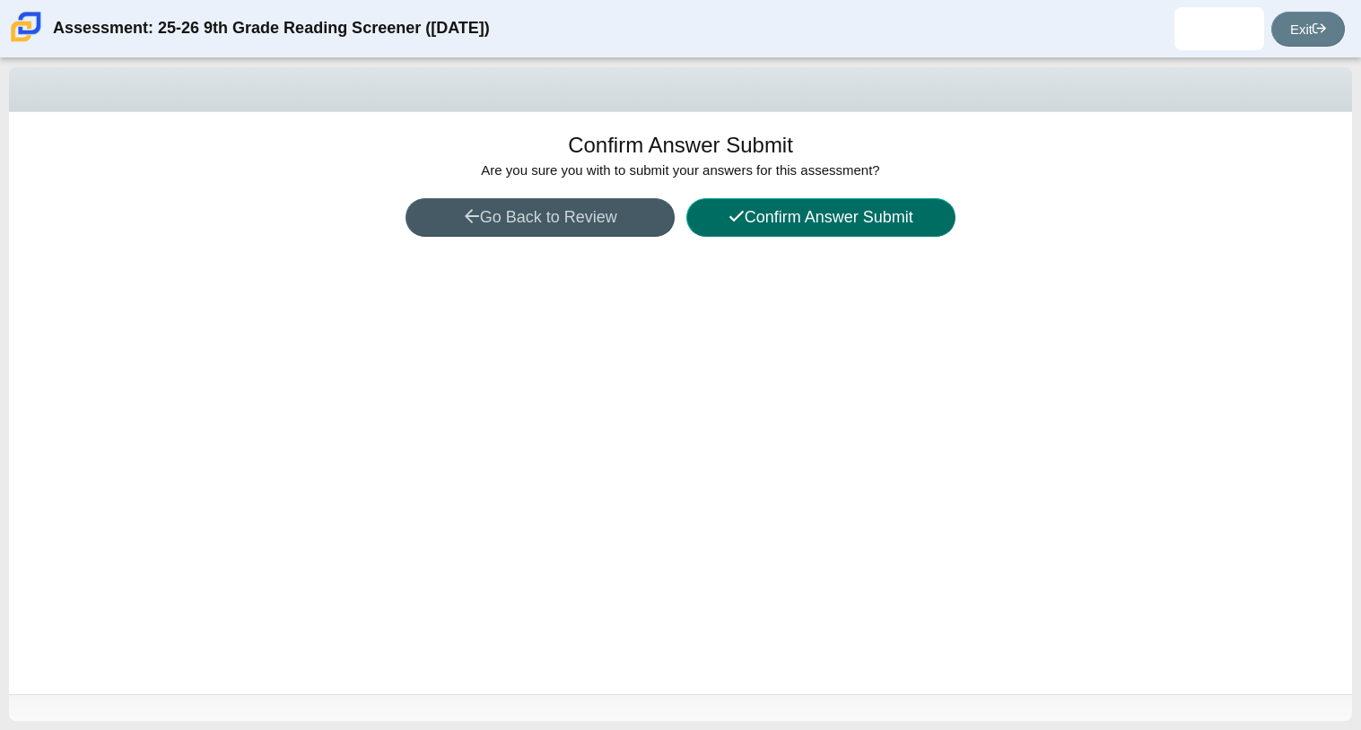
click at [772, 223] on button "Confirm Answer Submit" at bounding box center [820, 217] width 269 height 39
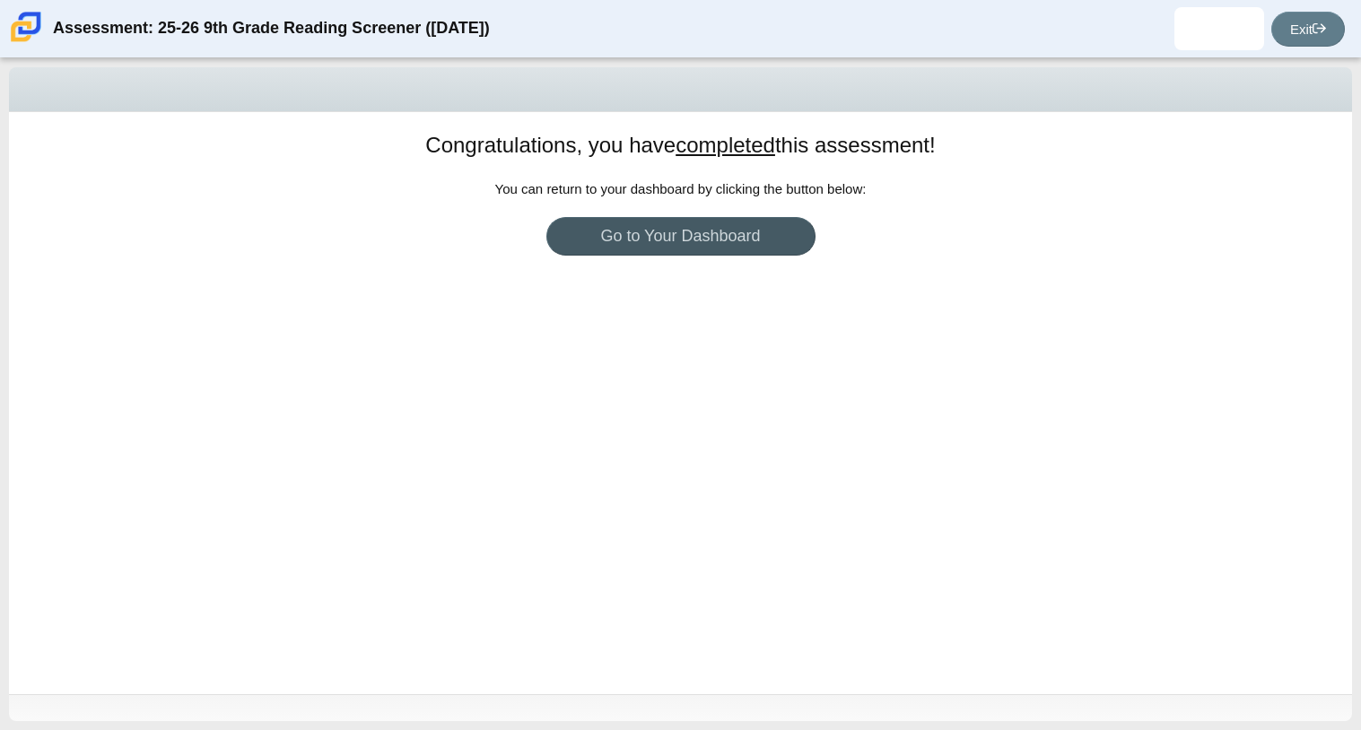
click at [1271, 39] on div "Exit" at bounding box center [1308, 29] width 74 height 35
click at [1280, 36] on link "Exit" at bounding box center [1308, 29] width 74 height 35
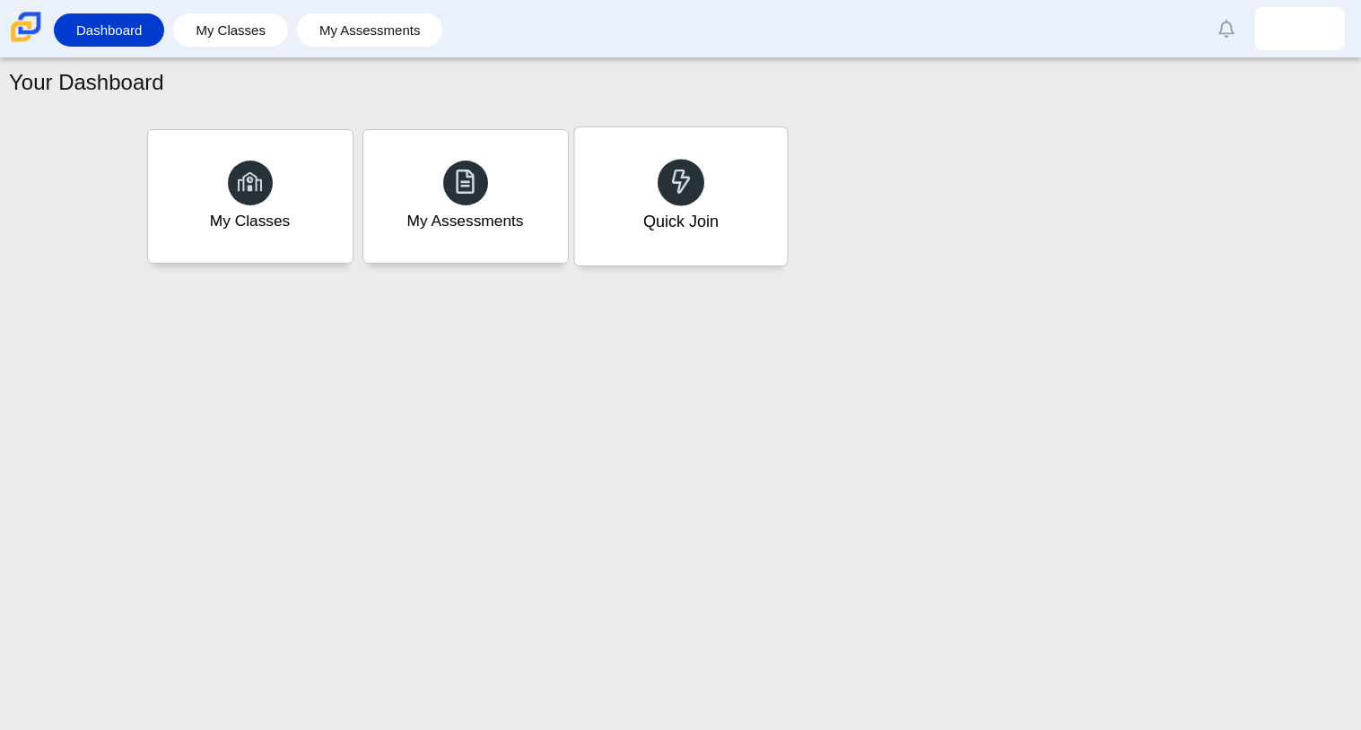
click at [667, 220] on div "Quick Join" at bounding box center [679, 221] width 75 height 23
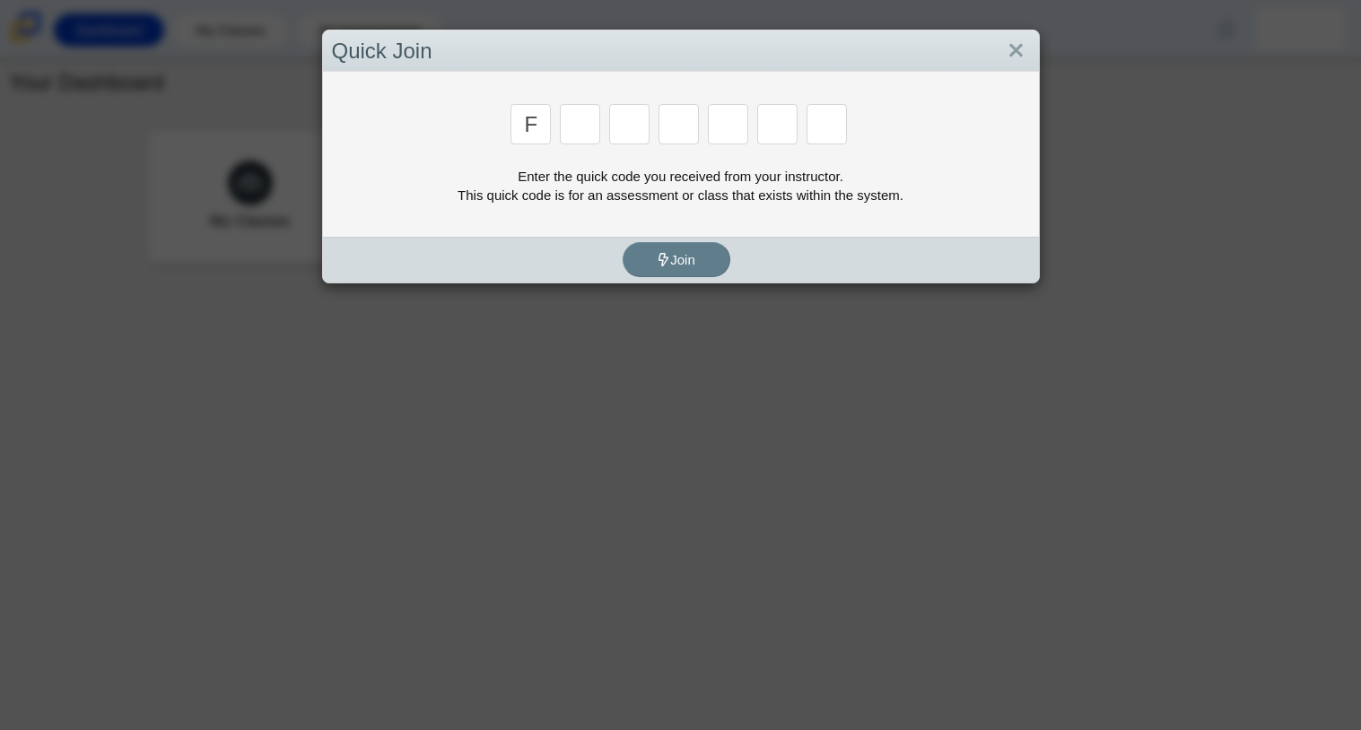
type input "F"
type input "7"
type input "m"
type input "c"
type input "h"
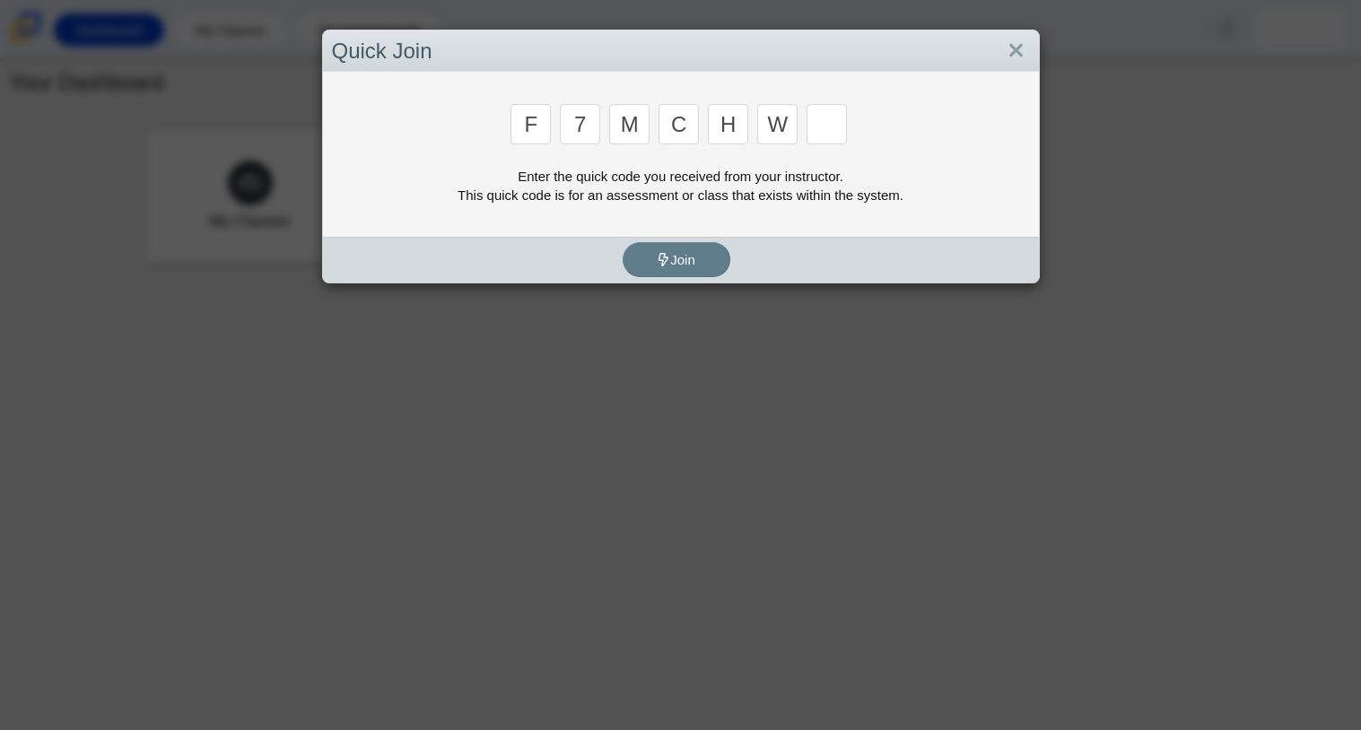
type input "w"
type input "k"
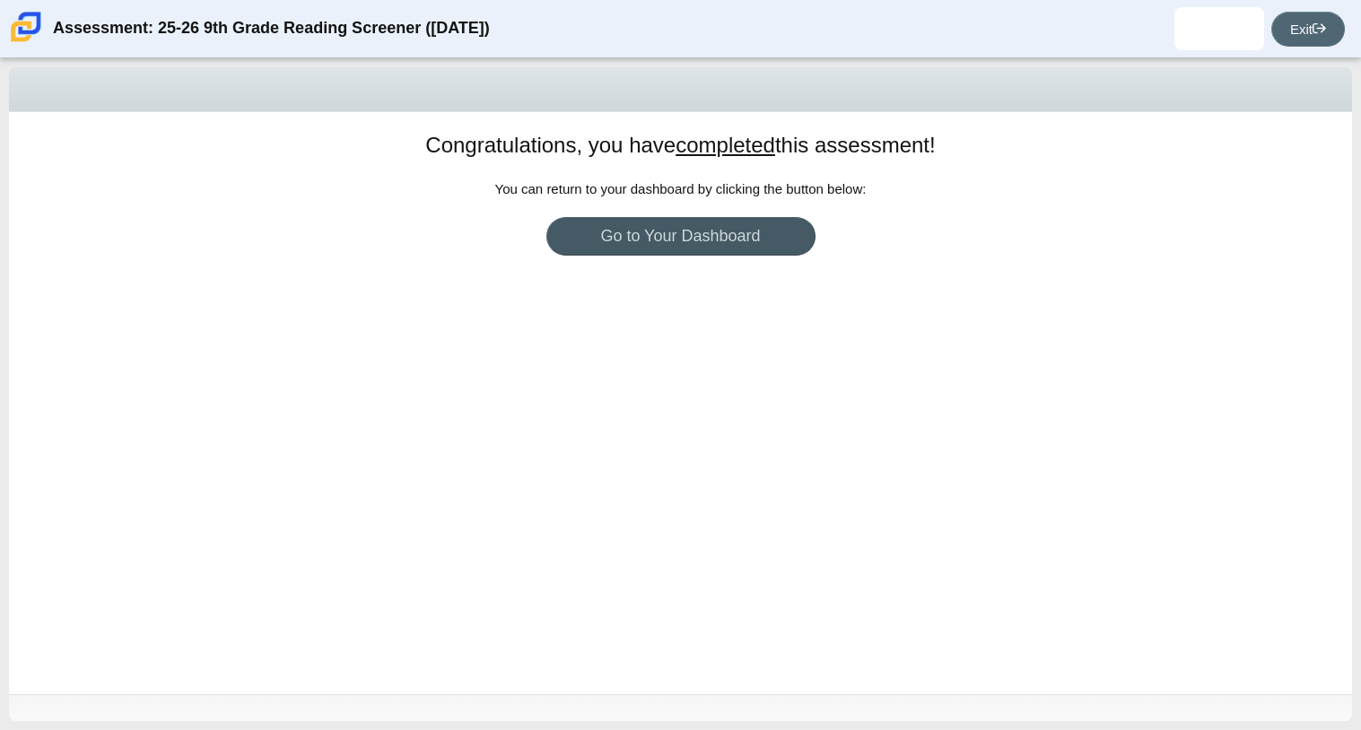
click at [1309, 22] on link "Exit" at bounding box center [1308, 29] width 74 height 35
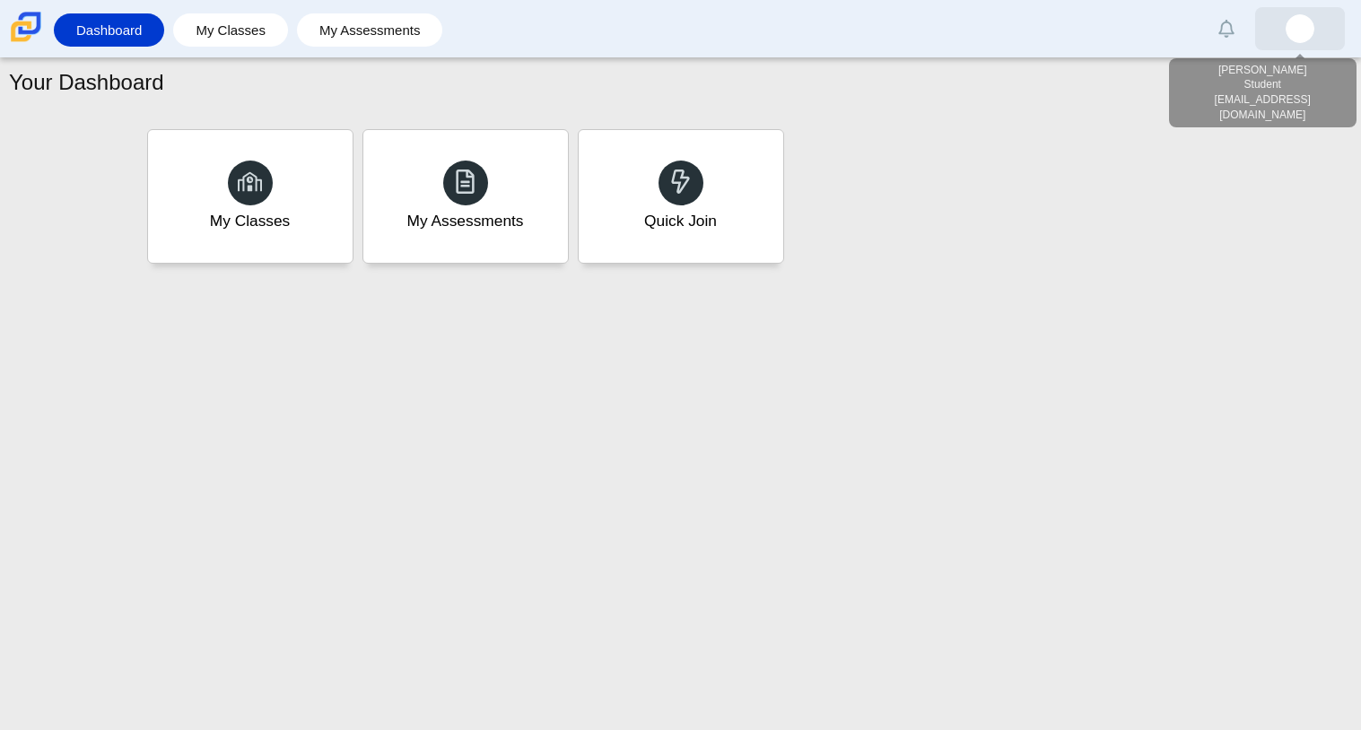
click at [1313, 31] on img at bounding box center [1300, 28] width 29 height 29
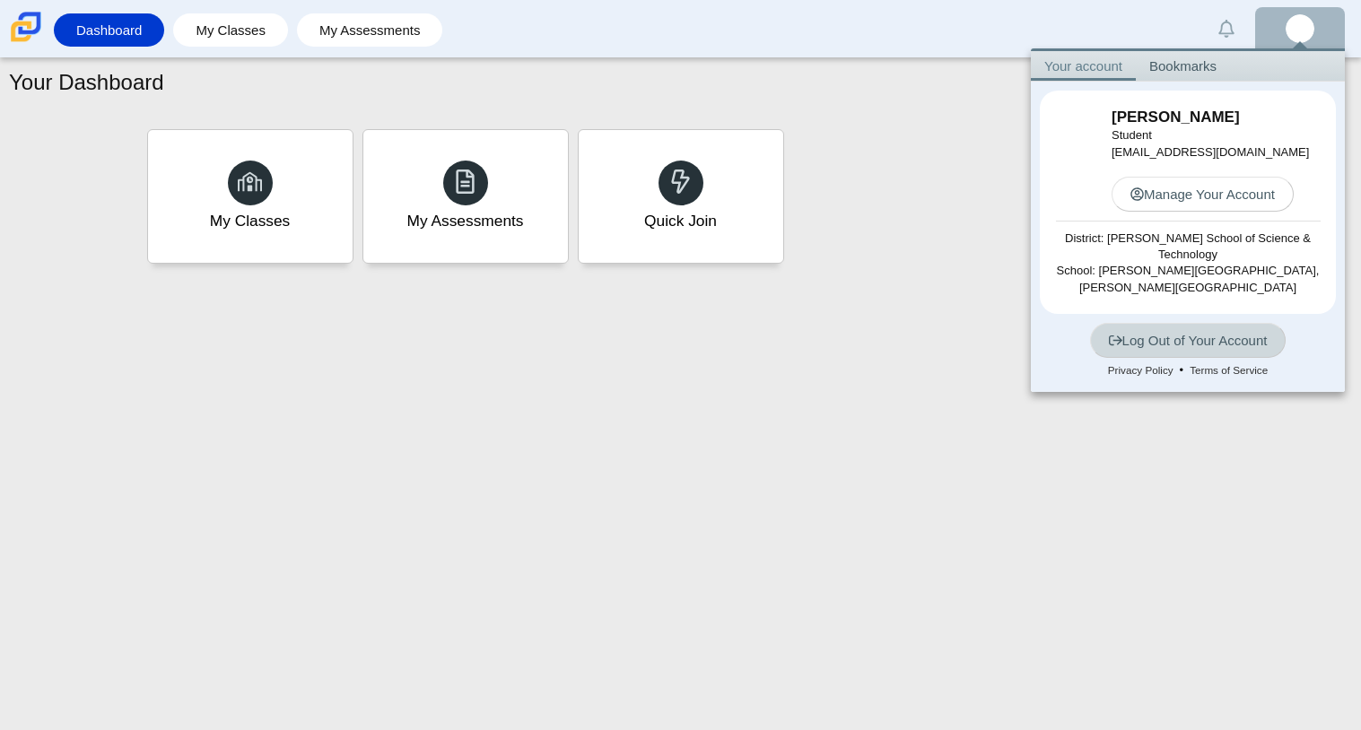
click at [1210, 337] on link "Log Out of Your Account" at bounding box center [1188, 340] width 197 height 35
